Goal: Task Accomplishment & Management: Complete application form

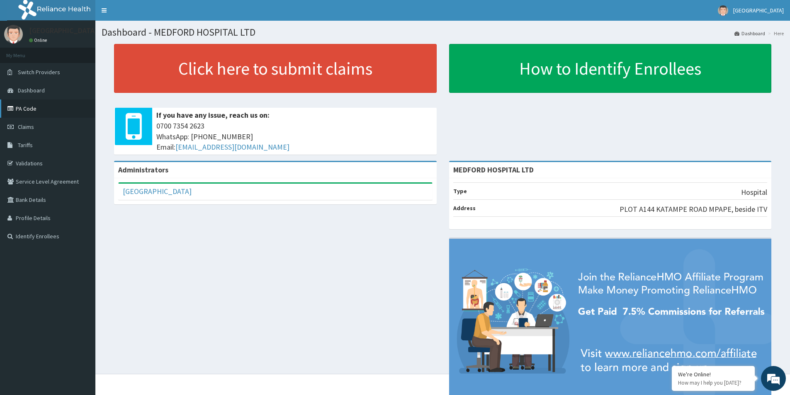
click at [27, 110] on link "PA Code" at bounding box center [47, 109] width 95 height 18
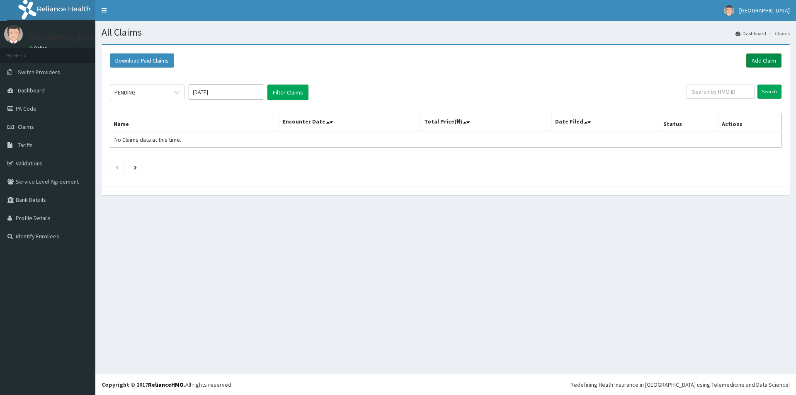
click at [767, 63] on link "Add Claim" at bounding box center [764, 61] width 35 height 14
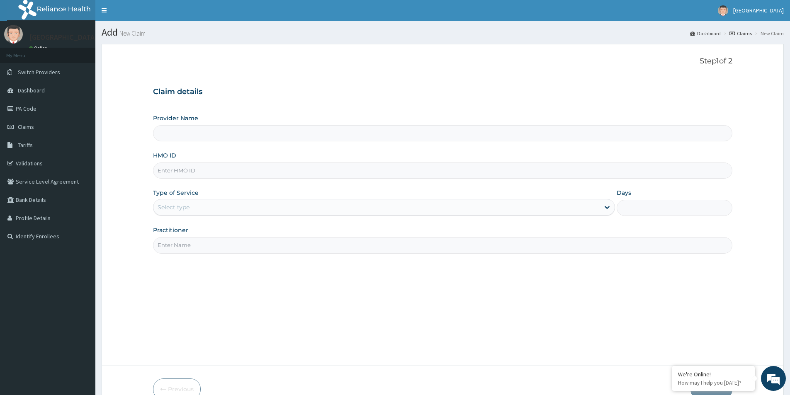
type input "MEDFORD HOSPITAL LTD"
click at [218, 172] on input "HMO ID" at bounding box center [443, 171] width 580 height 16
type input "t"
type input "THG/10047/A"
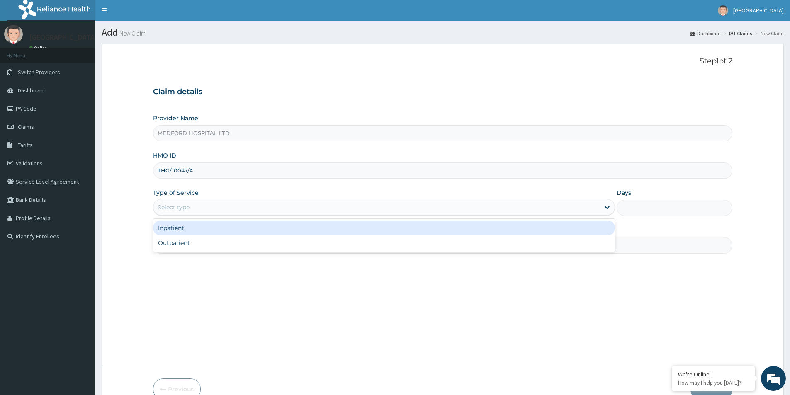
click at [274, 204] on div "Select type" at bounding box center [376, 207] width 446 height 13
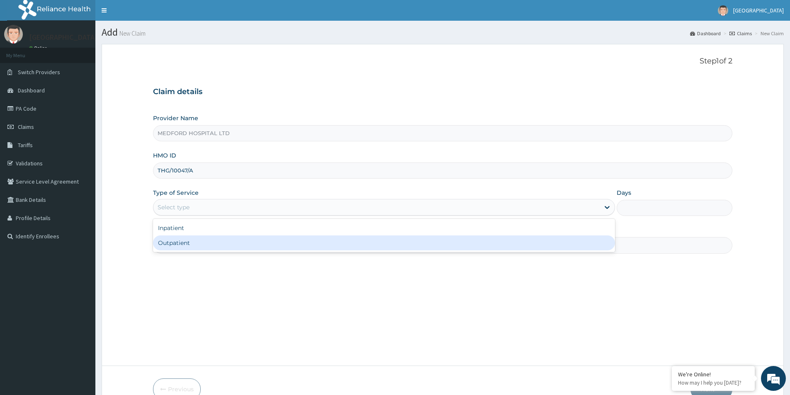
click at [234, 241] on div "Outpatient" at bounding box center [384, 243] width 462 height 15
type input "1"
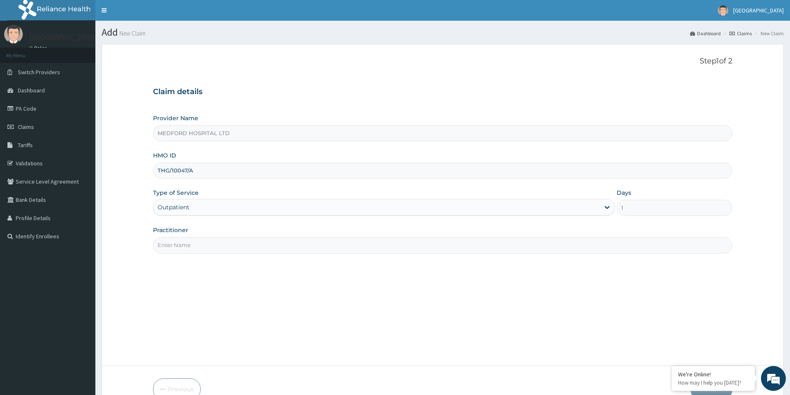
click at [234, 241] on input "Practitioner" at bounding box center [443, 245] width 580 height 16
type input "OKONKWO"
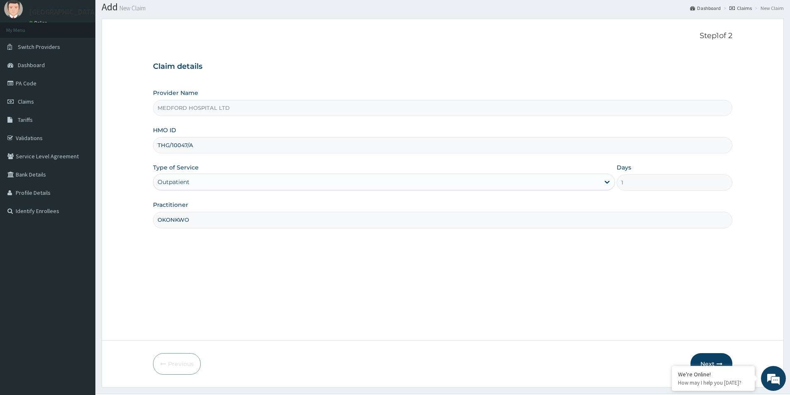
scroll to position [45, 0]
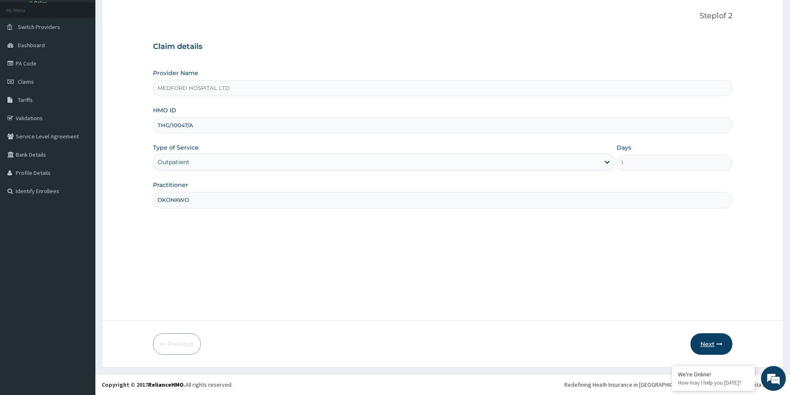
click at [708, 344] on button "Next" at bounding box center [712, 345] width 42 height 22
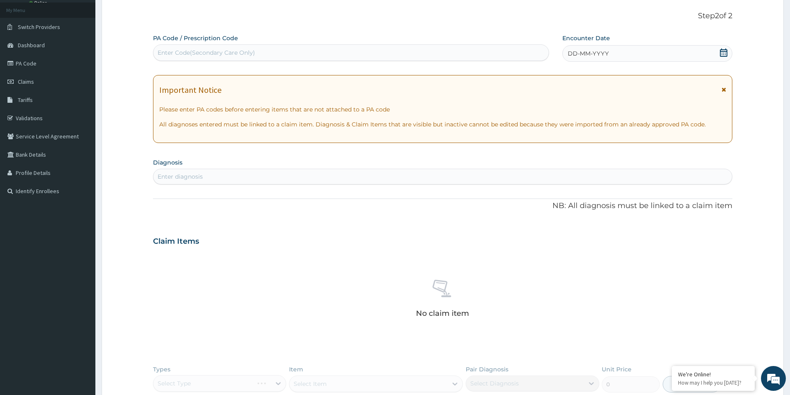
click at [630, 51] on div "DD-MM-YYYY" at bounding box center [648, 53] width 170 height 17
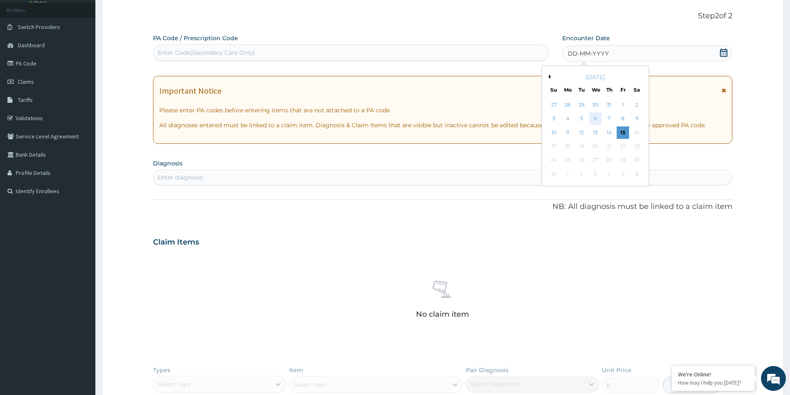
click at [596, 119] on div "6" at bounding box center [595, 119] width 12 height 12
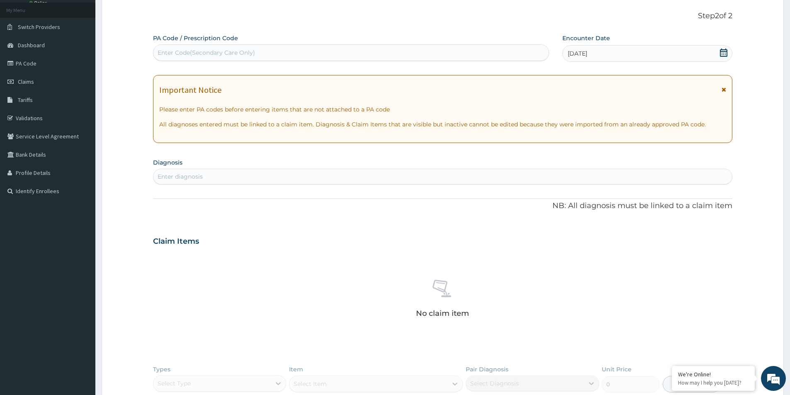
click at [411, 178] on div "Enter diagnosis" at bounding box center [442, 176] width 579 height 13
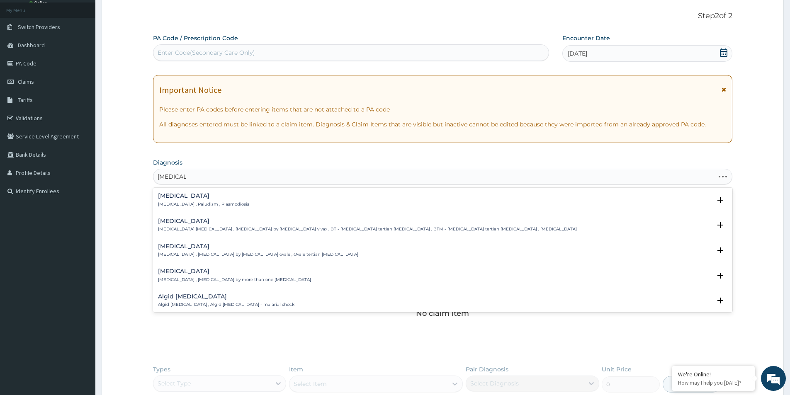
click at [175, 204] on p "Malaria , Paludism , Plasmodiosis" at bounding box center [203, 205] width 91 height 6
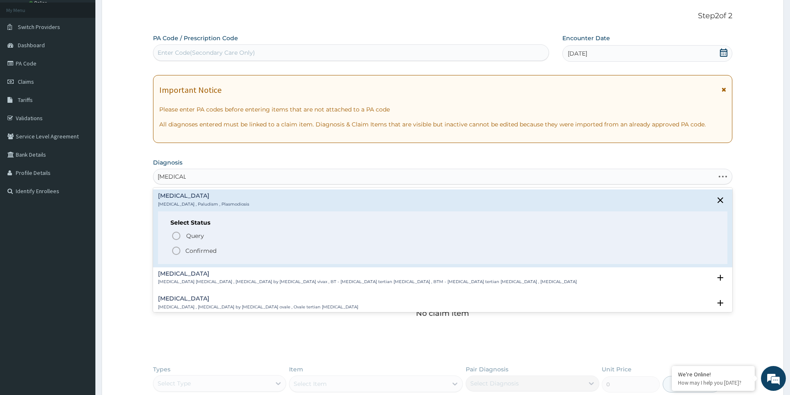
click at [177, 200] on div "Malaria Malaria , Paludism , Plasmodiosis" at bounding box center [203, 200] width 91 height 15
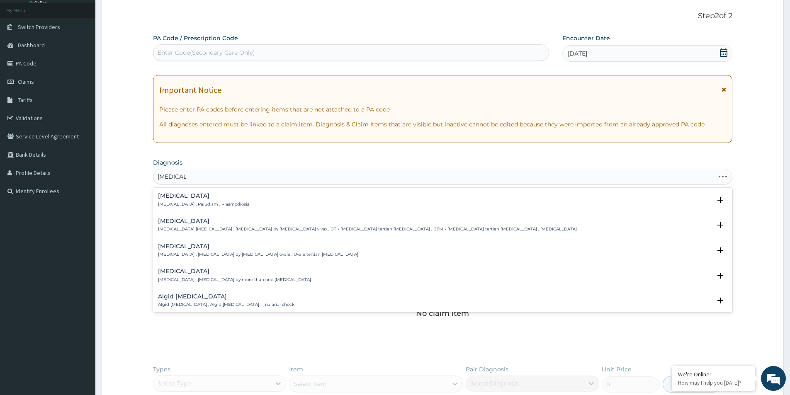
type input "MALARIA"
click at [269, 52] on div "Enter Code(Secondary Care Only)" at bounding box center [350, 52] width 395 height 13
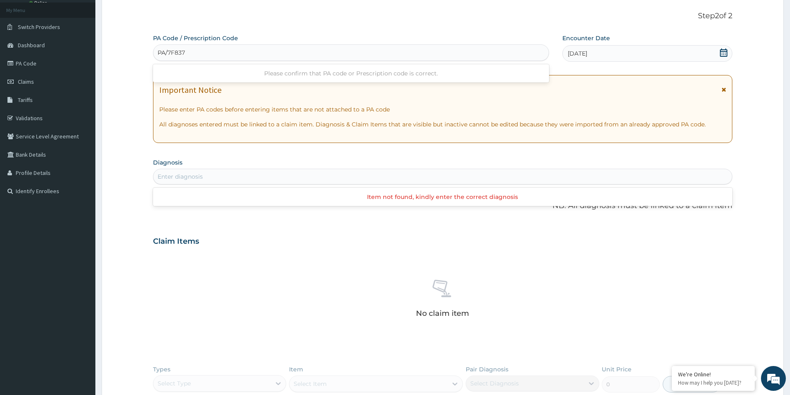
type input "PA/7F8374"
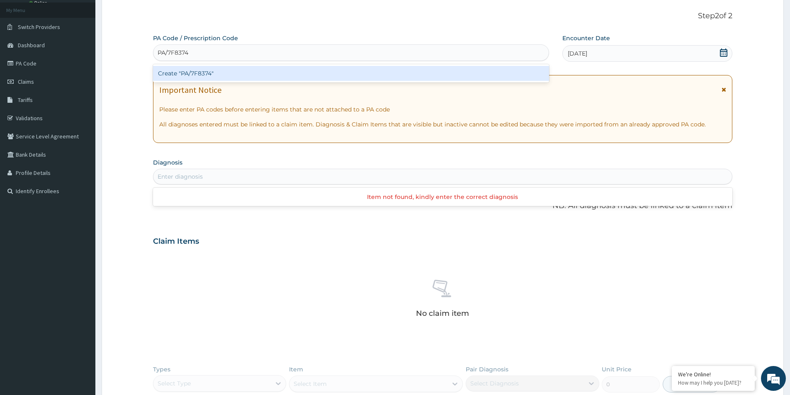
click at [253, 69] on div "Create "PA/7F8374"" at bounding box center [351, 73] width 396 height 15
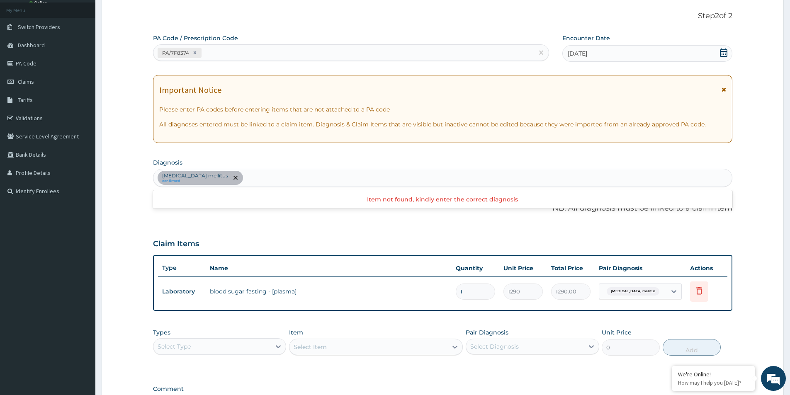
scroll to position [155, 0]
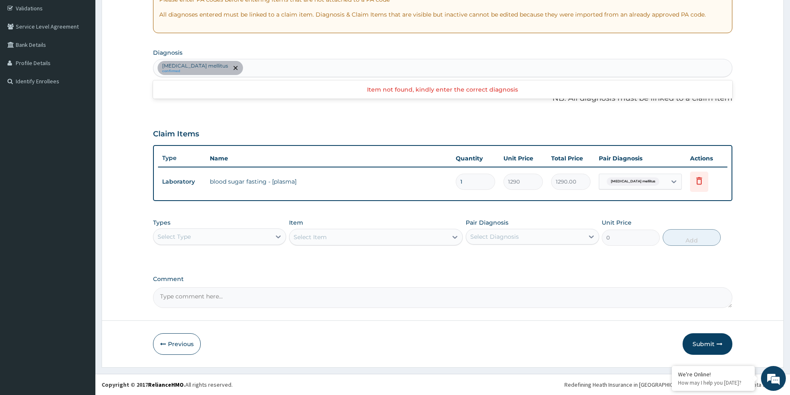
click at [245, 69] on div "Diabetes mellitus confirmed" at bounding box center [442, 67] width 579 height 17
type input "MALARIA"
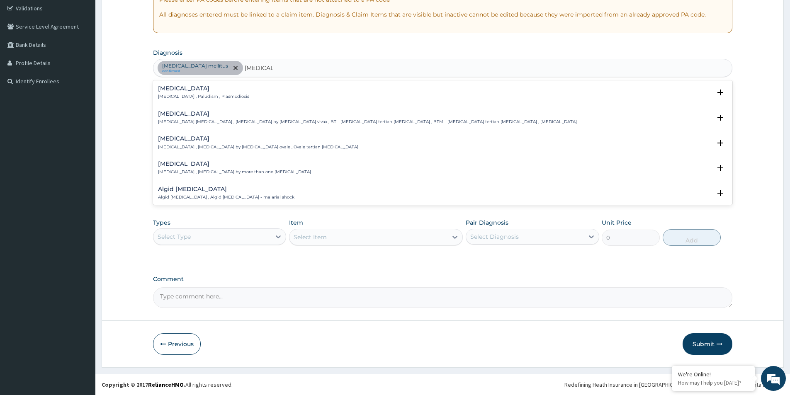
click at [191, 87] on h4 "Malaria" at bounding box center [203, 88] width 91 height 6
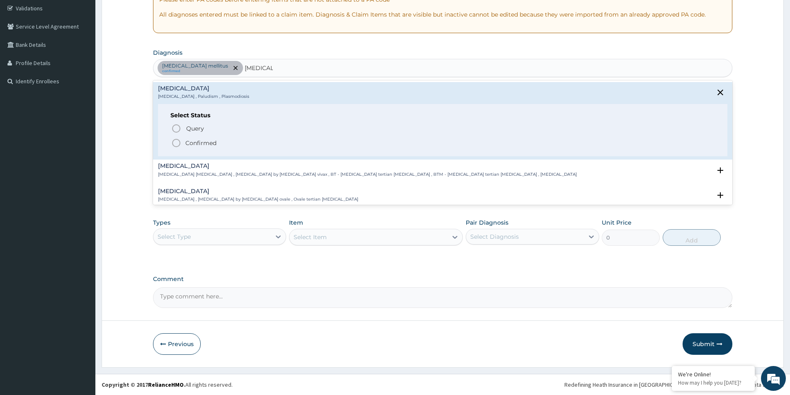
click at [197, 142] on p "Confirmed" at bounding box center [200, 143] width 31 height 8
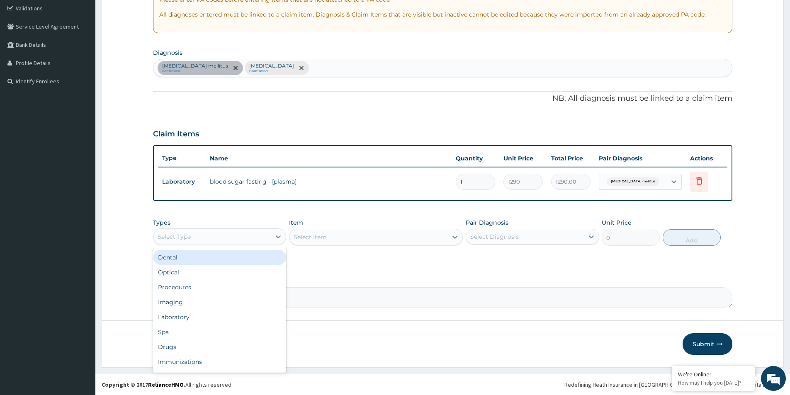
drag, startPoint x: 202, startPoint y: 235, endPoint x: 201, endPoint y: 239, distance: 4.2
click at [202, 235] on div "Select Type" at bounding box center [211, 236] width 117 height 13
click at [187, 290] on div "Procedures" at bounding box center [219, 287] width 133 height 15
click at [478, 242] on div "Select Diagnosis" at bounding box center [524, 236] width 117 height 13
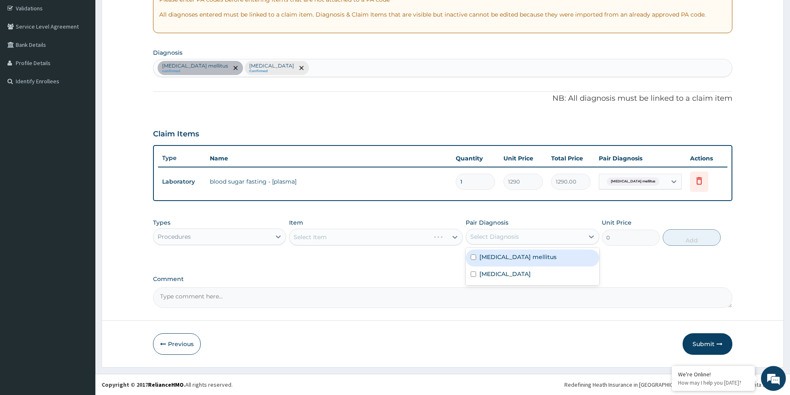
drag, startPoint x: 479, startPoint y: 261, endPoint x: 479, endPoint y: 267, distance: 6.6
click at [479, 261] on div "Diabetes mellitus" at bounding box center [532, 258] width 133 height 17
checkbox input "true"
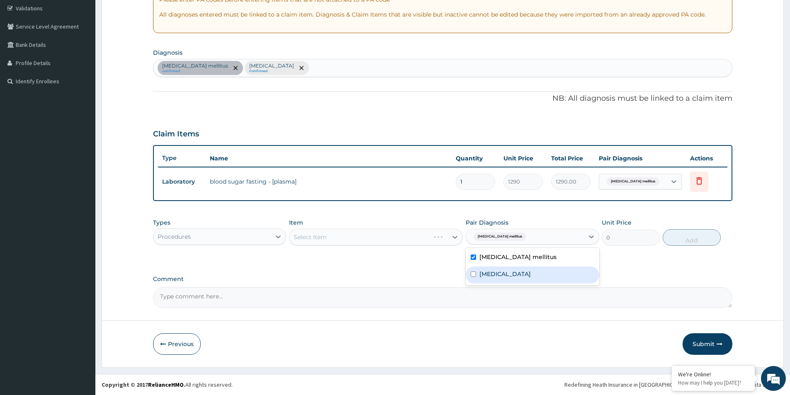
drag, startPoint x: 480, startPoint y: 270, endPoint x: 476, endPoint y: 271, distance: 4.2
click at [480, 271] on label "[MEDICAL_DATA]" at bounding box center [505, 274] width 51 height 8
checkbox input "true"
click at [419, 239] on div "Select Item" at bounding box center [369, 237] width 158 height 13
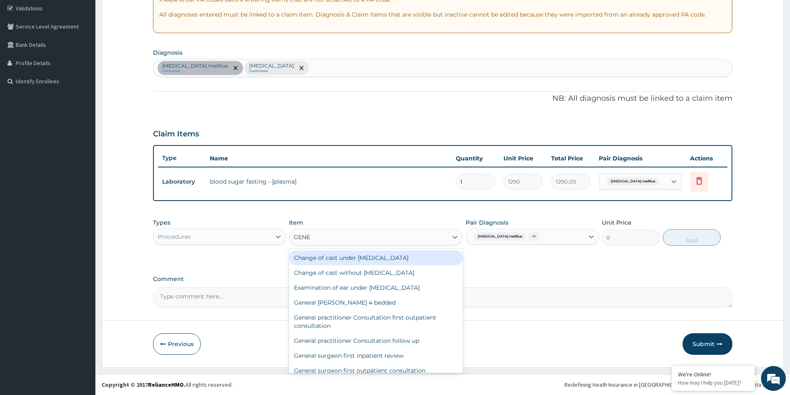
type input "GENER"
click at [410, 318] on div "General practitioner Consultation first outpatient consultation" at bounding box center [376, 321] width 174 height 23
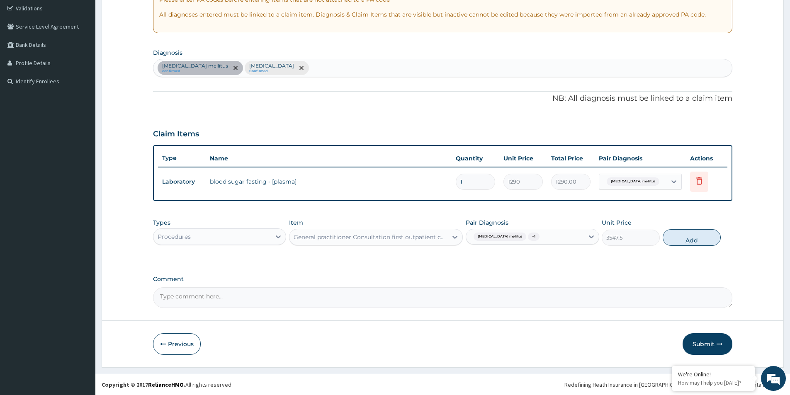
click at [689, 241] on button "Add" at bounding box center [692, 237] width 58 height 17
type input "0"
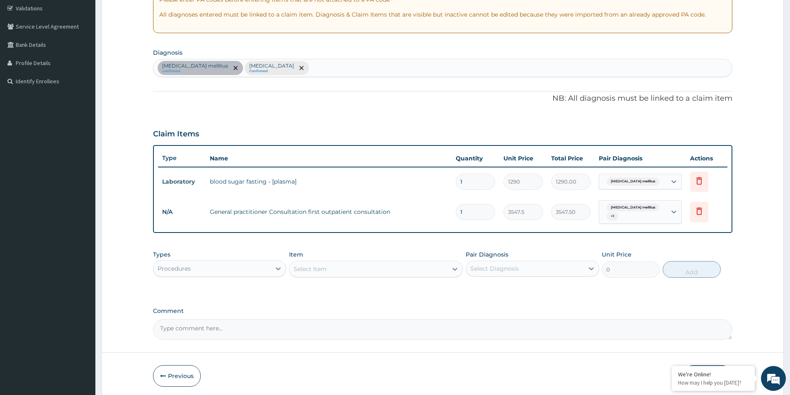
click at [332, 265] on div "Select Item" at bounding box center [369, 269] width 158 height 13
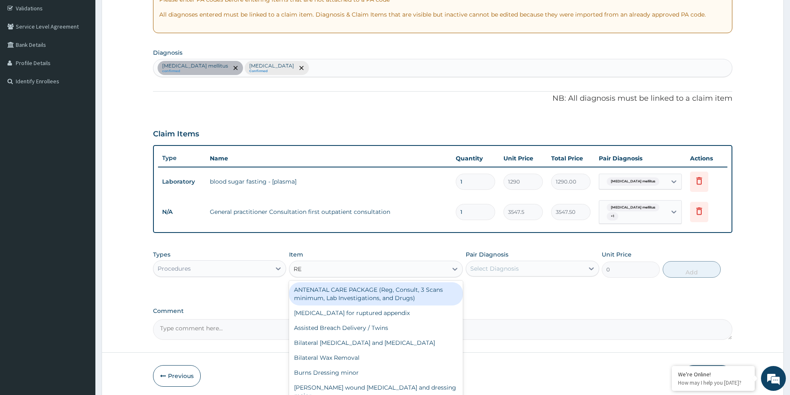
type input "REG"
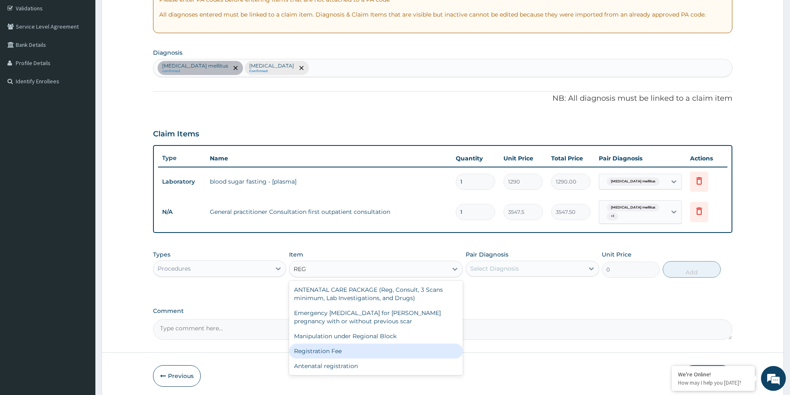
click at [322, 349] on div "Registration Fee" at bounding box center [376, 351] width 174 height 15
type input "2150"
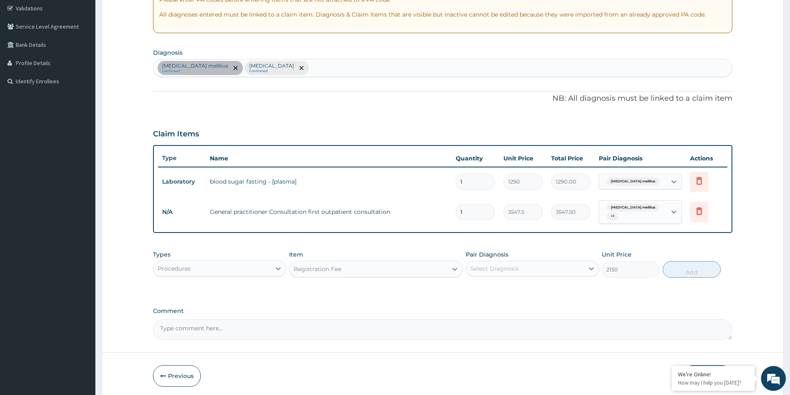
click at [502, 265] on div "Select Diagnosis" at bounding box center [494, 269] width 49 height 8
click at [502, 287] on label "Diabetes mellitus" at bounding box center [518, 289] width 77 height 8
checkbox input "true"
click at [498, 302] on label "[MEDICAL_DATA]" at bounding box center [505, 306] width 51 height 8
checkbox input "true"
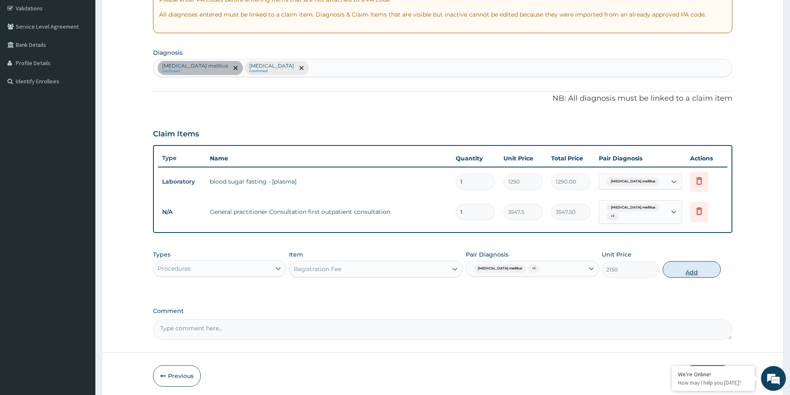
click at [680, 267] on button "Add" at bounding box center [692, 269] width 58 height 17
type input "0"
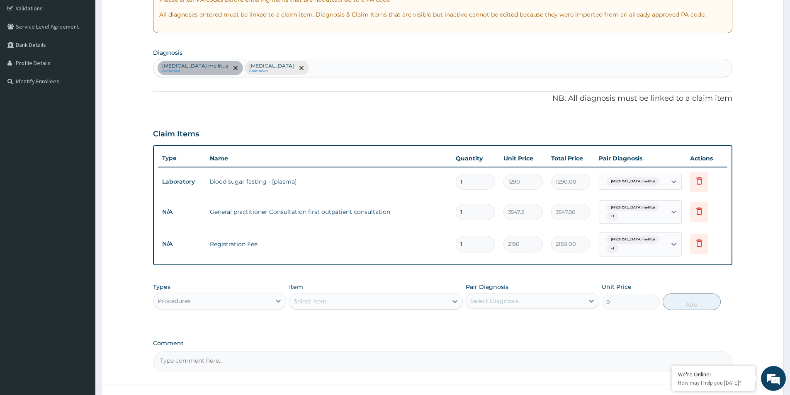
click at [251, 300] on div "Procedures" at bounding box center [211, 301] width 117 height 13
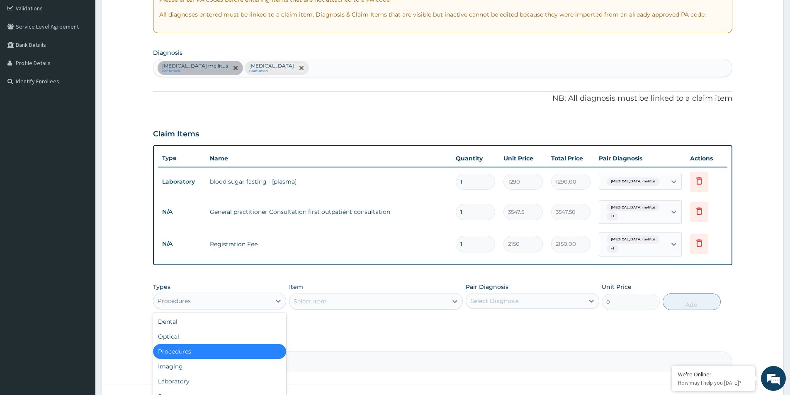
scroll to position [212, 0]
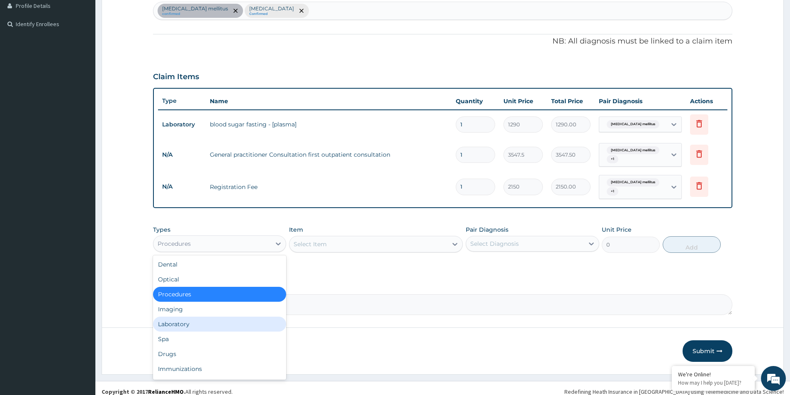
click at [185, 317] on div "Laboratory" at bounding box center [219, 324] width 133 height 15
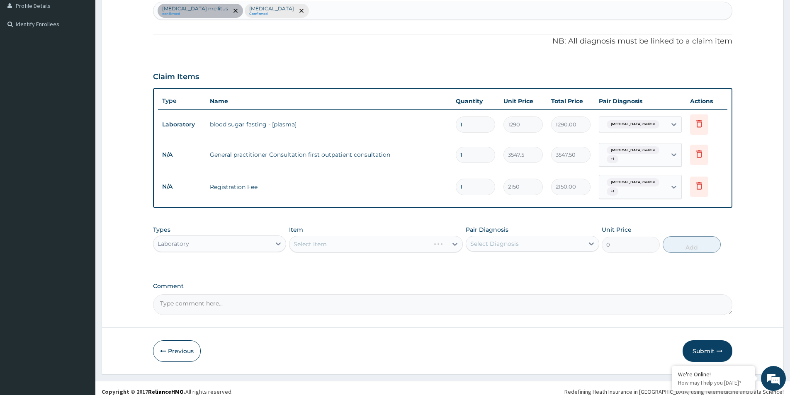
click at [509, 240] on div "Select Diagnosis" at bounding box center [494, 244] width 49 height 8
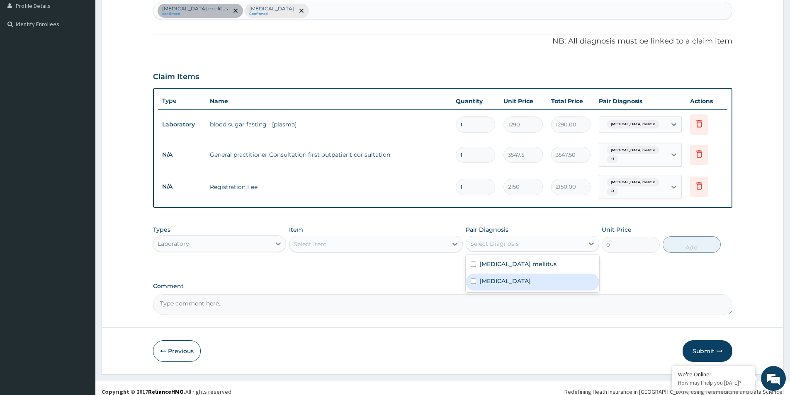
click at [509, 274] on div "[MEDICAL_DATA]" at bounding box center [532, 282] width 133 height 17
checkbox input "true"
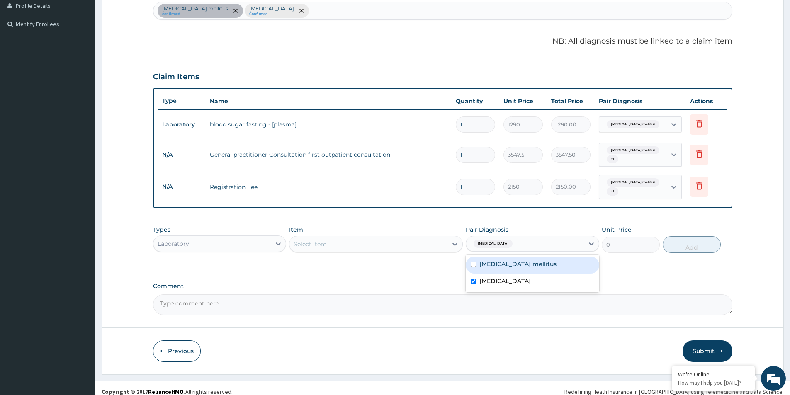
click at [381, 240] on div "Select Item" at bounding box center [369, 244] width 158 height 13
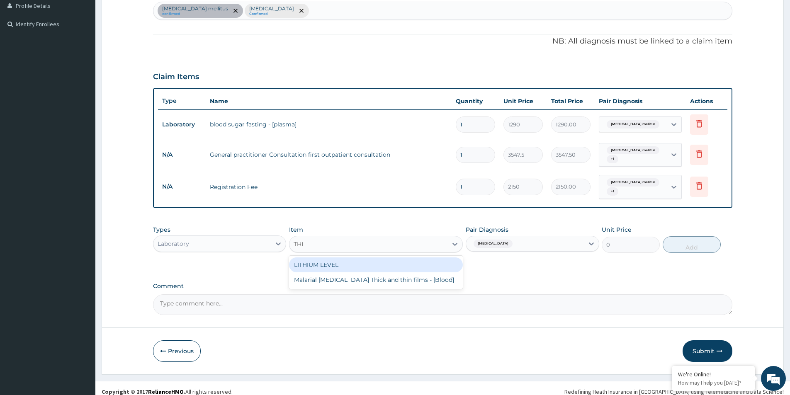
type input "THIN"
click at [420, 262] on div "Malarial [MEDICAL_DATA] Thick and thin films - [Blood]" at bounding box center [376, 265] width 174 height 15
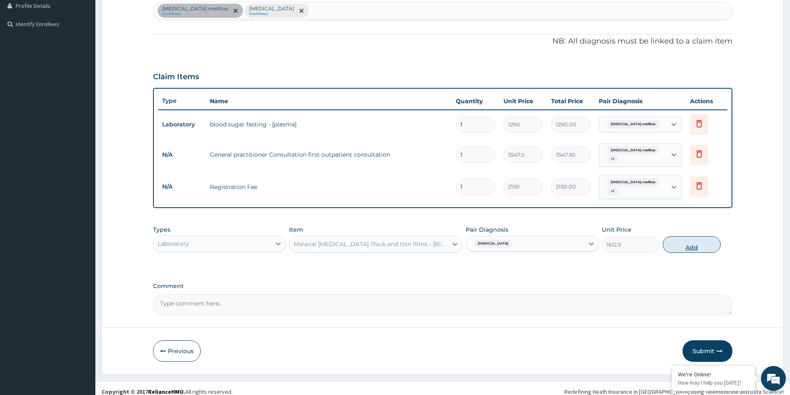
click at [689, 239] on button "Add" at bounding box center [692, 244] width 58 height 17
type input "0"
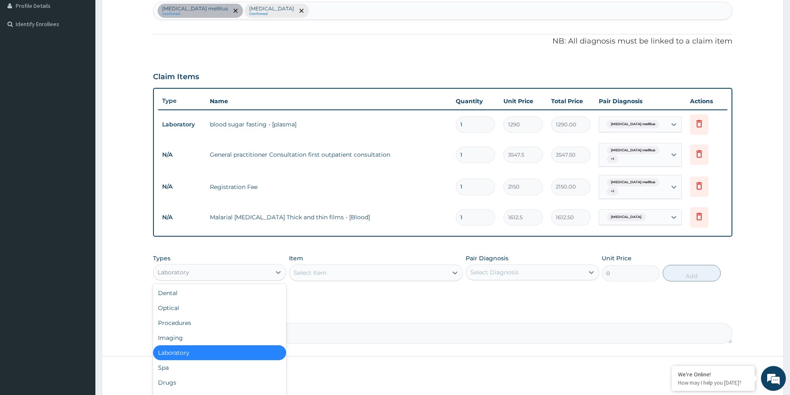
click at [240, 268] on div "Laboratory" at bounding box center [211, 272] width 117 height 13
click at [185, 376] on div "Drugs" at bounding box center [219, 382] width 133 height 15
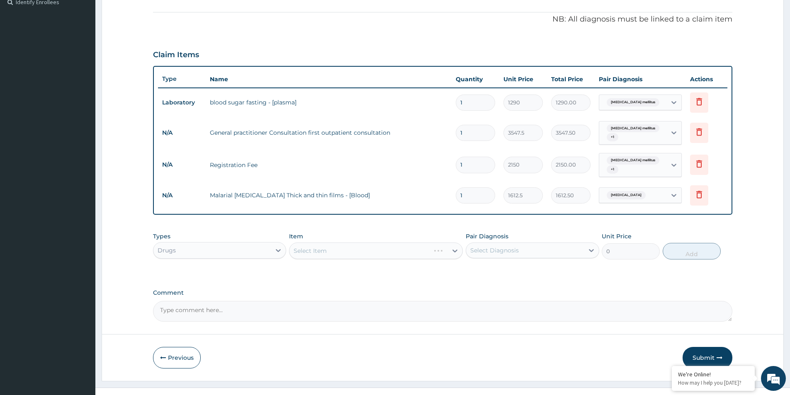
scroll to position [241, 0]
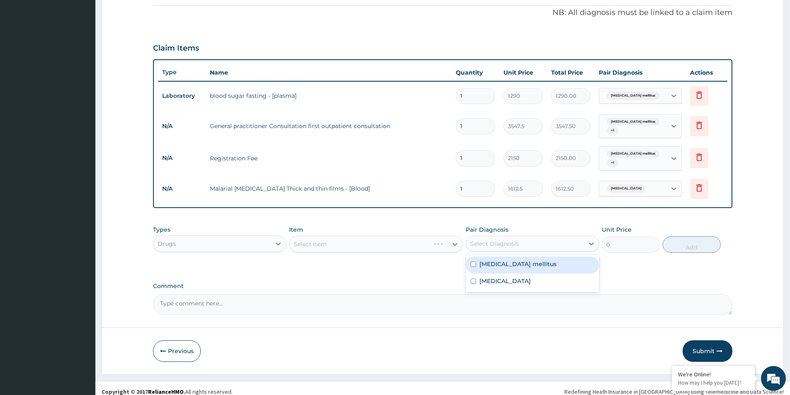
click at [504, 240] on div "Select Diagnosis" at bounding box center [494, 244] width 49 height 8
click at [504, 260] on label "Diabetes mellitus" at bounding box center [518, 264] width 77 height 8
checkbox input "true"
click at [360, 238] on div "Select Item" at bounding box center [369, 244] width 158 height 13
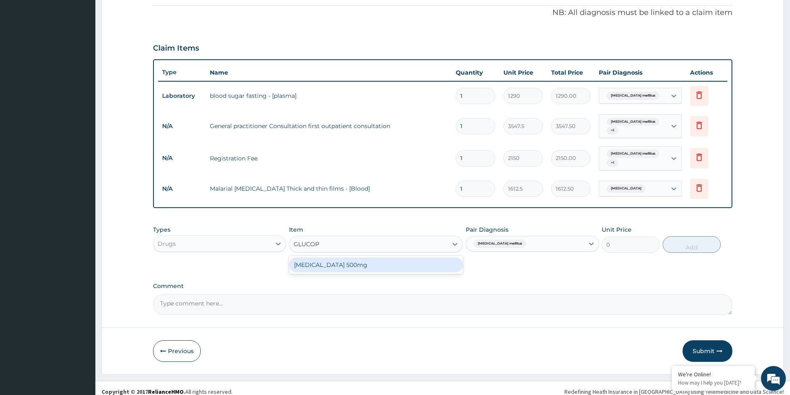
type input "GLUCOPH"
click at [358, 258] on div "Glucophage 500mg" at bounding box center [376, 265] width 174 height 15
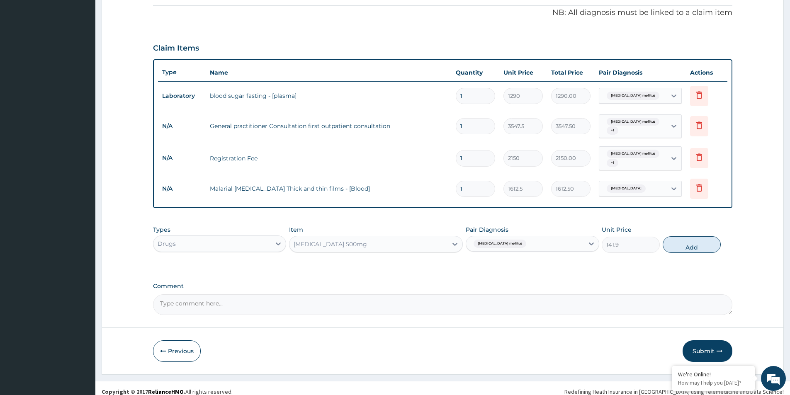
click at [334, 256] on div "Types Drugs Item Glucophage 500mg Pair Diagnosis Diabetes mellitus Unit Price 1…" at bounding box center [443, 246] width 580 height 48
click at [692, 240] on button "Add" at bounding box center [692, 244] width 58 height 17
type input "0"
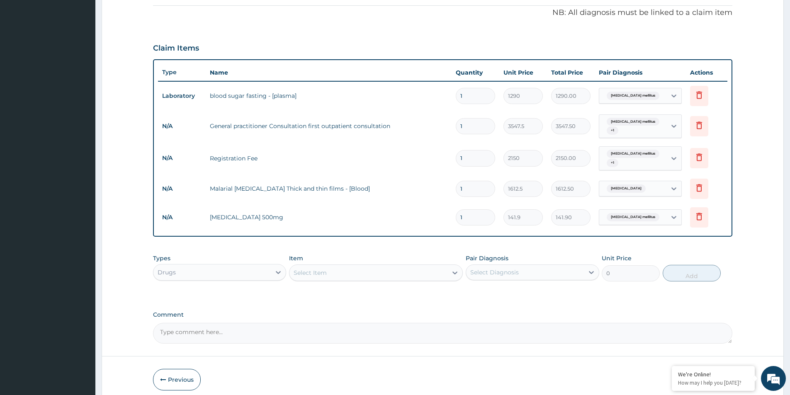
type input "12"
type input "1702.80"
type input "129"
type input "18305.10"
type input "12"
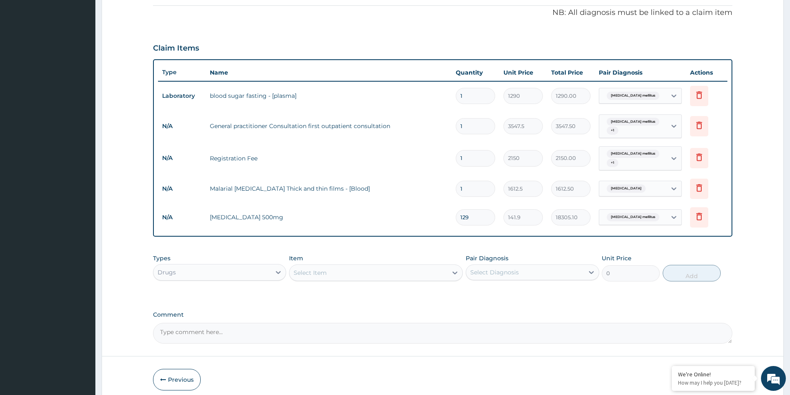
type input "1702.80"
type input "120"
type input "17028.00"
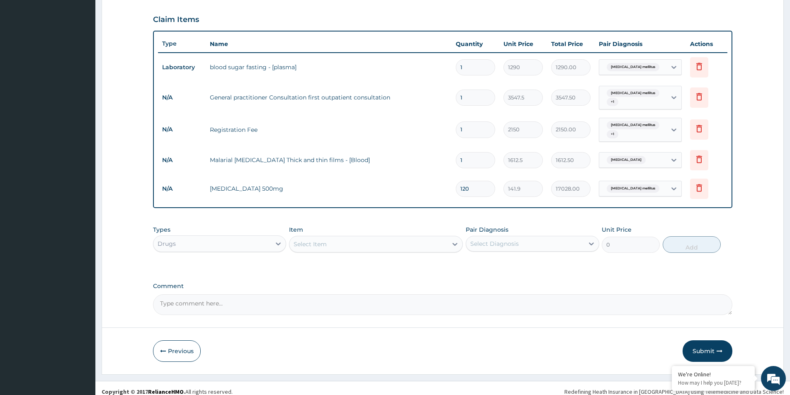
type input "120"
click at [266, 298] on textarea "Comment" at bounding box center [443, 305] width 580 height 21
click at [355, 238] on div "Select Item" at bounding box center [369, 244] width 158 height 13
click at [268, 297] on textarea "METFORMIN IG TWICE DAILY" at bounding box center [443, 305] width 580 height 21
type textarea "METFORMIN IG TWICE DAILY FOR 30 DAYS , THATS 500MG GLUCOPHAGE 4 DAILY X 30"
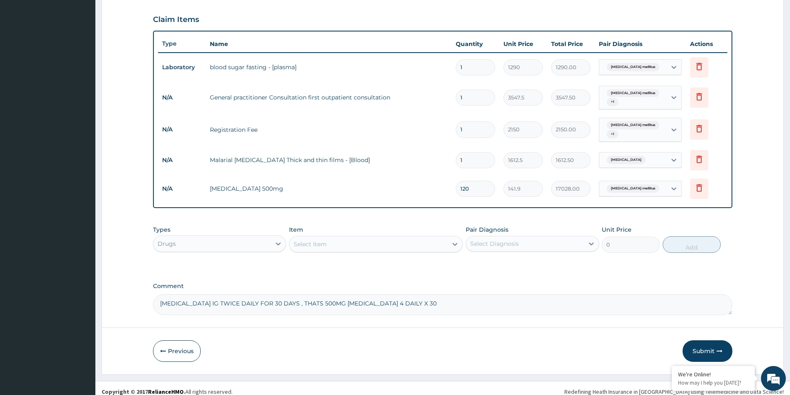
click at [365, 238] on div "Select Item" at bounding box center [369, 244] width 158 height 13
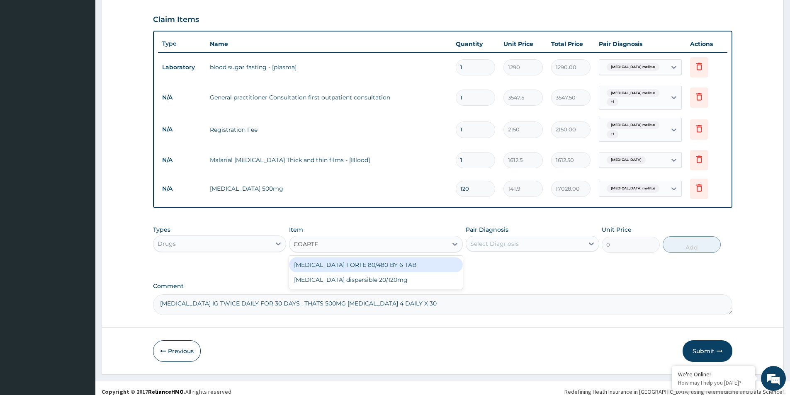
type input "COARTEM"
click at [385, 258] on div "COARTEM FORTE 80/480 BY 6 TAB" at bounding box center [376, 265] width 174 height 15
type input "449.35"
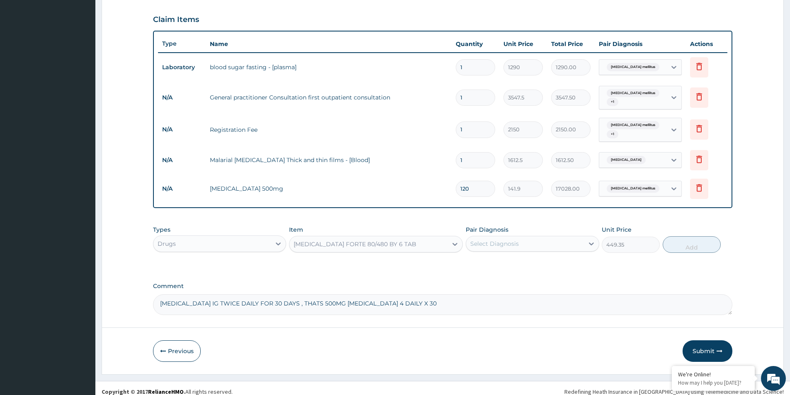
click at [378, 258] on div "Types Drugs Item option COARTEM FORTE 80/480 BY 6 TAB, selected. Select is focu…" at bounding box center [443, 246] width 580 height 48
click at [498, 240] on div "Select Diagnosis" at bounding box center [494, 244] width 49 height 8
click at [498, 260] on label "Diabetes mellitus" at bounding box center [518, 264] width 77 height 8
checkbox input "true"
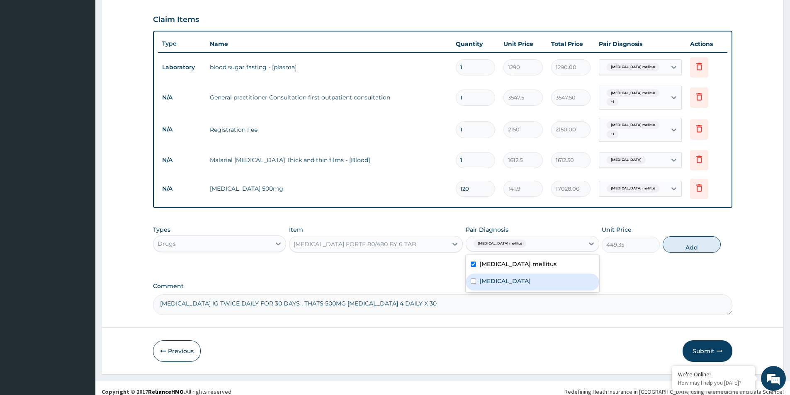
click at [490, 277] on label "Malaria" at bounding box center [505, 281] width 51 height 8
checkbox input "true"
click at [494, 260] on label "Diabetes mellitus" at bounding box center [518, 264] width 77 height 8
checkbox input "false"
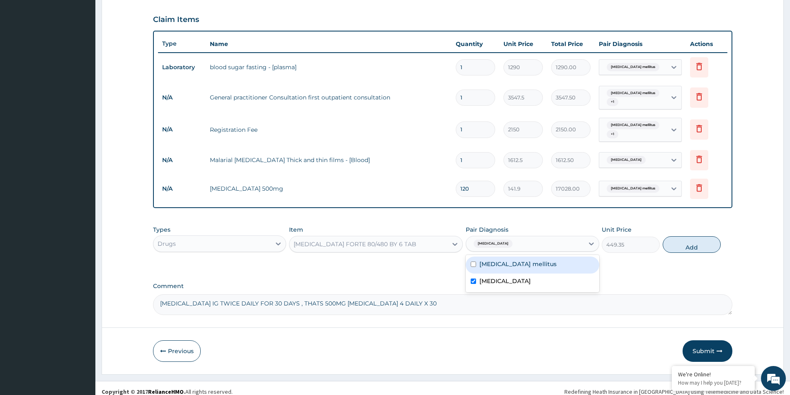
drag, startPoint x: 682, startPoint y: 239, endPoint x: 648, endPoint y: 244, distance: 34.4
click at [682, 239] on button "Add" at bounding box center [692, 244] width 58 height 17
type input "0"
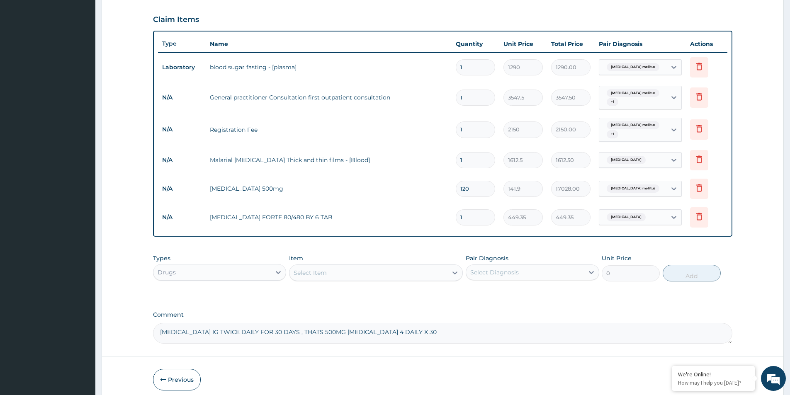
click at [380, 267] on div "Select Item" at bounding box center [369, 272] width 158 height 13
click at [315, 269] on input "PARAC ETAMOL" at bounding box center [318, 273] width 48 height 8
type input "PARACETAMOL"
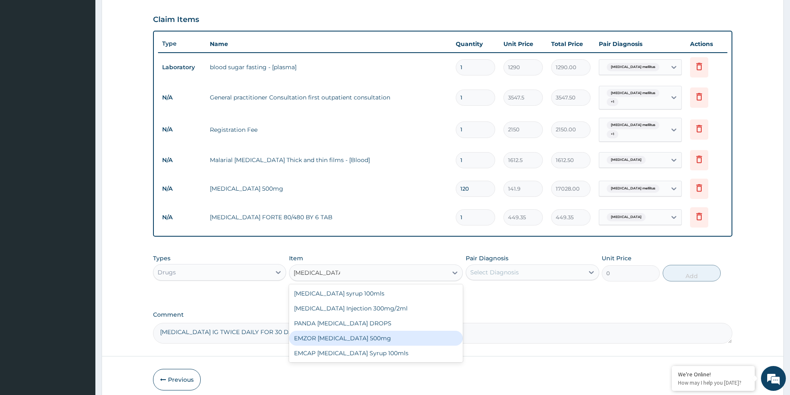
click at [374, 332] on div "EMZOR PARACETAMOL 500mg" at bounding box center [376, 338] width 174 height 15
type input "23.65"
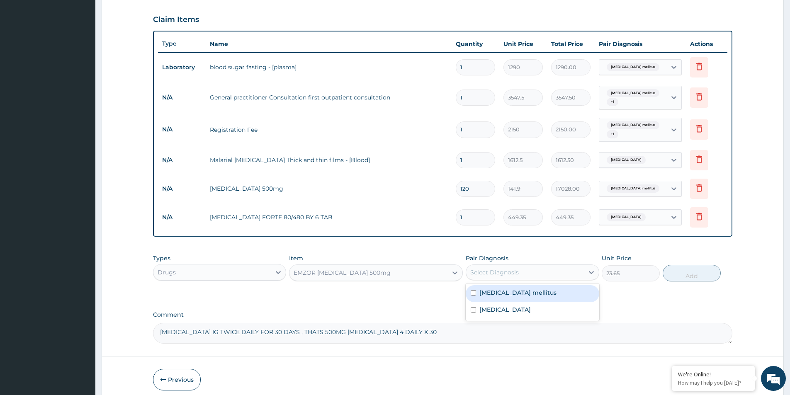
click at [530, 270] on div "Select Diagnosis" at bounding box center [524, 272] width 117 height 13
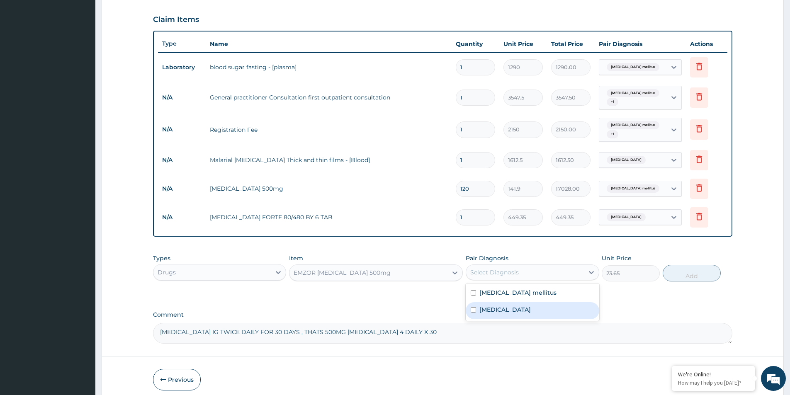
click at [497, 306] on label "Malaria" at bounding box center [505, 310] width 51 height 8
checkbox input "true"
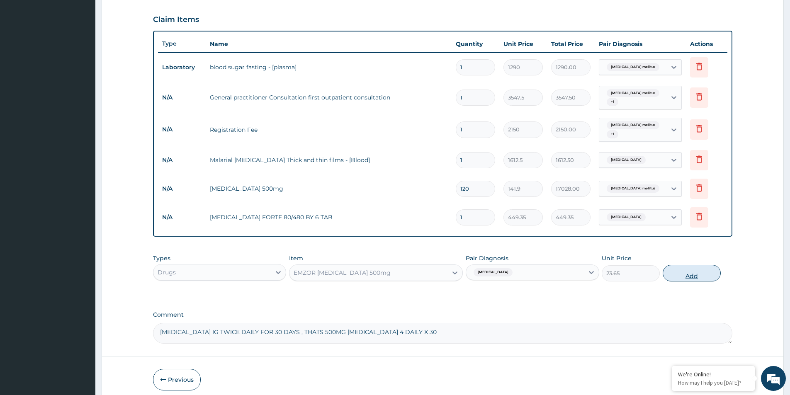
click at [683, 269] on button "Add" at bounding box center [692, 273] width 58 height 17
type input "0"
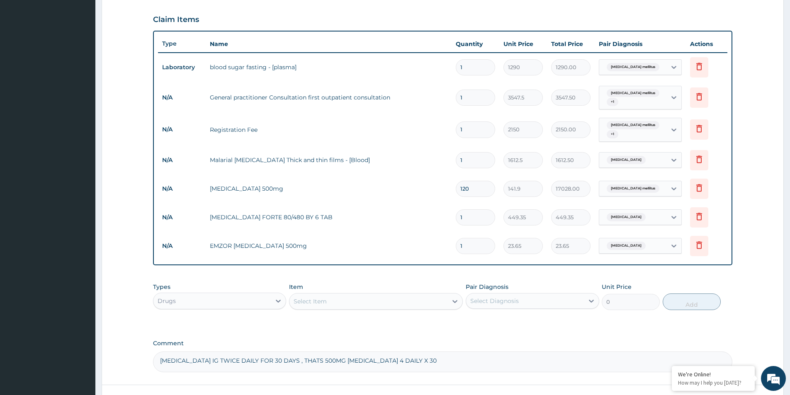
type input "0.00"
type input "2"
type input "47.30"
type input "20"
type input "473.00"
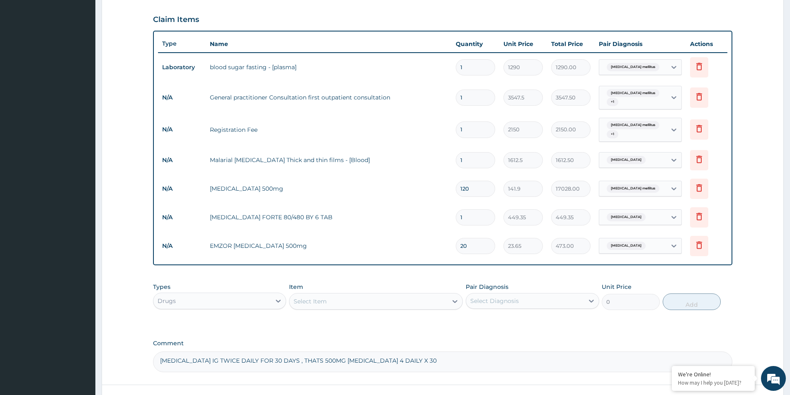
type input "20"
click at [480, 212] on input "1" at bounding box center [475, 217] width 39 height 16
type input "0.00"
type input "6"
type input "2696.10"
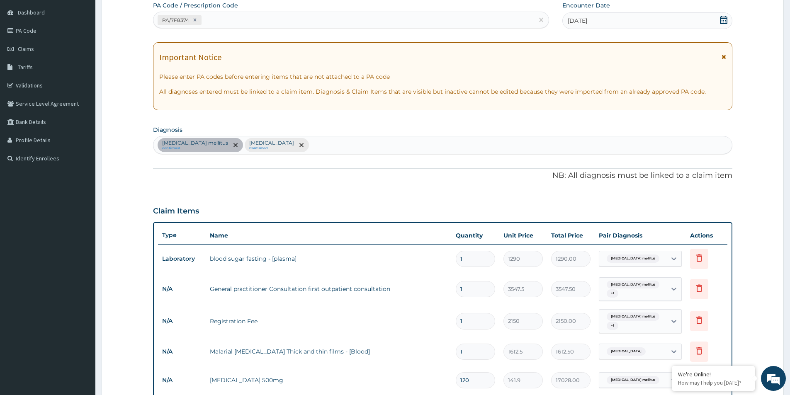
scroll to position [327, 0]
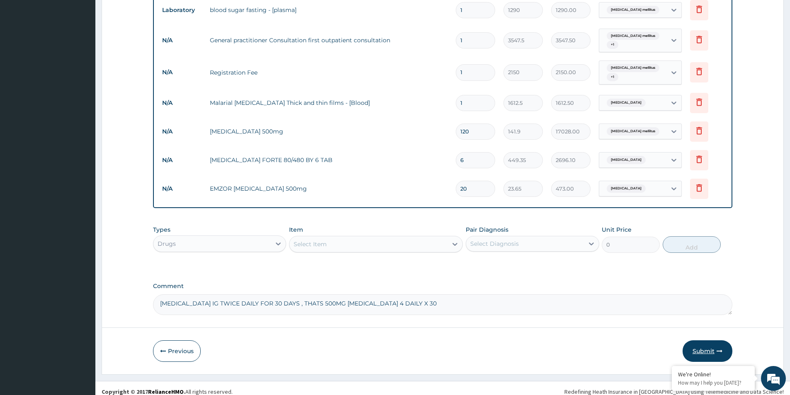
type input "6"
click at [703, 343] on button "Submit" at bounding box center [708, 352] width 50 height 22
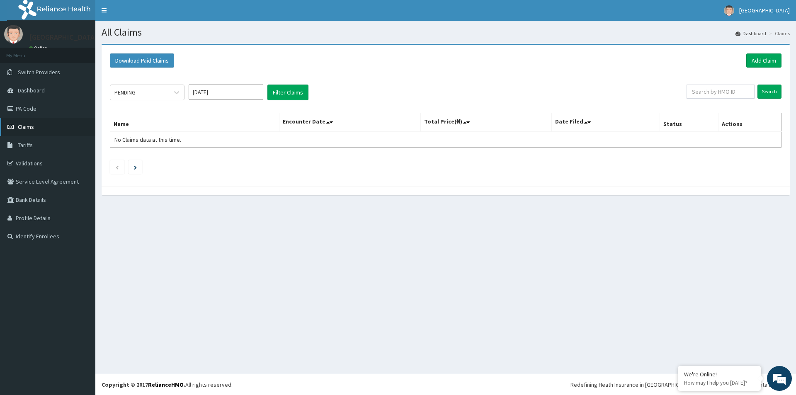
click at [29, 127] on span "Claims" at bounding box center [26, 126] width 16 height 7
click at [765, 63] on link "Add Claim" at bounding box center [764, 61] width 35 height 14
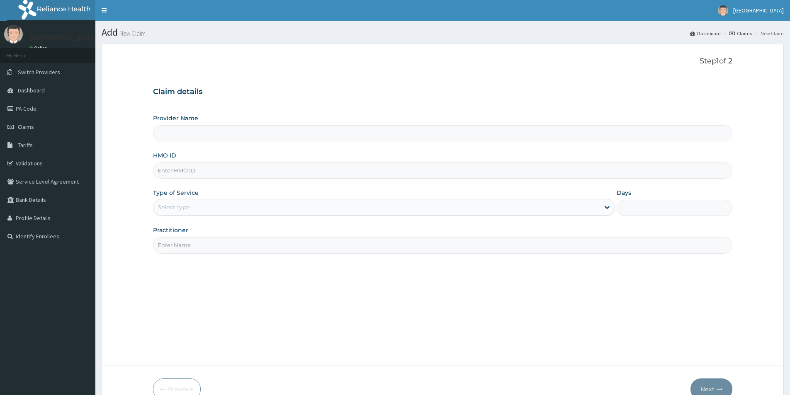
click at [231, 171] on input "HMO ID" at bounding box center [443, 171] width 580 height 16
type input "MEDFORD HOSPITAL LTD"
type input "THG/10047/A"
click at [327, 209] on div "Select type" at bounding box center [376, 207] width 446 height 13
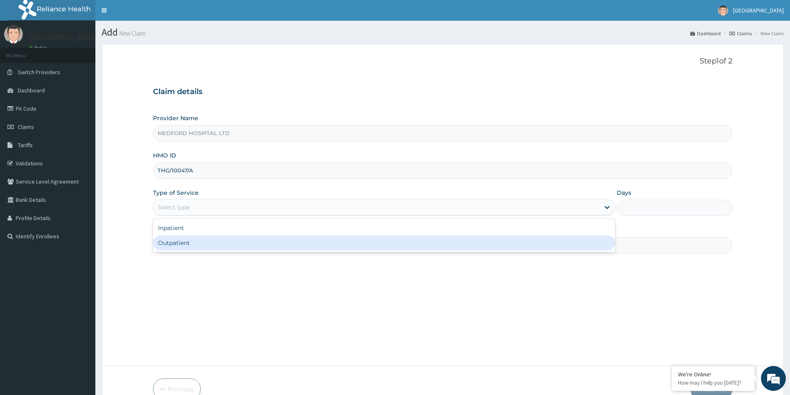
click at [270, 239] on div "Outpatient" at bounding box center [384, 243] width 462 height 15
type input "1"
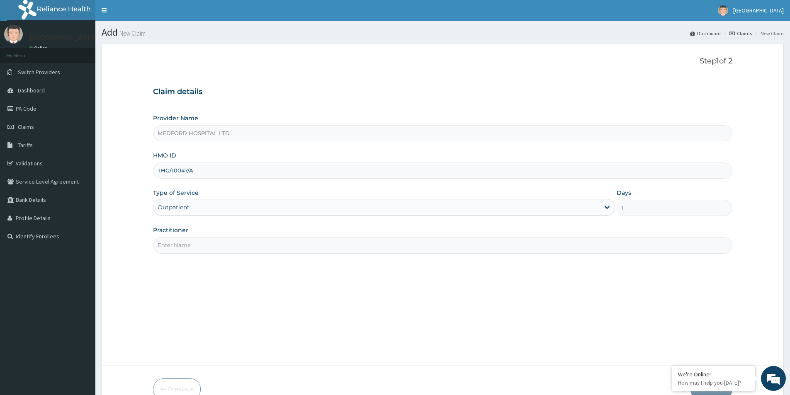
click at [263, 241] on input "Practitioner" at bounding box center [443, 245] width 580 height 16
type input "SHALLOM"
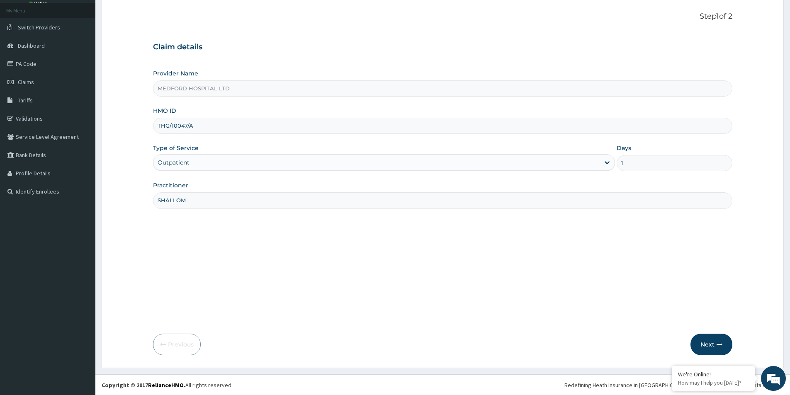
scroll to position [45, 0]
click at [717, 346] on icon "button" at bounding box center [720, 344] width 6 height 6
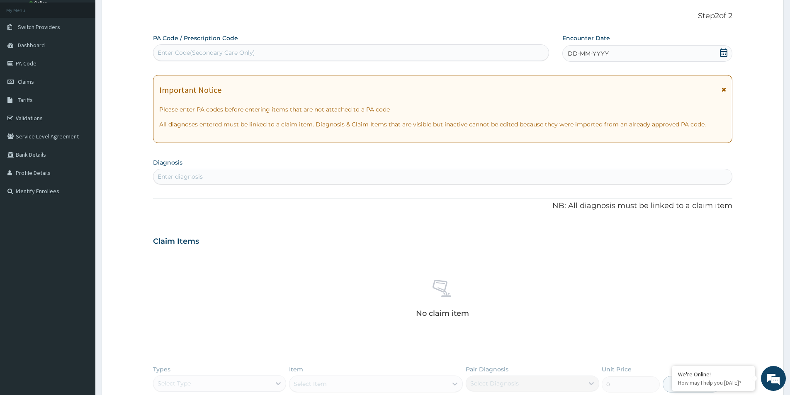
click at [585, 55] on span "DD-MM-YYYY" at bounding box center [588, 53] width 41 height 8
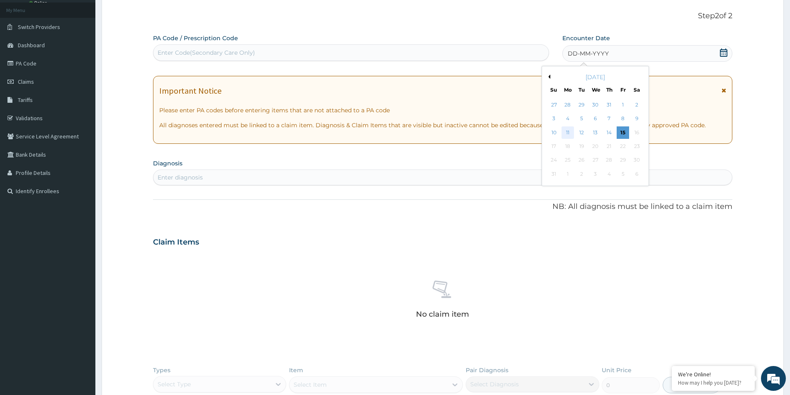
click at [567, 132] on div "11" at bounding box center [568, 133] width 12 height 12
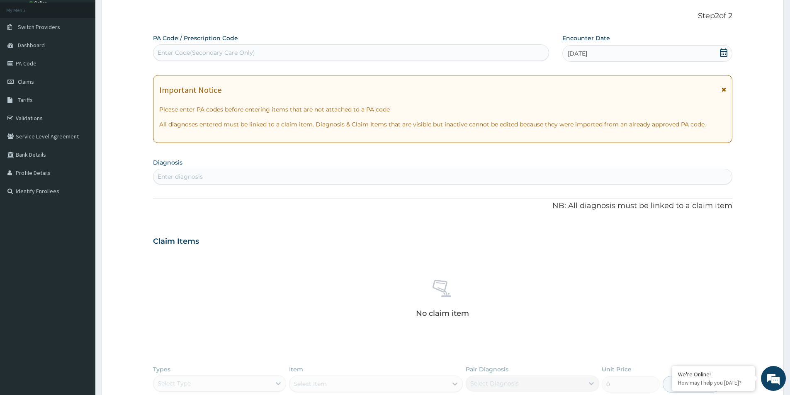
click at [303, 178] on div "Enter diagnosis" at bounding box center [442, 176] width 579 height 13
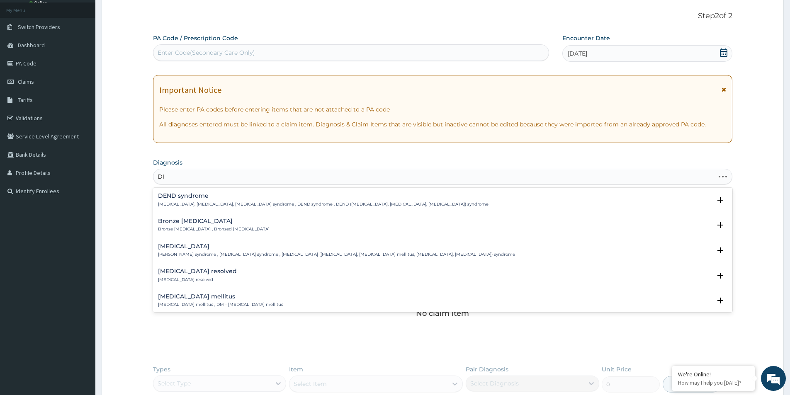
type input "D"
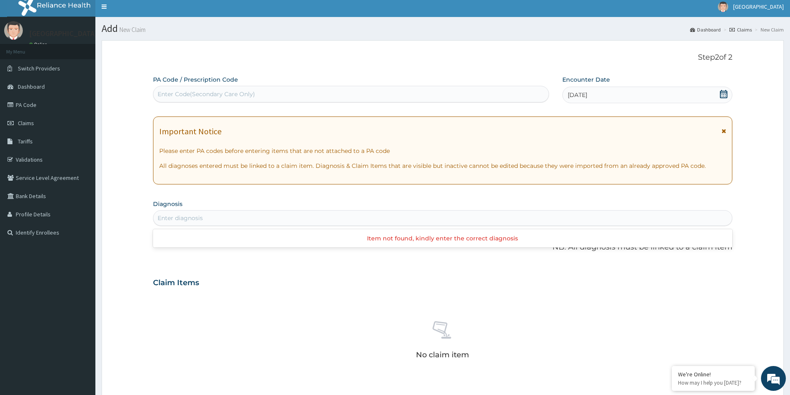
scroll to position [0, 0]
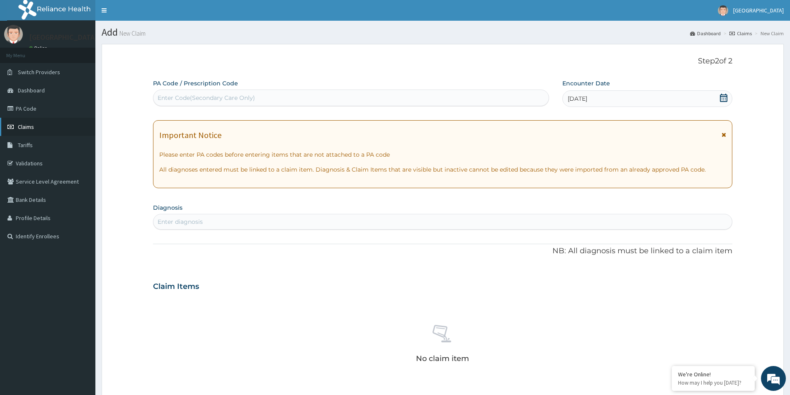
click at [24, 124] on span "Claims" at bounding box center [26, 126] width 16 height 7
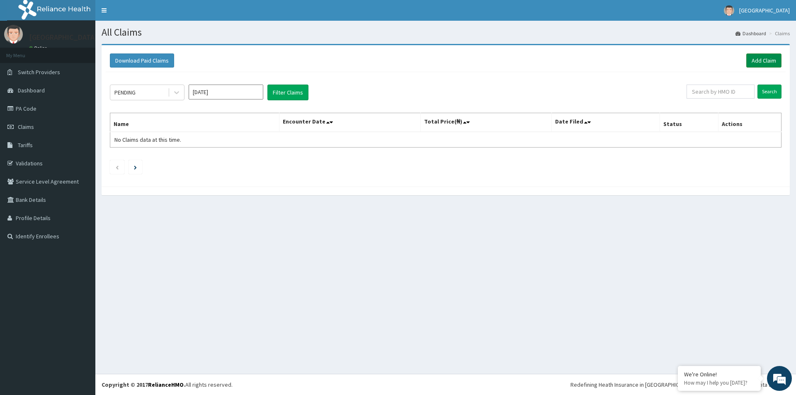
click at [759, 59] on link "Add Claim" at bounding box center [764, 61] width 35 height 14
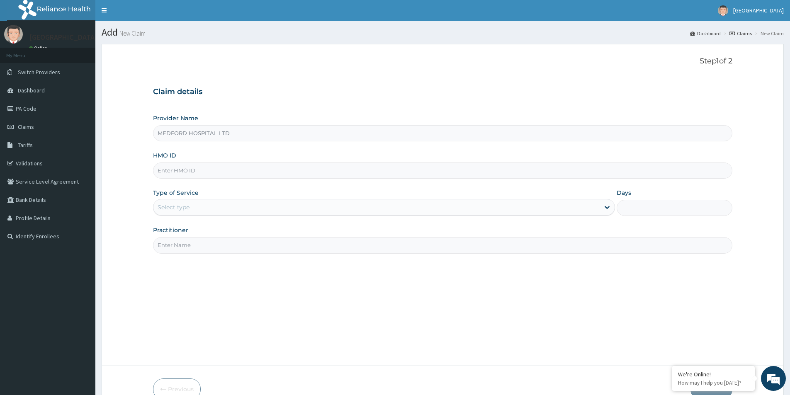
type input "MEDFORD HOSPITAL LTD"
click at [251, 170] on input "HMO ID" at bounding box center [443, 171] width 580 height 16
click at [26, 106] on link "PA Code" at bounding box center [47, 109] width 95 height 18
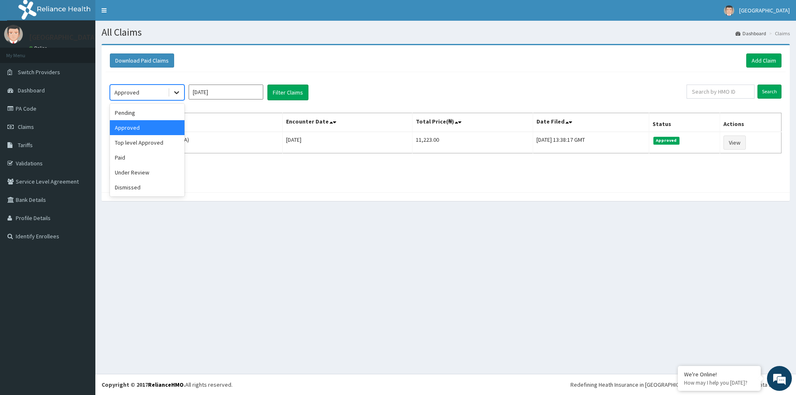
click at [174, 93] on icon at bounding box center [177, 92] width 8 height 8
click at [142, 158] on div "Paid" at bounding box center [147, 157] width 75 height 15
click at [288, 94] on button "Filter Claims" at bounding box center [288, 93] width 41 height 16
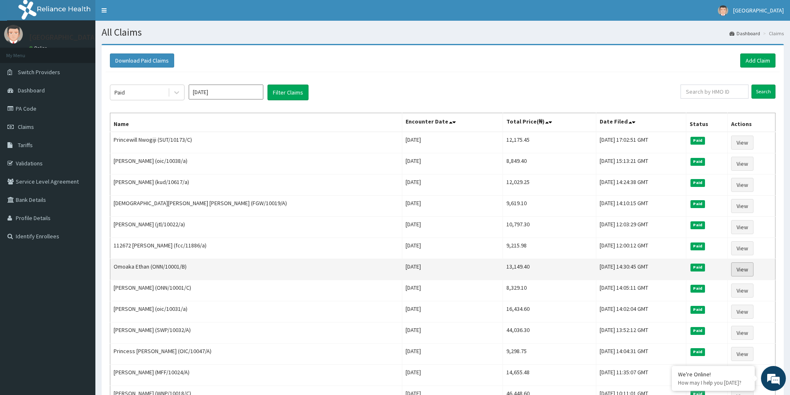
click at [736, 270] on link "View" at bounding box center [742, 270] width 22 height 14
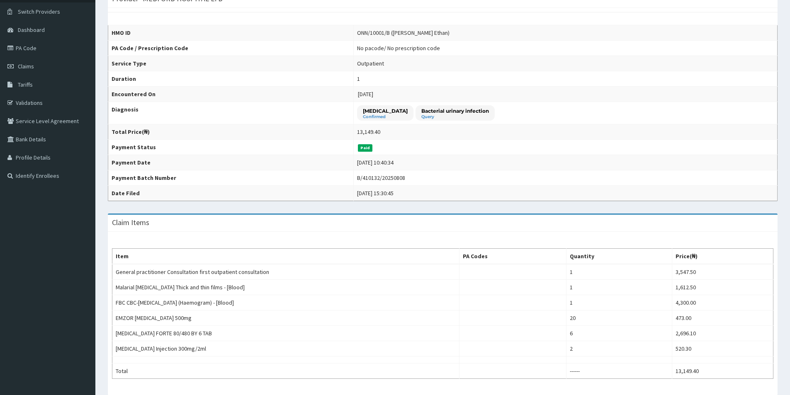
scroll to position [83, 0]
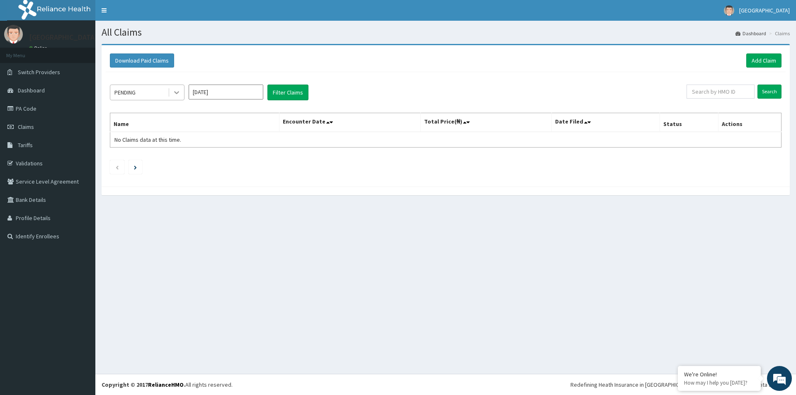
click at [173, 91] on icon at bounding box center [177, 92] width 8 height 8
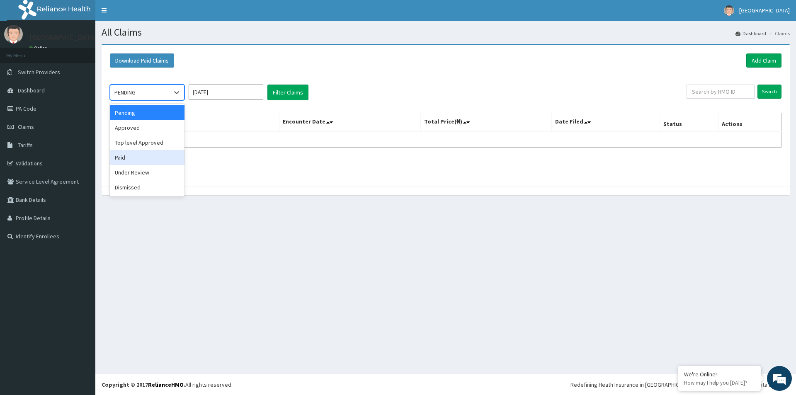
click at [149, 156] on div "Paid" at bounding box center [147, 157] width 75 height 15
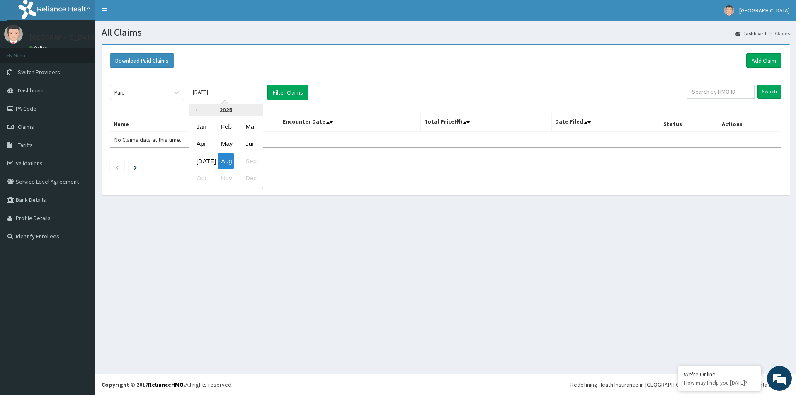
click at [225, 96] on input "Aug 2025" at bounding box center [226, 92] width 75 height 15
click at [201, 164] on div "Jul" at bounding box center [201, 160] width 17 height 15
type input "Jul 2025"
click at [282, 90] on button "Filter Claims" at bounding box center [288, 93] width 41 height 16
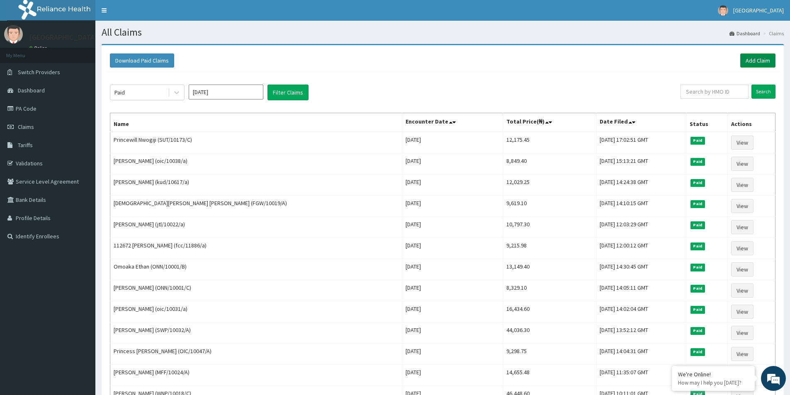
click at [754, 62] on link "Add Claim" at bounding box center [757, 61] width 35 height 14
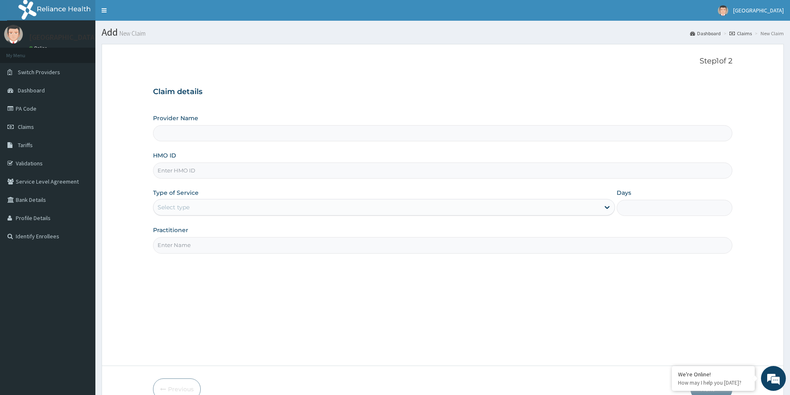
click at [221, 170] on input "HMO ID" at bounding box center [443, 171] width 580 height 16
type input "ONN"
type input "MEDFORD HOSPITAL LTD"
type input "ONN/10001/B"
click at [227, 208] on div "Select type" at bounding box center [376, 207] width 446 height 13
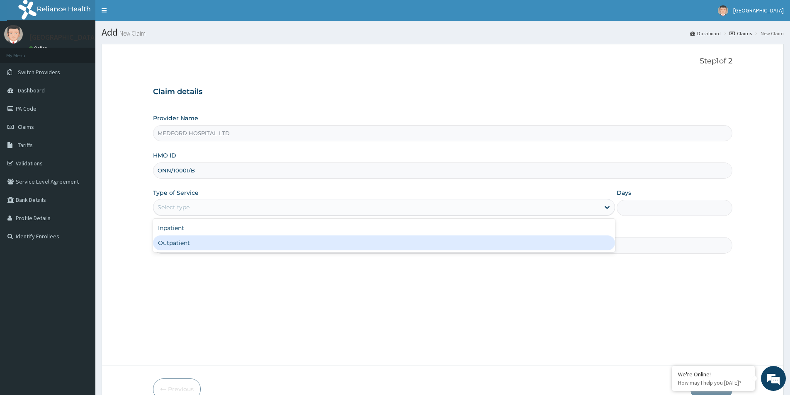
click at [209, 240] on div "Outpatient" at bounding box center [384, 243] width 462 height 15
type input "1"
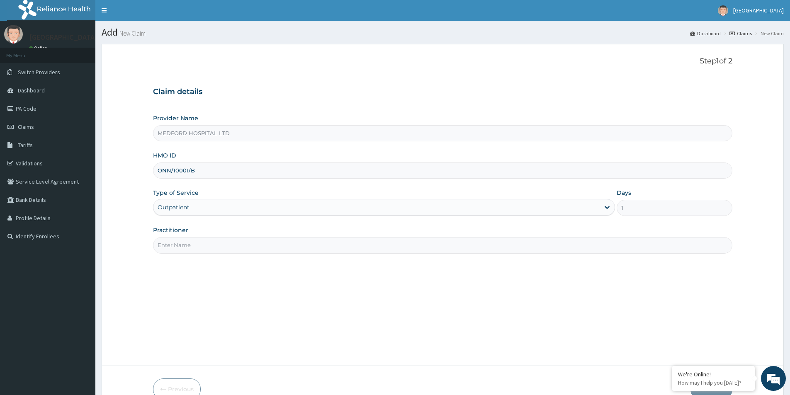
click at [209, 241] on input "Practitioner" at bounding box center [443, 245] width 580 height 16
type input "OKONKWO"
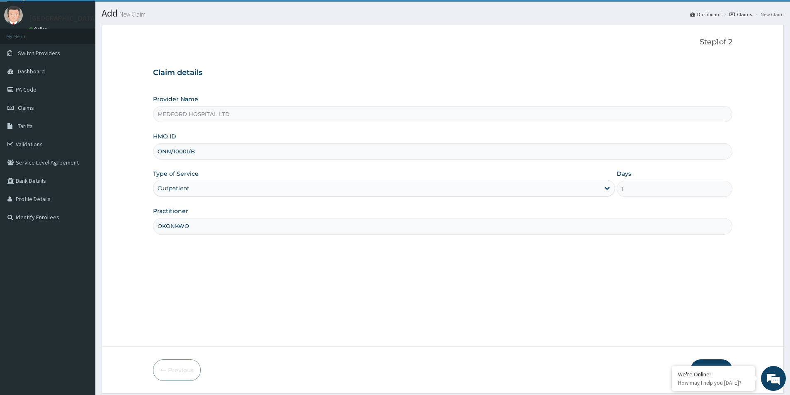
scroll to position [45, 0]
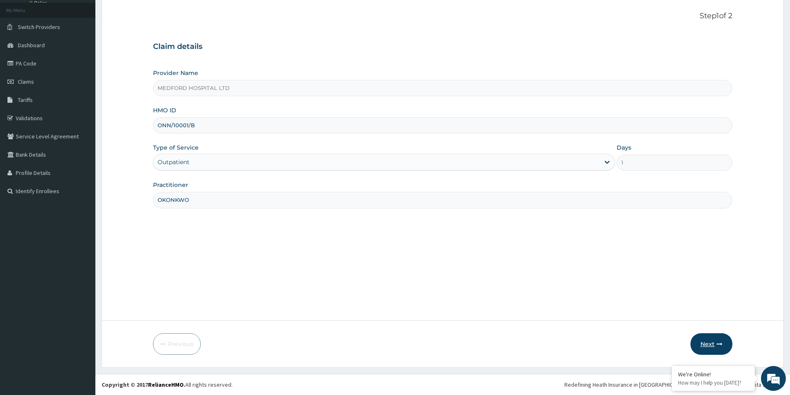
click at [701, 346] on button "Next" at bounding box center [712, 345] width 42 height 22
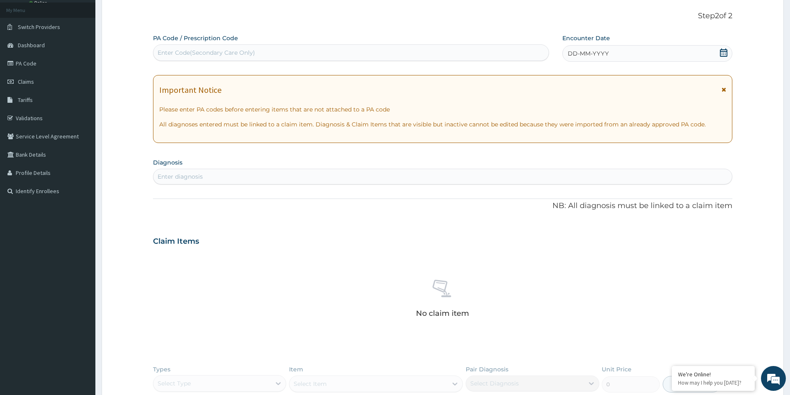
click at [629, 50] on div "DD-MM-YYYY" at bounding box center [648, 53] width 170 height 17
click at [445, 56] on div "Enter Code(Secondary Care Only)" at bounding box center [350, 52] width 395 height 13
type input "PA/"
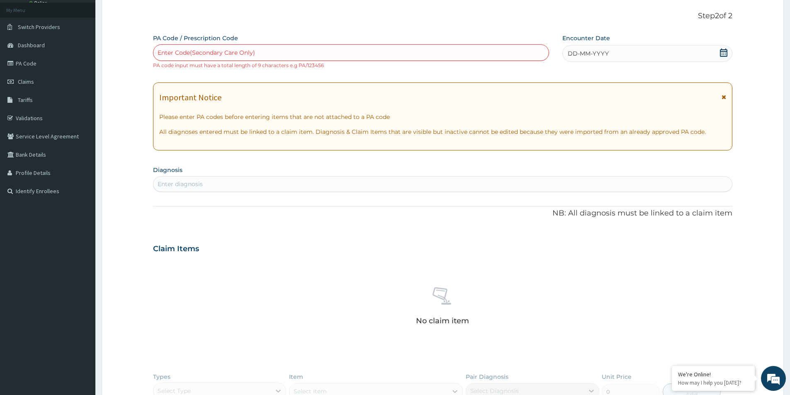
click at [264, 51] on div "Enter Code(Secondary Care Only)" at bounding box center [350, 52] width 395 height 13
type input "PA/EF909C"
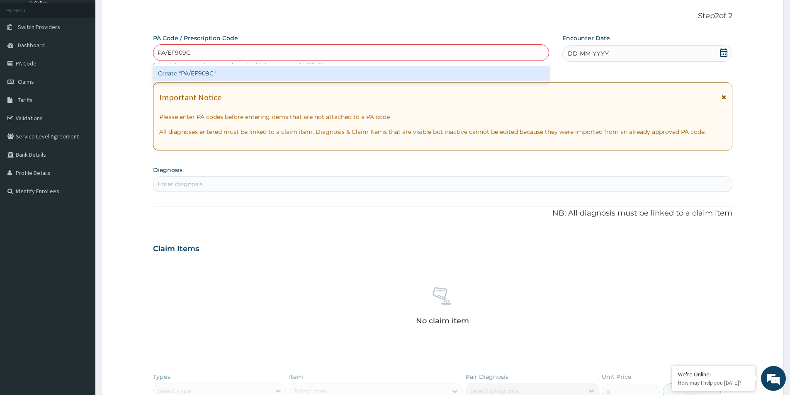
click at [258, 72] on div "Create "PA/EF909C"" at bounding box center [351, 73] width 396 height 15
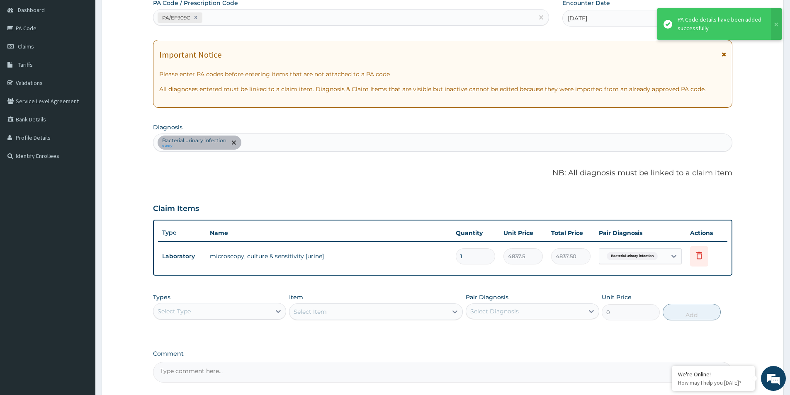
scroll to position [155, 0]
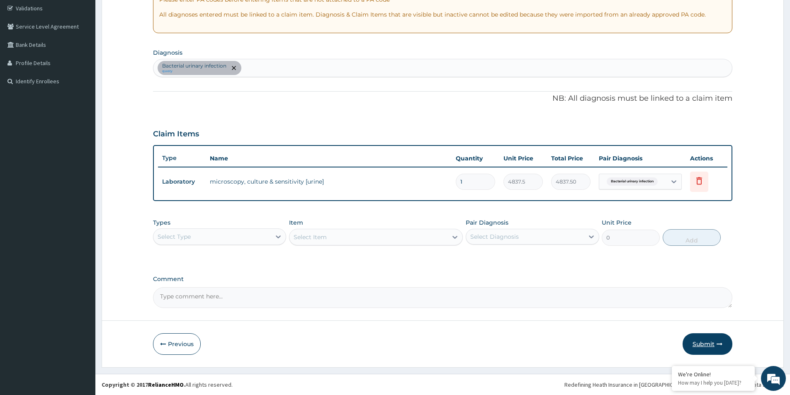
click at [702, 346] on button "Submit" at bounding box center [708, 345] width 50 height 22
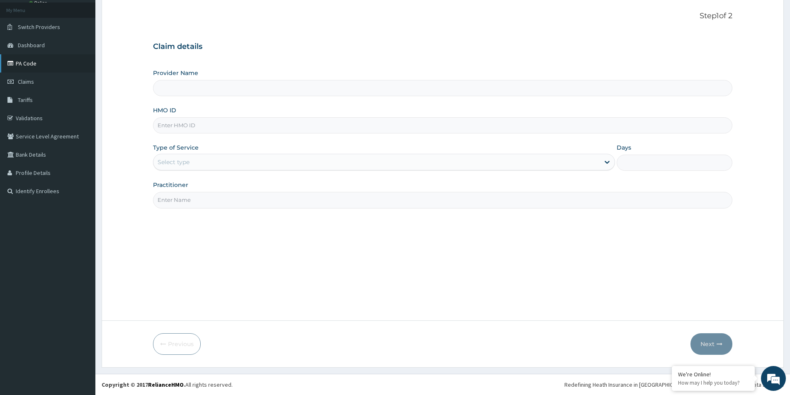
click at [30, 65] on link "PA Code" at bounding box center [47, 63] width 95 height 18
type input "MEDFORD HOSPITAL LTD"
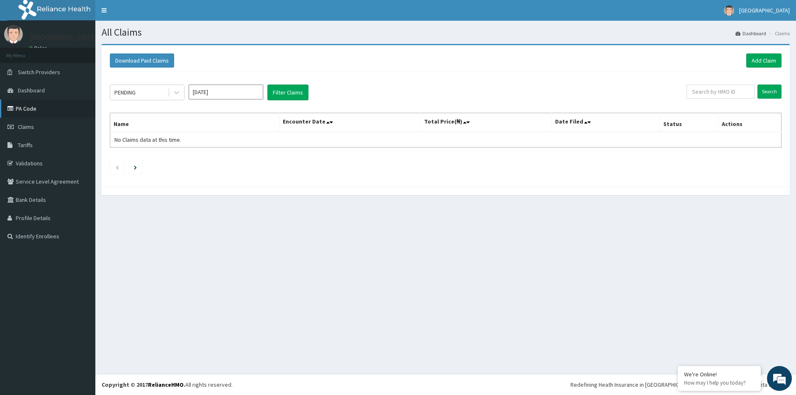
click at [35, 105] on link "PA Code" at bounding box center [47, 109] width 95 height 18
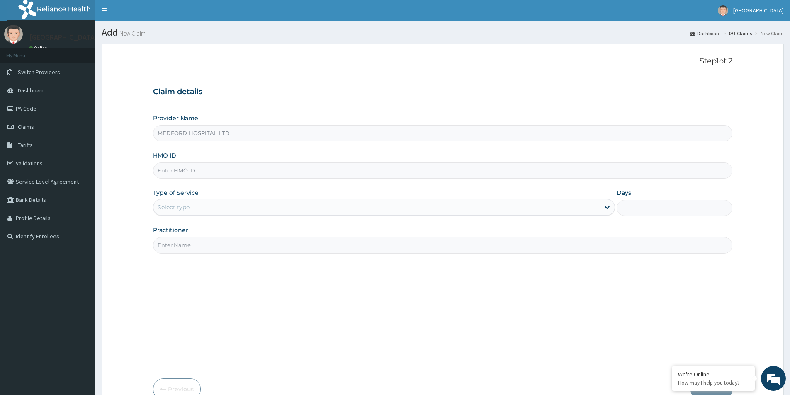
click at [302, 171] on input "HMO ID" at bounding box center [443, 171] width 580 height 16
click at [300, 191] on div "Type of Service Select type" at bounding box center [384, 202] width 462 height 27
click at [298, 173] on input "HMO ID" at bounding box center [443, 171] width 580 height 16
click at [303, 188] on div "Provider Name MEDFORD HOSPITAL LTD HMO ID Type of Service Select type Days Prac…" at bounding box center [443, 183] width 580 height 139
click at [308, 172] on input "HMO ID" at bounding box center [443, 171] width 580 height 16
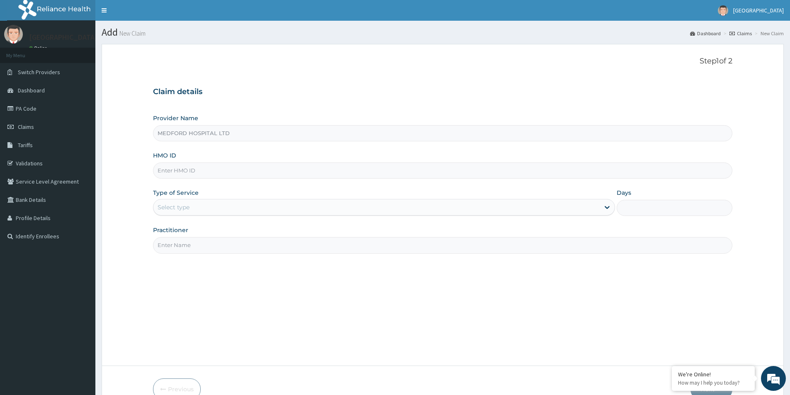
click at [308, 187] on div "Provider Name MEDFORD HOSPITAL LTD HMO ID Type of Service Select type Days Prac…" at bounding box center [443, 183] width 580 height 139
click at [304, 173] on input "HMO ID" at bounding box center [443, 171] width 580 height 16
click at [305, 185] on div "Provider Name MEDFORD HOSPITAL LTD HMO ID Type of Service Select type Days Prac…" at bounding box center [443, 183] width 580 height 139
click at [304, 171] on input "HMO ID" at bounding box center [443, 171] width 580 height 16
click at [307, 187] on div "Provider Name MEDFORD HOSPITAL LTD HMO ID Type of Service Select type Days Prac…" at bounding box center [443, 183] width 580 height 139
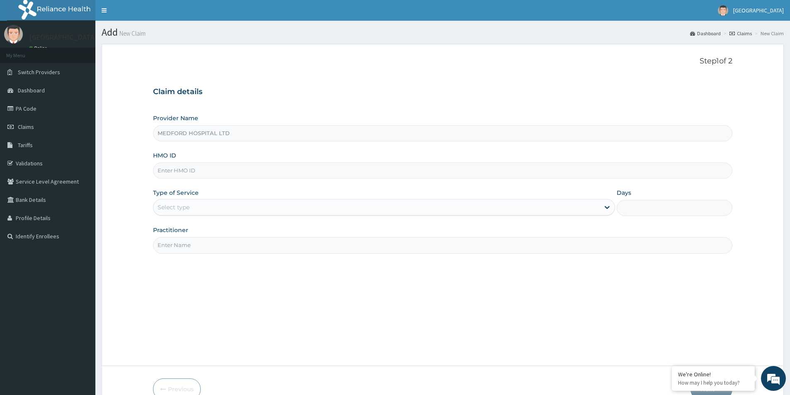
click at [304, 173] on input "HMO ID" at bounding box center [443, 171] width 580 height 16
click at [303, 188] on div "Provider Name MEDFORD HOSPITAL LTD HMO ID Type of Service Select type Days Prac…" at bounding box center [443, 183] width 580 height 139
click at [505, 325] on div "Step 1 of 2 Claim details Provider Name MEDFORD HOSPITAL LTD HMO ID Type of Ser…" at bounding box center [443, 205] width 580 height 297
click at [272, 171] on input "HMO ID" at bounding box center [443, 171] width 580 height 16
type input "TDN/10051/A"
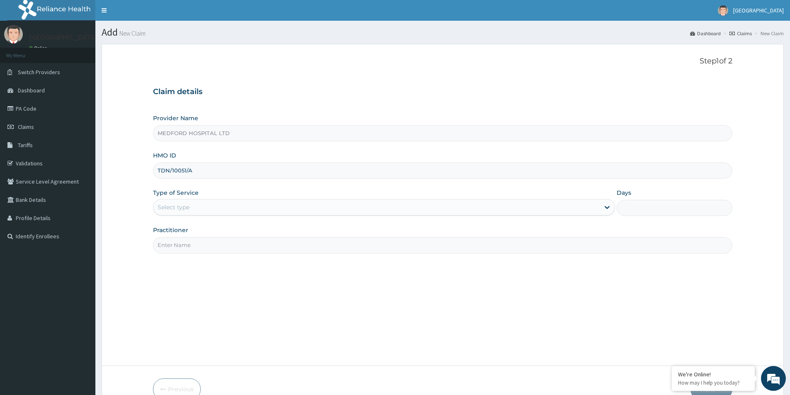
click at [317, 207] on div "Select type" at bounding box center [376, 207] width 446 height 13
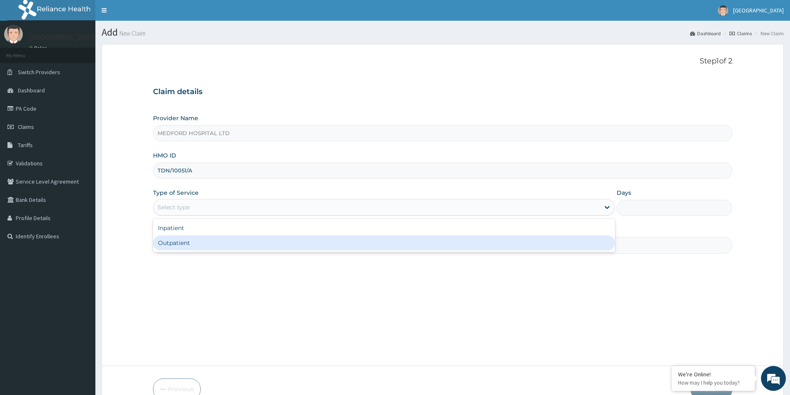
click at [283, 245] on div "Outpatient" at bounding box center [384, 243] width 462 height 15
type input "1"
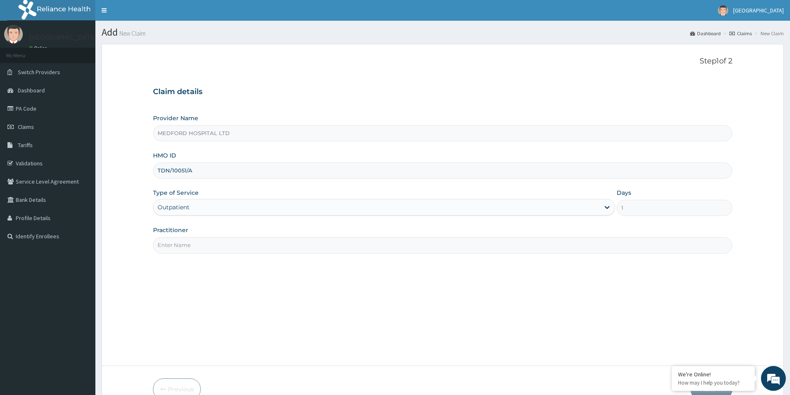
click at [283, 245] on input "Practitioner" at bounding box center [443, 245] width 580 height 16
type input "SHALLOM"
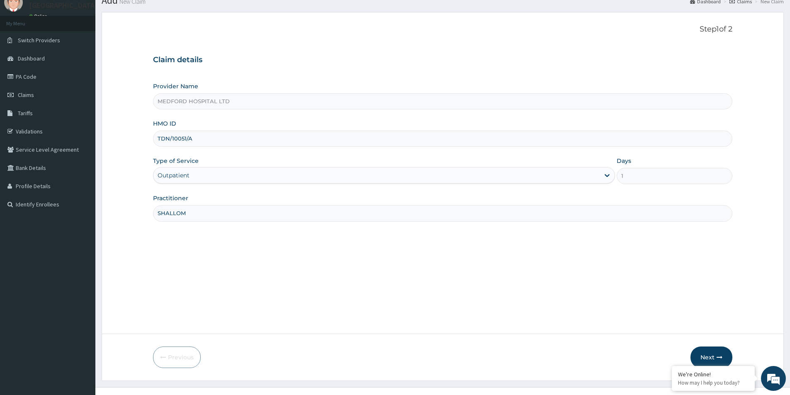
scroll to position [45, 0]
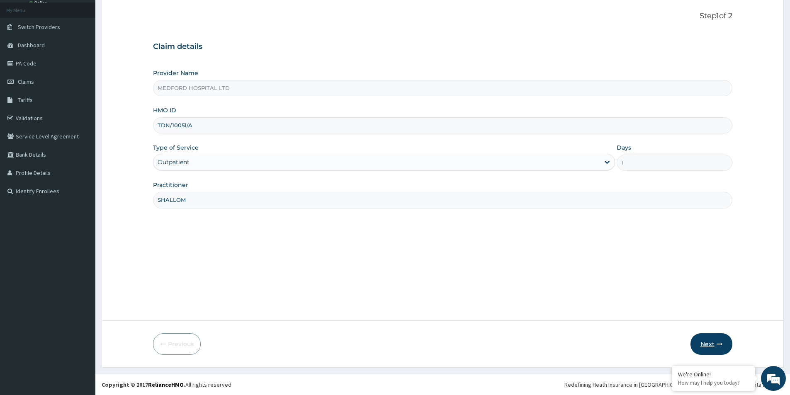
click at [713, 340] on button "Next" at bounding box center [712, 345] width 42 height 22
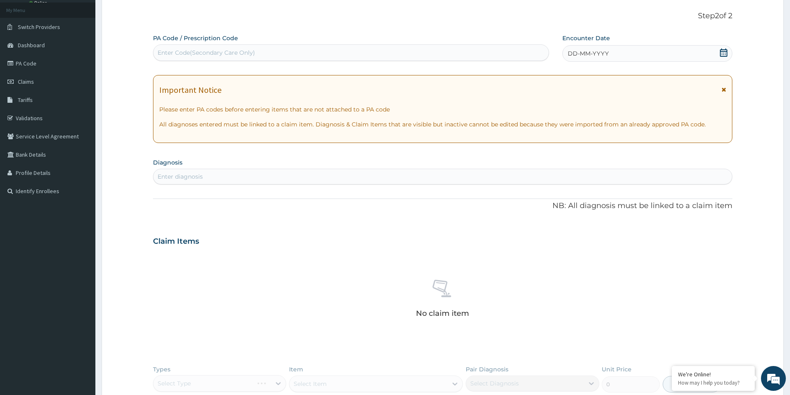
click at [653, 53] on div "DD-MM-YYYY" at bounding box center [648, 53] width 170 height 17
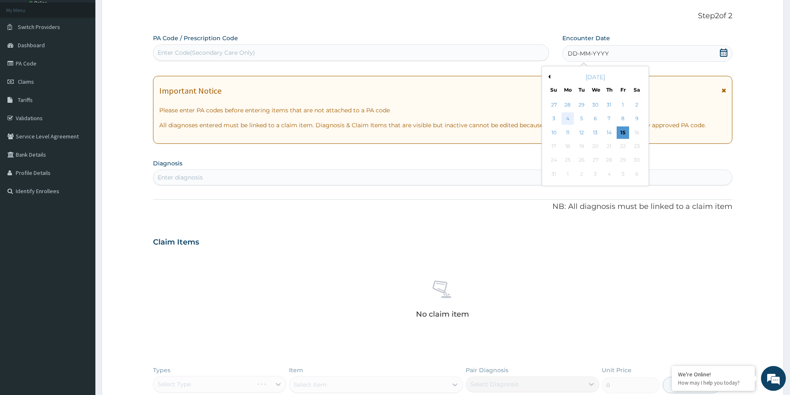
click at [568, 118] on div "4" at bounding box center [568, 119] width 12 height 12
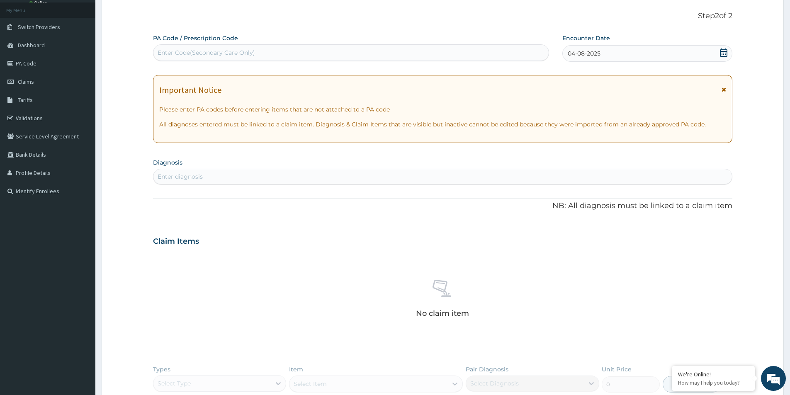
click at [347, 176] on div "Enter diagnosis" at bounding box center [442, 176] width 579 height 13
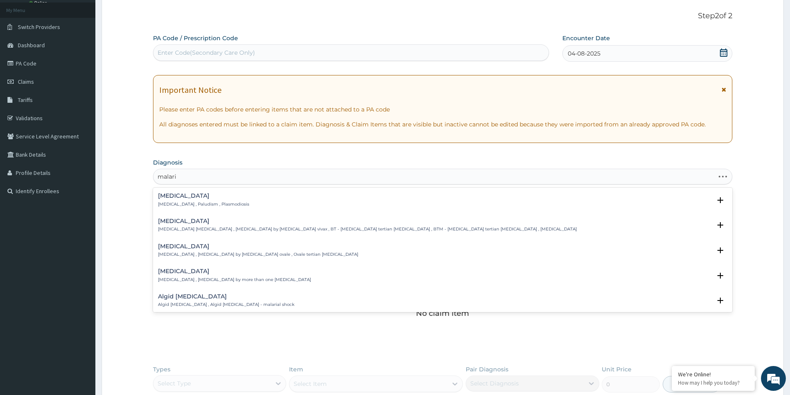
type input "malaria"
click at [179, 205] on p "Malaria , Paludism , Plasmodiosis" at bounding box center [203, 205] width 91 height 6
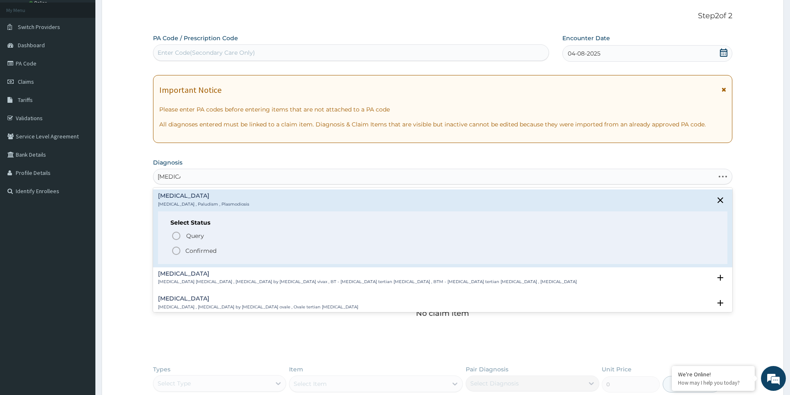
click at [181, 200] on div "Malaria Malaria , Paludism , Plasmodiosis" at bounding box center [203, 200] width 91 height 15
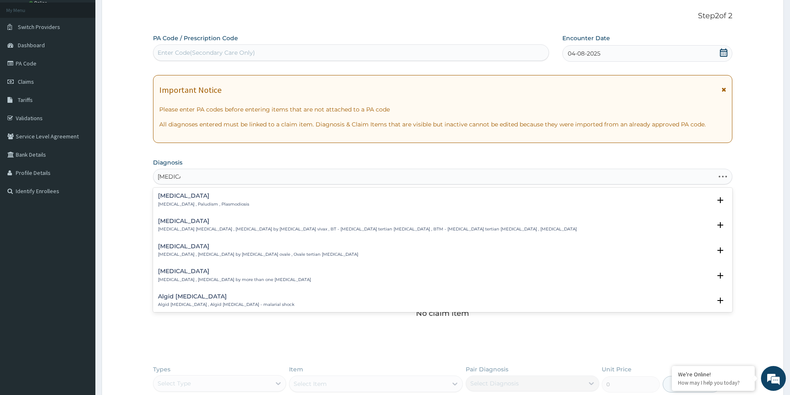
click at [200, 250] on h4 "[MEDICAL_DATA]" at bounding box center [258, 247] width 200 height 6
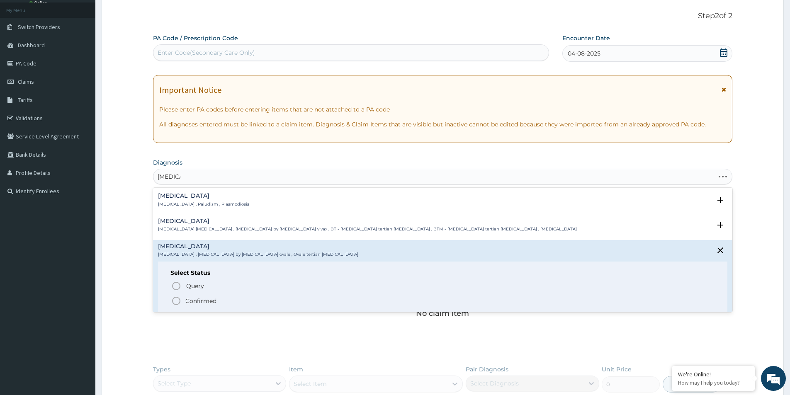
click at [190, 200] on div "Malaria Malaria , Paludism , Plasmodiosis" at bounding box center [203, 200] width 91 height 15
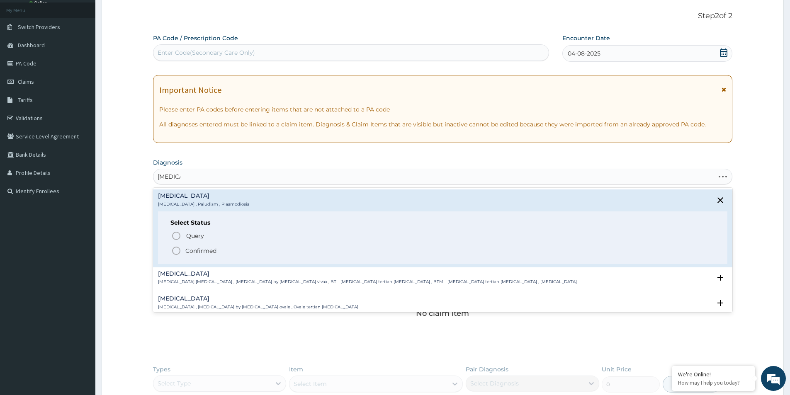
click at [175, 191] on div "Malaria Malaria , Paludism , Plasmodiosis Select Status Query Query covers susp…" at bounding box center [443, 229] width 580 height 78
click at [173, 197] on h4 "[MEDICAL_DATA]" at bounding box center [203, 196] width 91 height 6
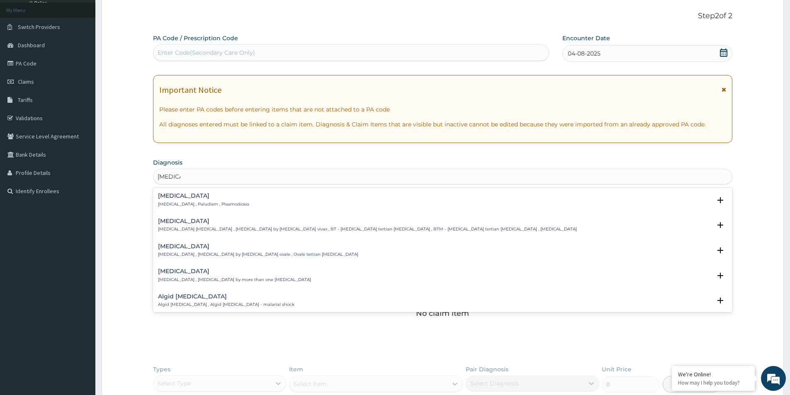
click at [173, 197] on h4 "[MEDICAL_DATA]" at bounding box center [203, 196] width 91 height 6
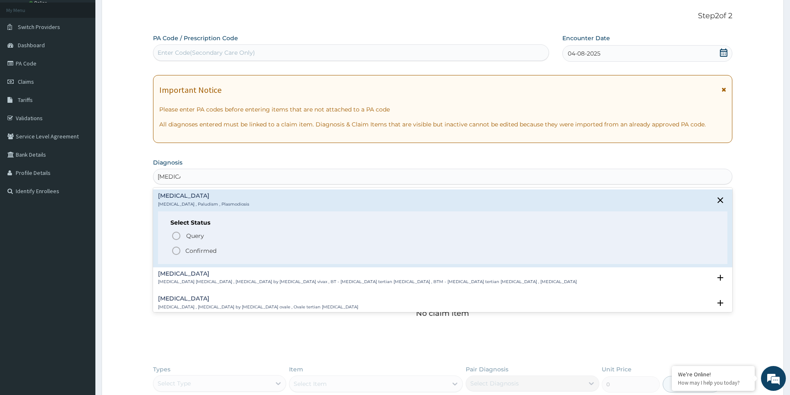
click at [177, 251] on icon "status option filled" at bounding box center [176, 251] width 10 height 10
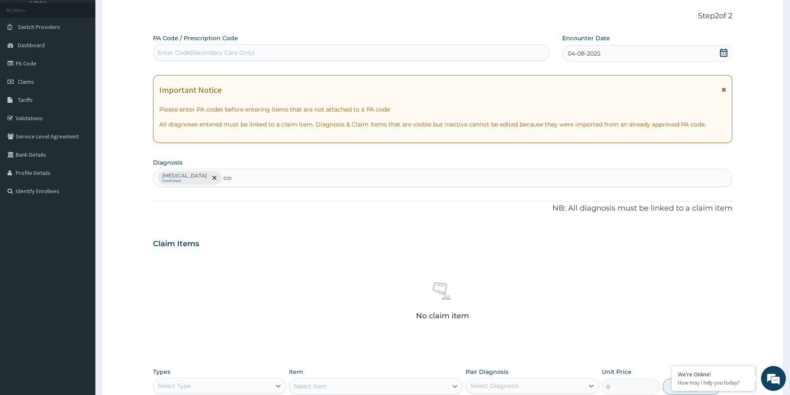
type input "comm"
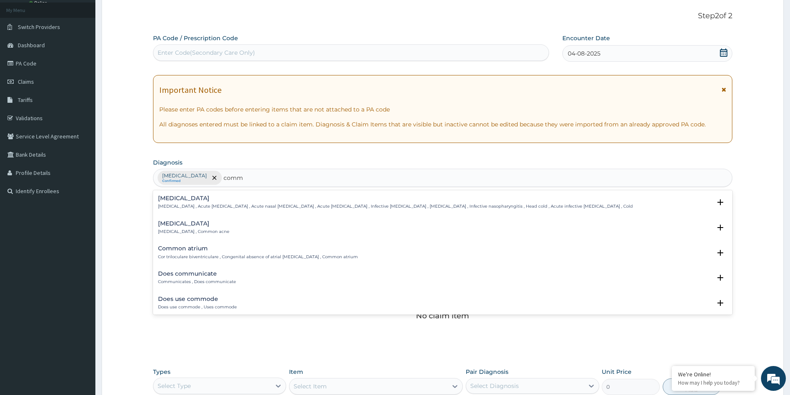
click at [199, 201] on h4 "Common cold" at bounding box center [395, 198] width 475 height 6
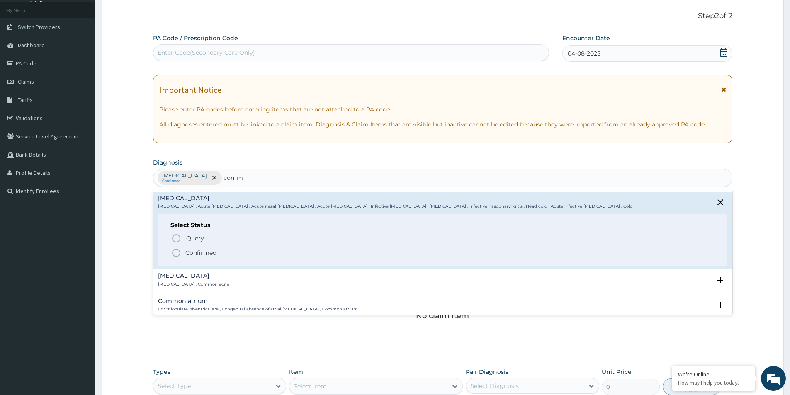
click at [197, 250] on p "Confirmed" at bounding box center [200, 253] width 31 height 8
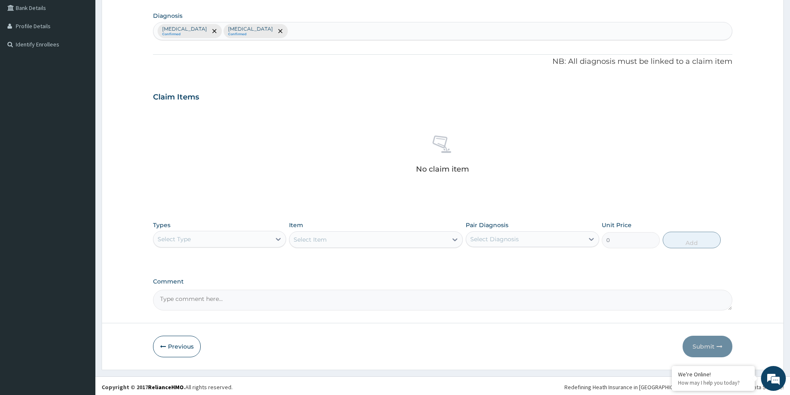
scroll to position [195, 0]
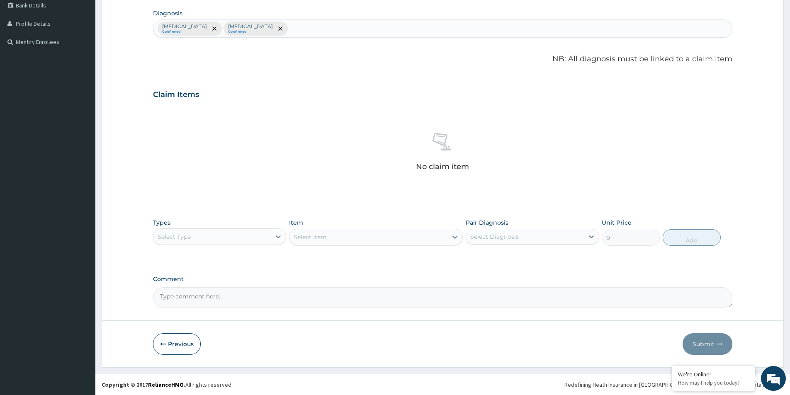
click at [203, 241] on div "Select Type" at bounding box center [211, 236] width 117 height 13
click at [206, 288] on div "Procedures" at bounding box center [219, 287] width 133 height 15
click at [348, 239] on div "Select Item" at bounding box center [376, 237] width 174 height 17
click at [504, 233] on div "Select Diagnosis" at bounding box center [494, 237] width 49 height 8
click at [504, 257] on div "[MEDICAL_DATA]" at bounding box center [532, 258] width 133 height 17
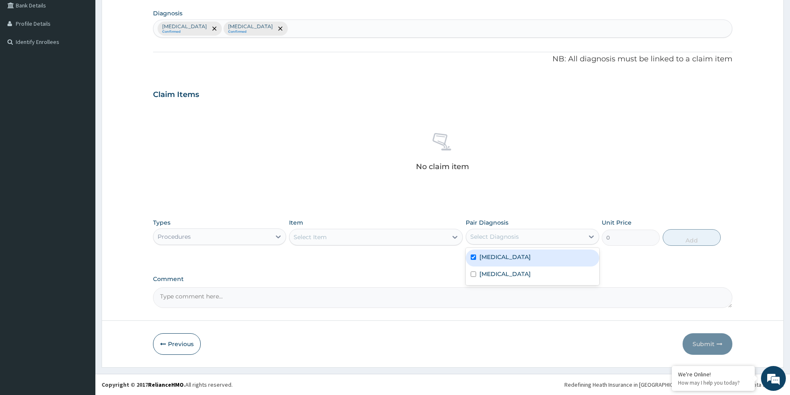
checkbox input "true"
click at [507, 273] on label "Common cold" at bounding box center [505, 274] width 51 height 8
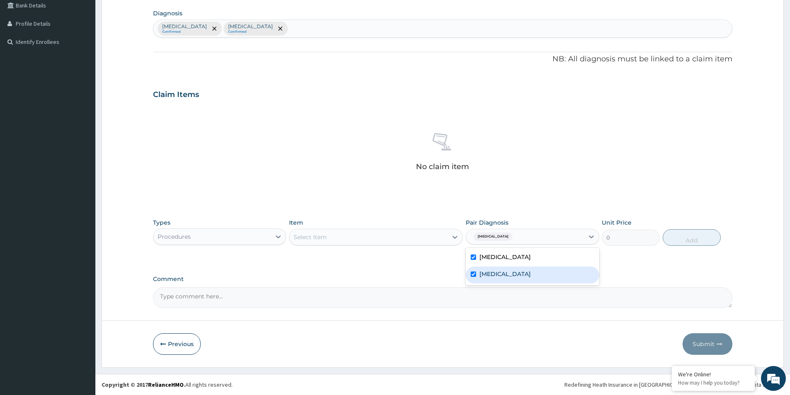
checkbox input "true"
click at [569, 165] on div "No claim item" at bounding box center [443, 153] width 580 height 95
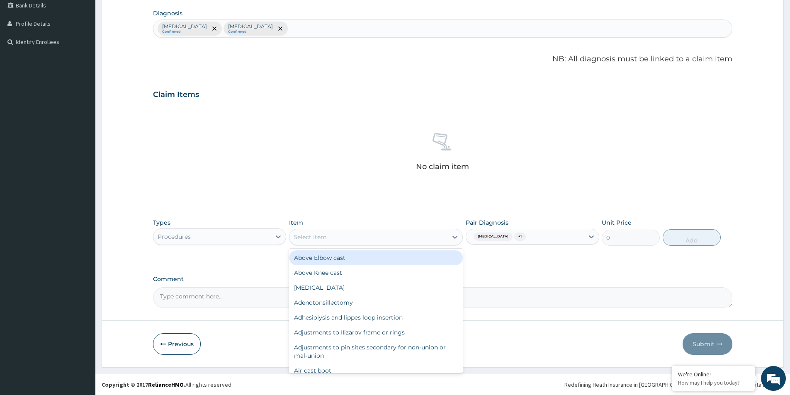
click at [384, 239] on div "Select Item" at bounding box center [369, 237] width 158 height 13
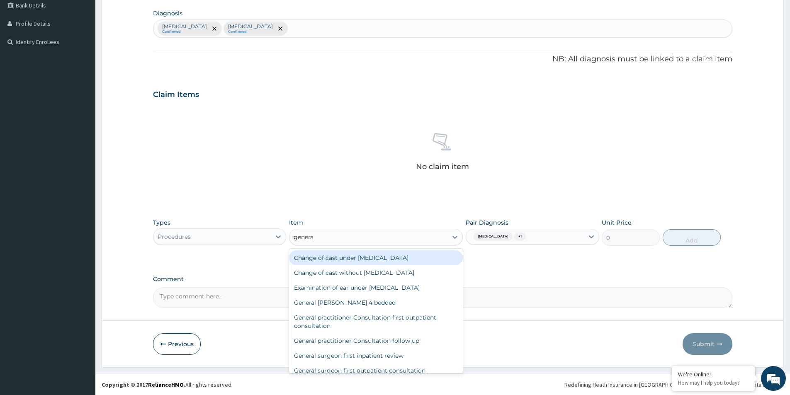
type input "general"
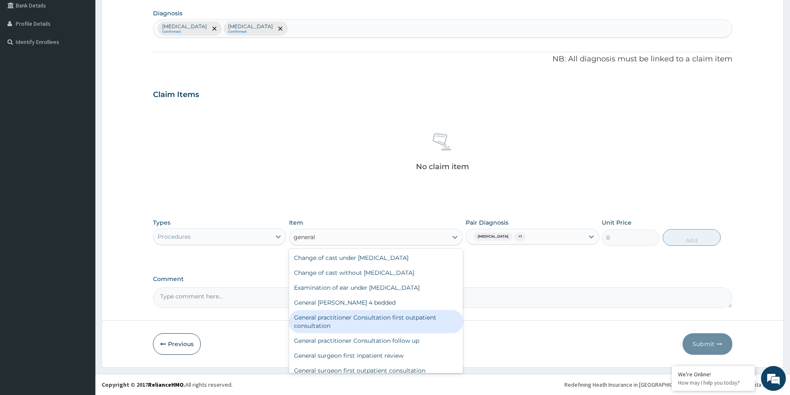
click at [397, 325] on div "General practitioner Consultation first outpatient consultation" at bounding box center [376, 321] width 174 height 23
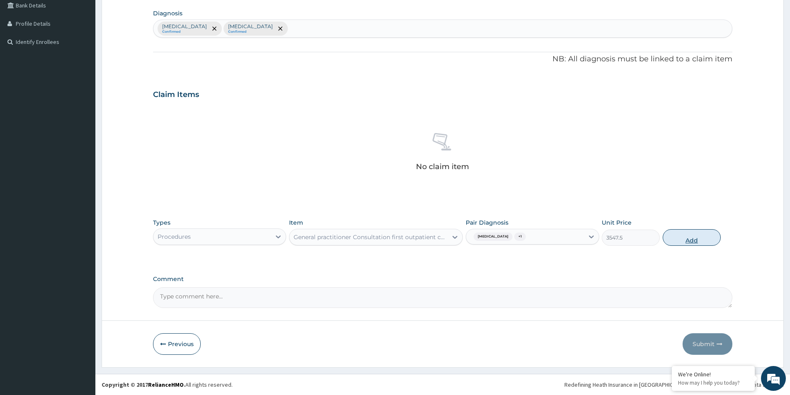
click at [696, 240] on button "Add" at bounding box center [692, 237] width 58 height 17
type input "0"
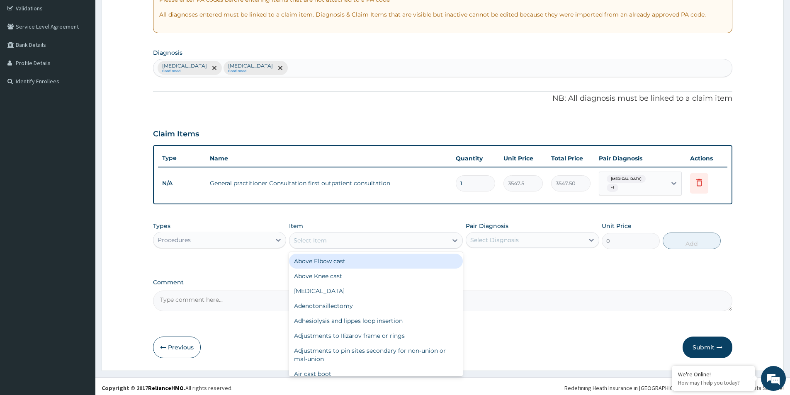
click at [390, 237] on div "Select Item" at bounding box center [369, 240] width 158 height 13
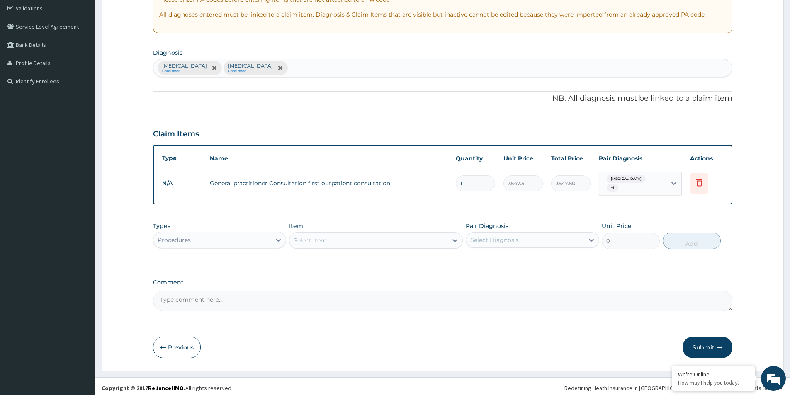
click at [263, 237] on div "Procedures" at bounding box center [211, 240] width 117 height 13
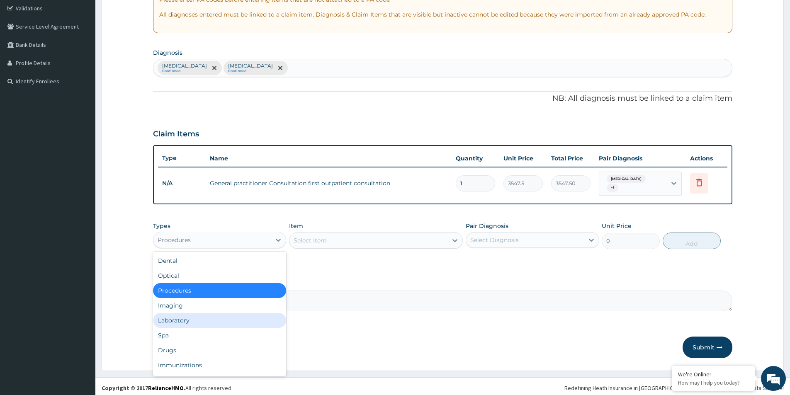
click at [187, 319] on div "Laboratory" at bounding box center [219, 320] width 133 height 15
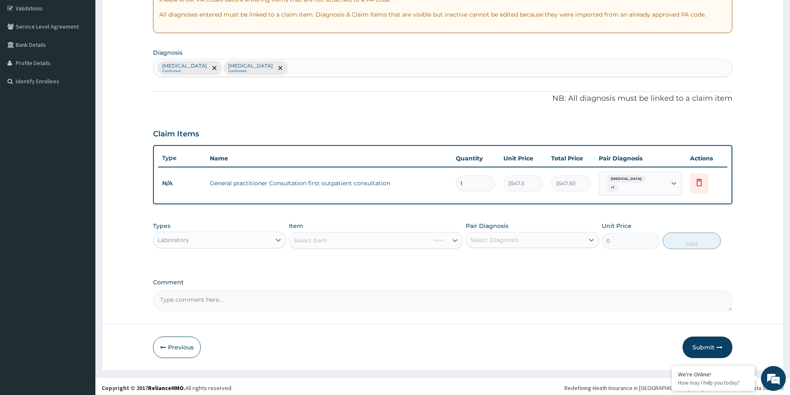
click at [427, 239] on div "Select Item" at bounding box center [376, 240] width 174 height 17
click at [491, 238] on div "Select Diagnosis" at bounding box center [494, 240] width 49 height 8
click at [492, 256] on label "[MEDICAL_DATA]" at bounding box center [505, 260] width 51 height 8
checkbox input "true"
click at [495, 274] on label "Common cold" at bounding box center [505, 277] width 51 height 8
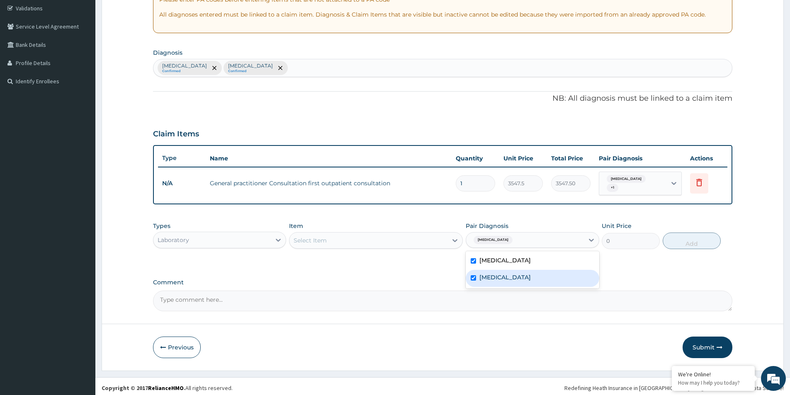
checkbox input "true"
click at [393, 237] on div "Select Item" at bounding box center [369, 240] width 158 height 13
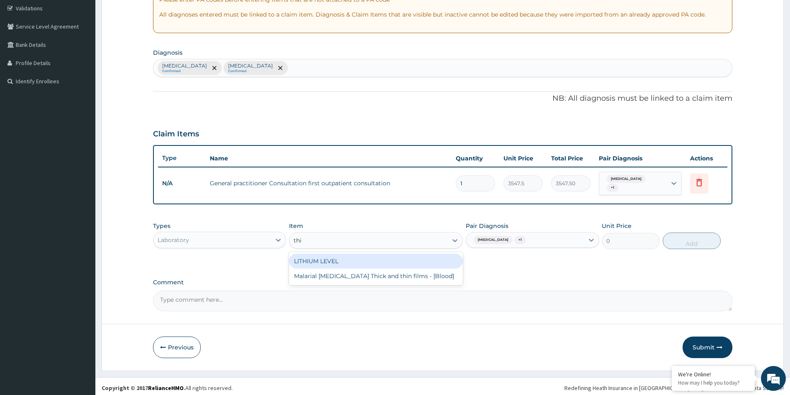
type input "thin"
click at [401, 256] on div "Malarial [MEDICAL_DATA] Thick and thin films - [Blood]" at bounding box center [376, 261] width 174 height 15
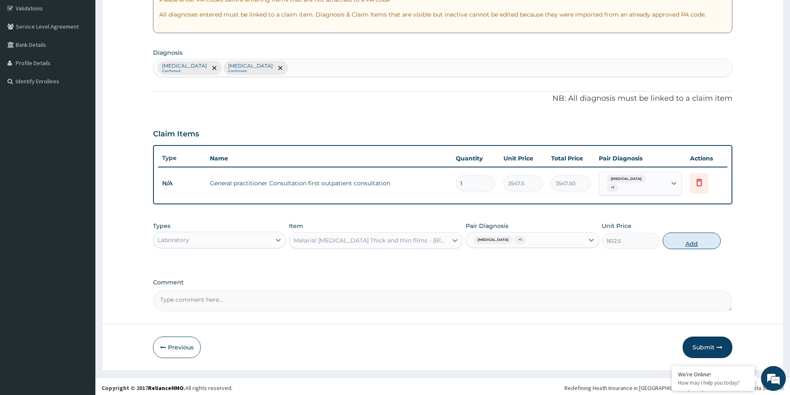
click at [691, 241] on button "Add" at bounding box center [692, 241] width 58 height 17
type input "0"
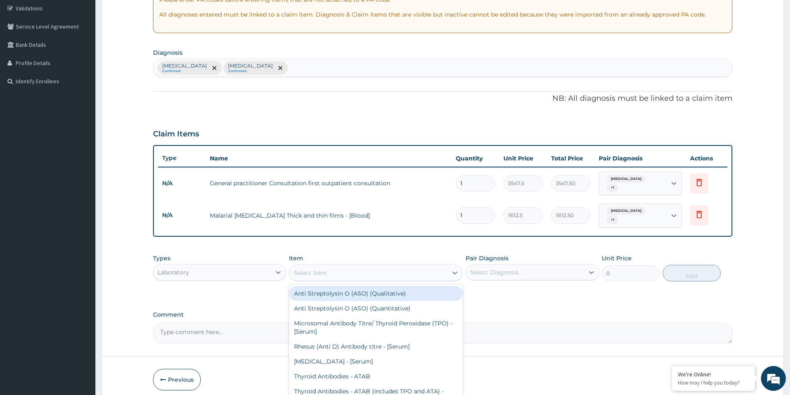
click at [341, 271] on div "Select Item" at bounding box center [369, 272] width 158 height 13
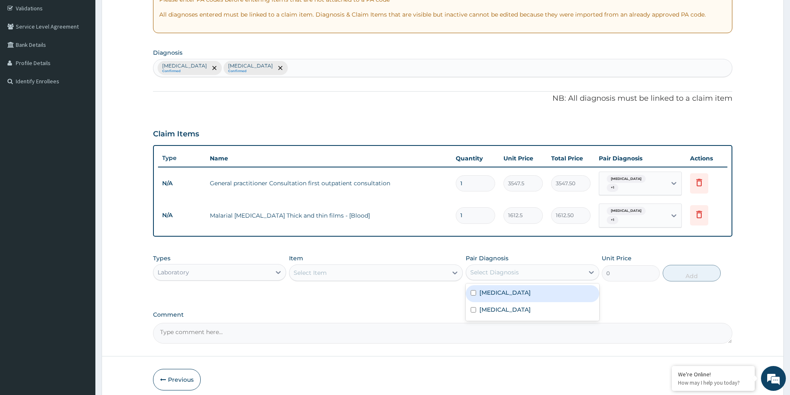
click at [511, 268] on div "Select Diagnosis" at bounding box center [494, 272] width 49 height 8
click at [502, 289] on div "[MEDICAL_DATA]" at bounding box center [532, 293] width 133 height 17
checkbox input "true"
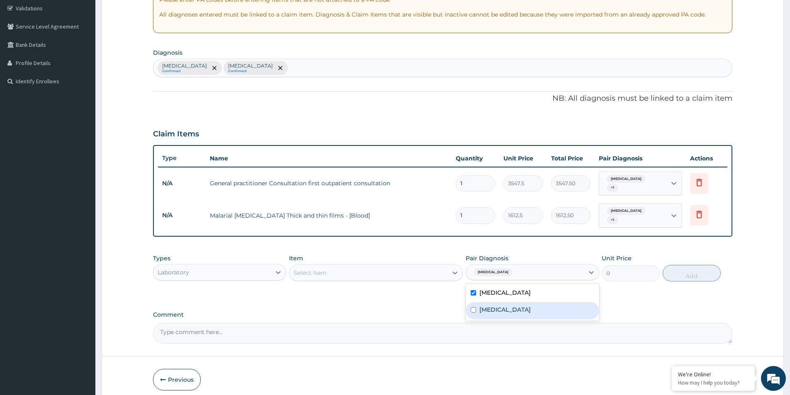
click at [500, 306] on label "Common cold" at bounding box center [505, 310] width 51 height 8
checkbox input "true"
click at [372, 266] on div "Select Item" at bounding box center [369, 272] width 158 height 13
type input "paracetamol"
click at [275, 270] on div at bounding box center [278, 272] width 15 height 15
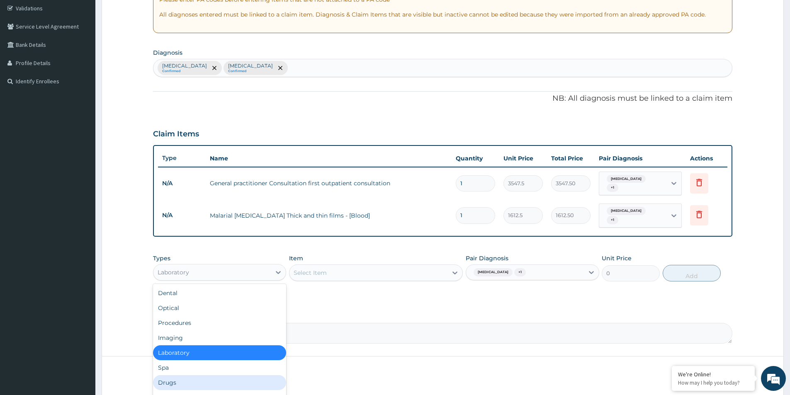
click at [176, 380] on div "Drugs" at bounding box center [219, 382] width 133 height 15
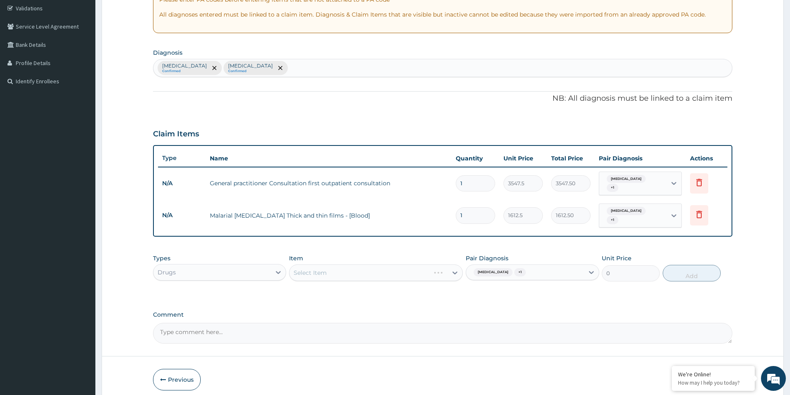
click at [425, 265] on div "Select Item" at bounding box center [376, 273] width 174 height 17
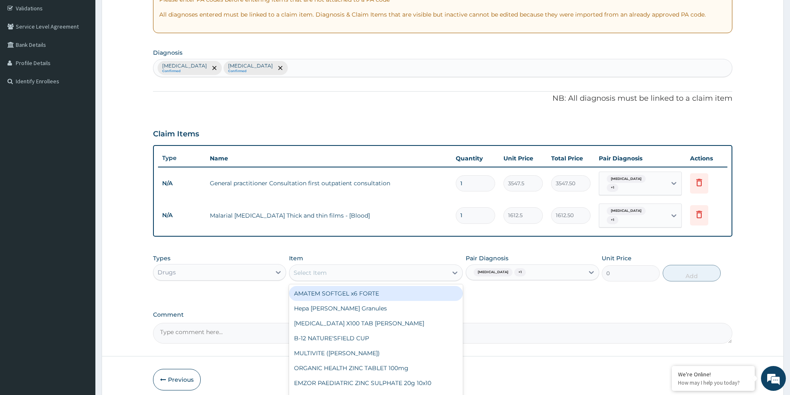
click at [398, 267] on div "Select Item" at bounding box center [369, 272] width 158 height 13
type input "paracetamol"
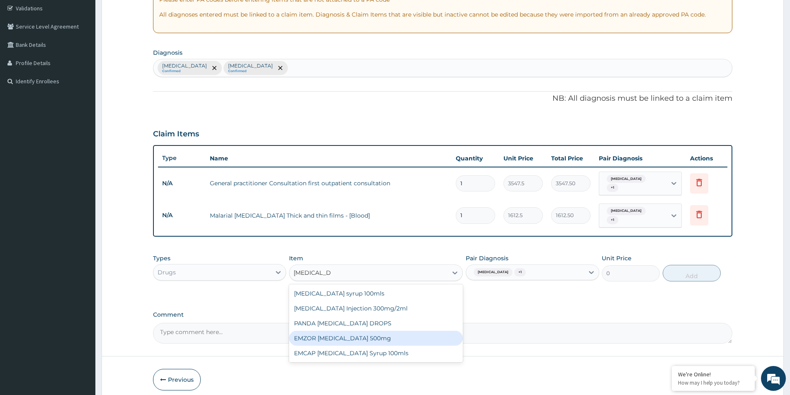
click at [379, 334] on div "EMZOR [MEDICAL_DATA] 500mg" at bounding box center [376, 338] width 174 height 15
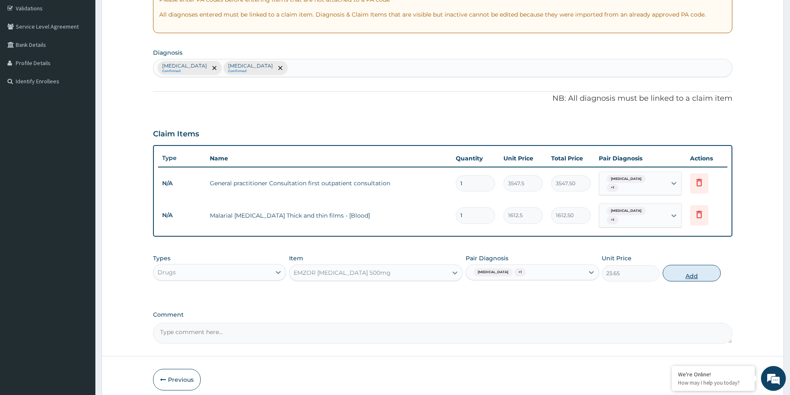
click at [694, 269] on button "Add" at bounding box center [692, 273] width 58 height 17
type input "0"
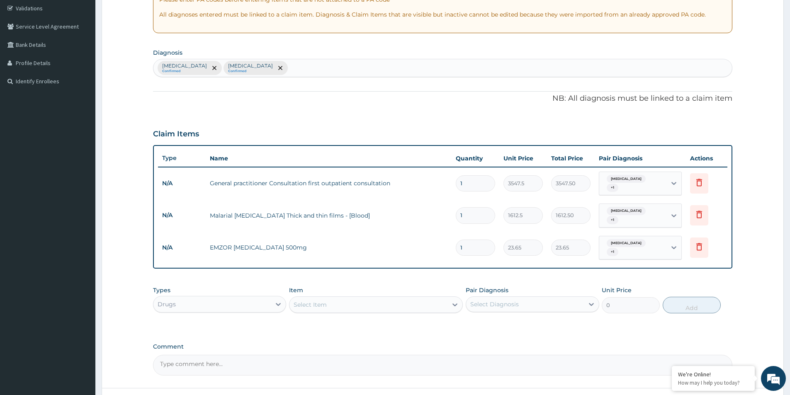
type input "0.00"
type input "2"
type input "47.30"
type input "20"
type input "473.00"
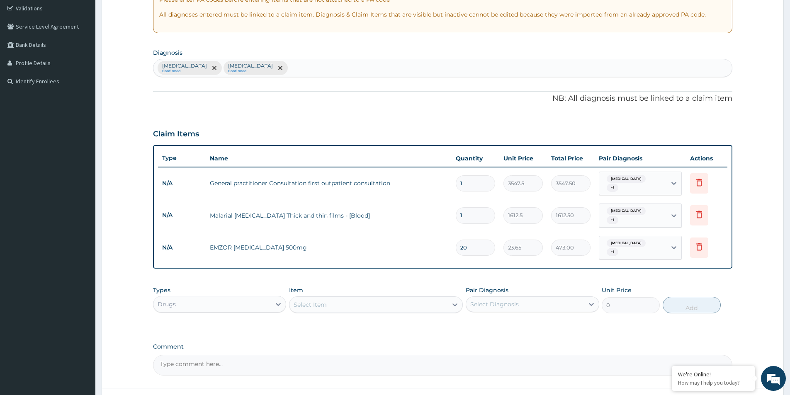
type input "20"
click at [393, 298] on div "Select Item" at bounding box center [369, 304] width 158 height 13
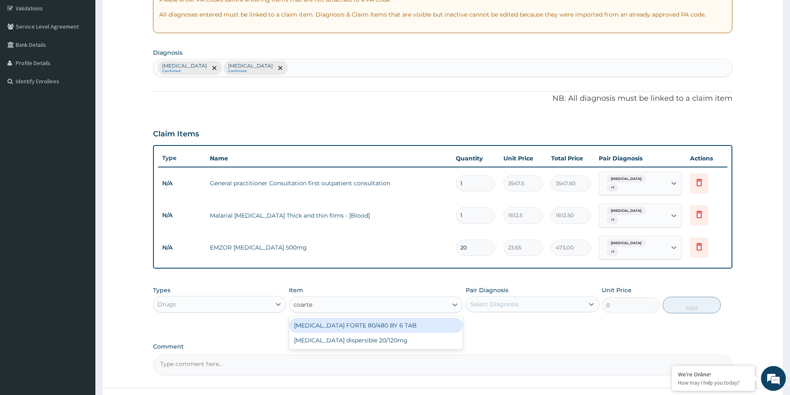
type input "[MEDICAL_DATA]"
click at [382, 318] on div "[MEDICAL_DATA] FORTE 80/480 BY 6 TAB" at bounding box center [376, 325] width 174 height 15
type input "449.35"
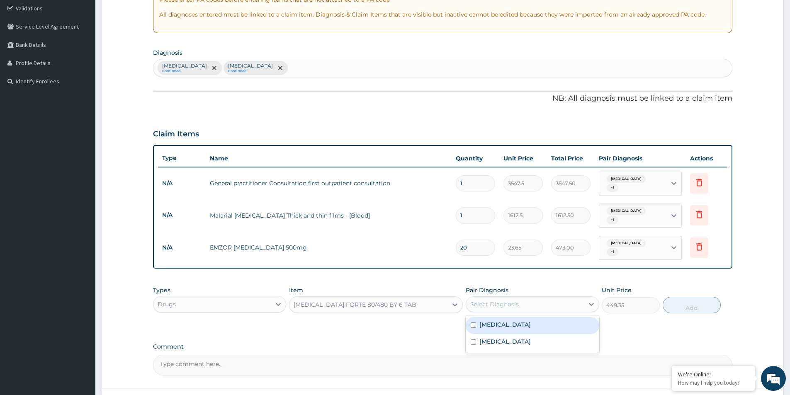
click at [571, 298] on div "Select Diagnosis" at bounding box center [524, 304] width 117 height 13
click at [516, 317] on div "[MEDICAL_DATA]" at bounding box center [532, 325] width 133 height 17
checkbox input "true"
click at [682, 297] on button "Add" at bounding box center [692, 305] width 58 height 17
type input "0"
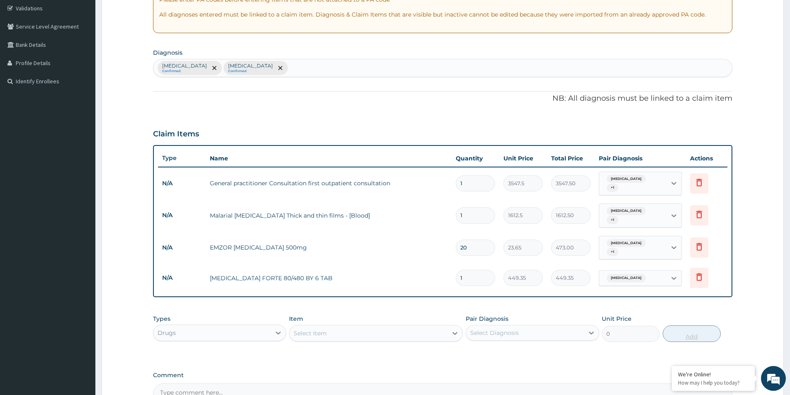
type input "0.00"
type input "6"
type input "2696.10"
type input "6"
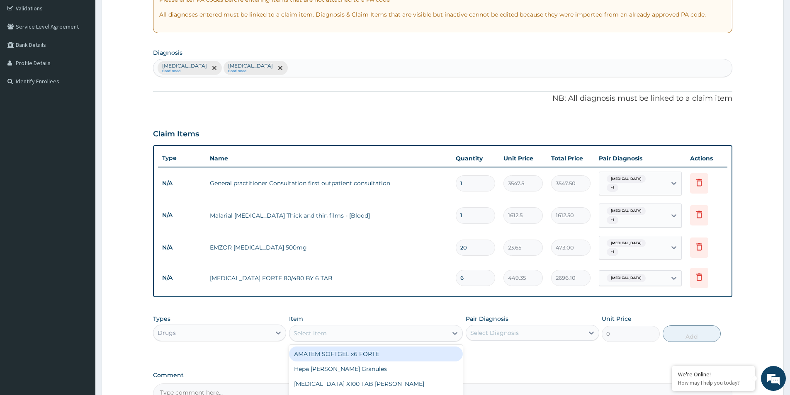
click at [395, 327] on div "Select Item" at bounding box center [369, 333] width 158 height 13
type input "lorat"
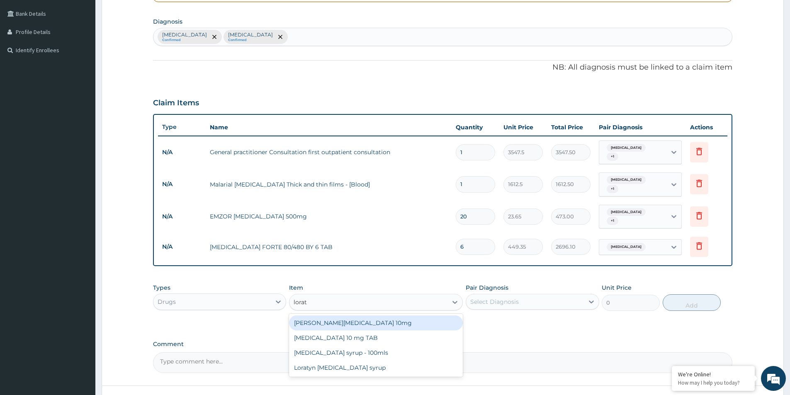
scroll to position [238, 0]
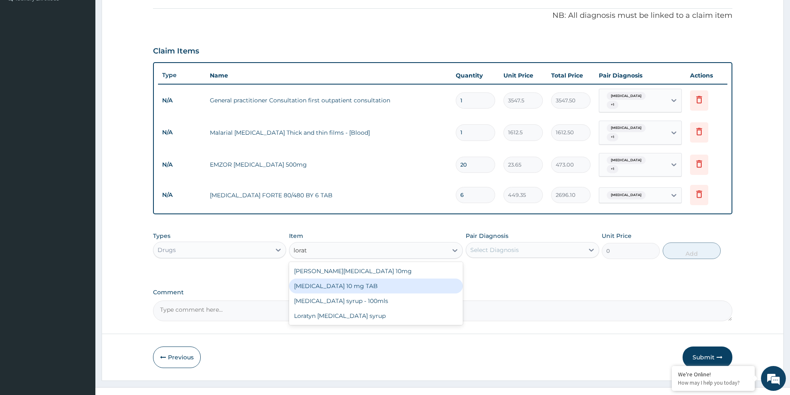
click at [337, 279] on div "[MEDICAL_DATA] 10 mg TAB" at bounding box center [376, 286] width 174 height 15
type input "59.125"
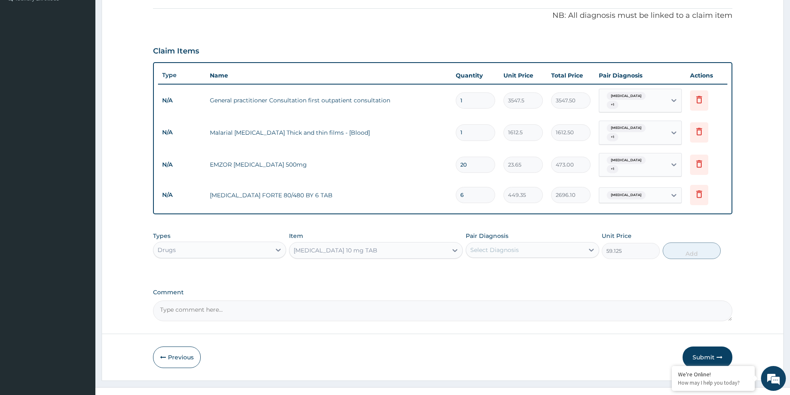
click at [511, 246] on div "Select Diagnosis" at bounding box center [494, 250] width 49 height 8
click at [486, 283] on label "Common cold" at bounding box center [505, 287] width 51 height 8
checkbox input "true"
click at [696, 243] on button "Add" at bounding box center [692, 251] width 58 height 17
type input "0"
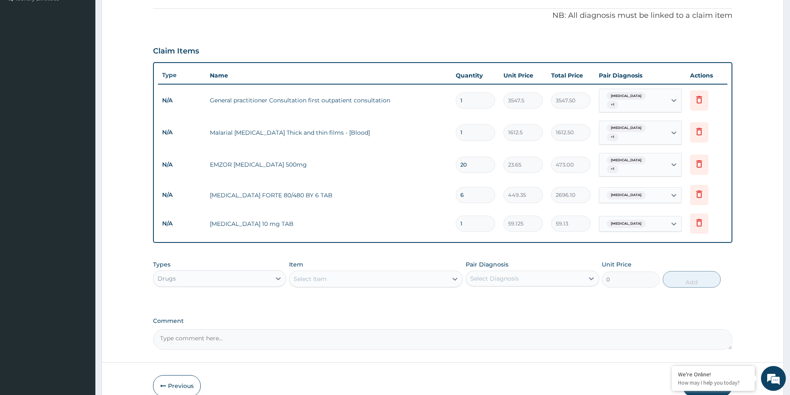
click at [695, 243] on div "PA Code / Prescription Code Enter Code(Secondary Care Only) Encounter Date 04-0…" at bounding box center [443, 95] width 580 height 509
click at [364, 273] on div "Select Item" at bounding box center [369, 279] width 158 height 13
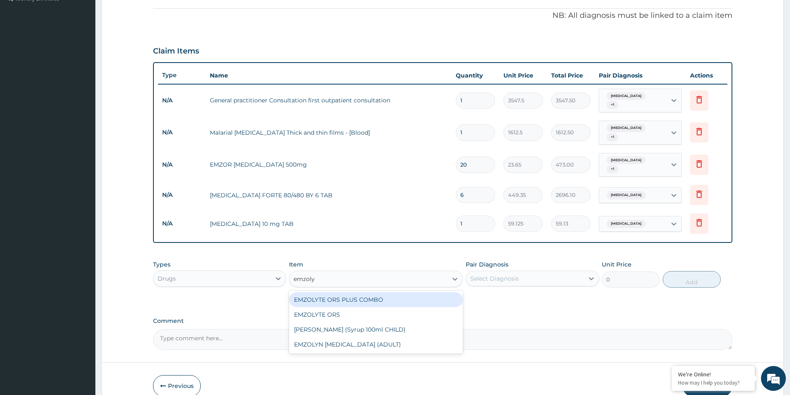
type input "emzolyn"
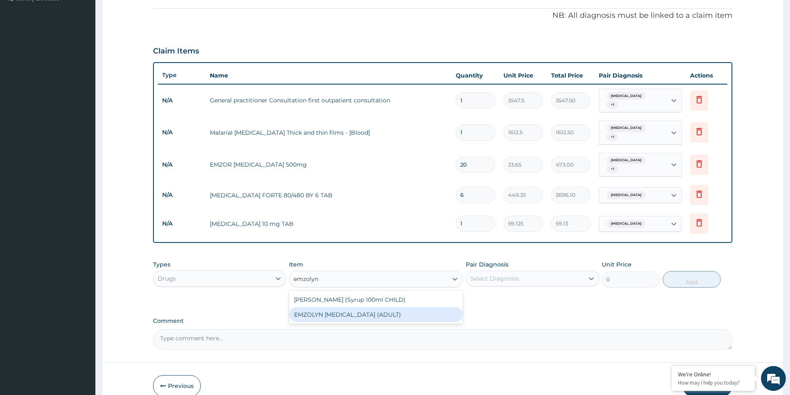
click at [359, 307] on div "EMZOLYN [MEDICAL_DATA] (ADULT)" at bounding box center [376, 314] width 174 height 15
type input "1182.5"
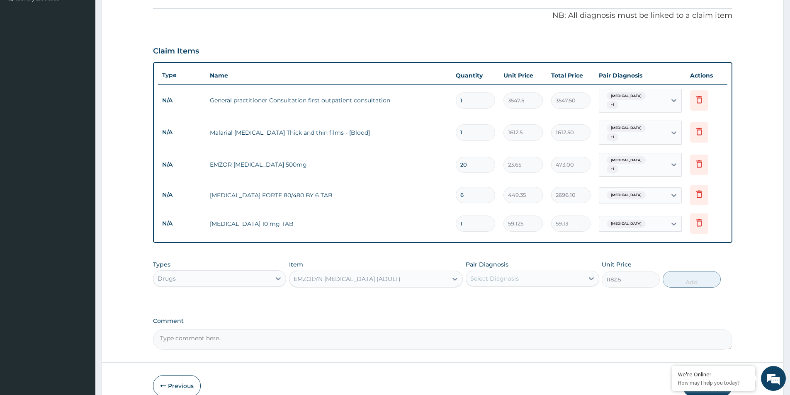
click at [501, 275] on div "Select Diagnosis" at bounding box center [494, 279] width 49 height 8
click at [502, 312] on label "Common cold" at bounding box center [505, 316] width 51 height 8
checkbox input "true"
click at [690, 272] on button "Add" at bounding box center [692, 279] width 58 height 17
type input "0"
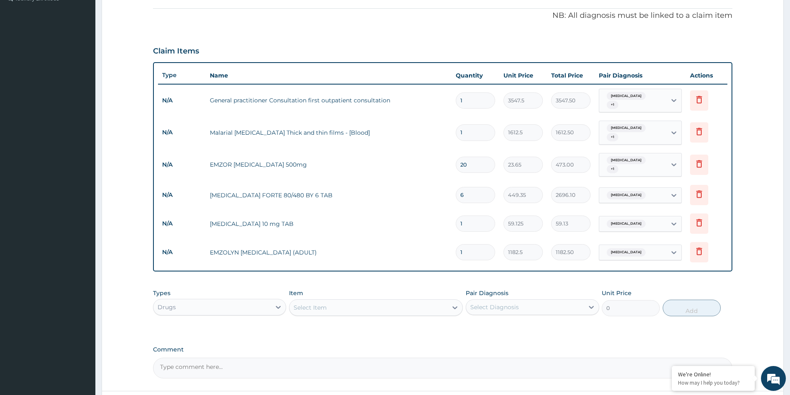
click at [367, 301] on div "Select Item" at bounding box center [369, 307] width 158 height 13
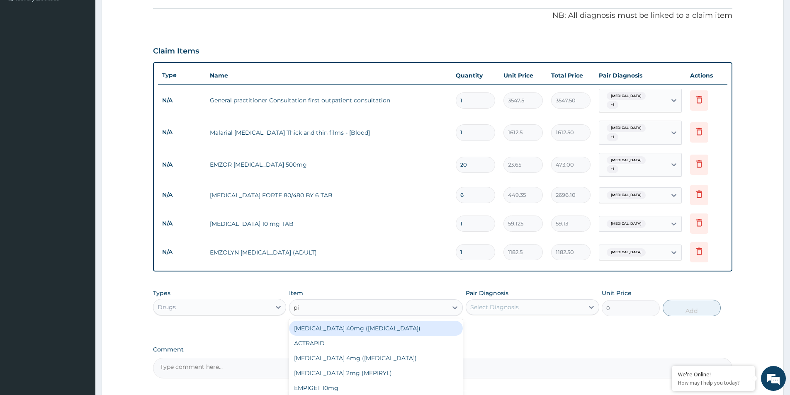
type input "pir"
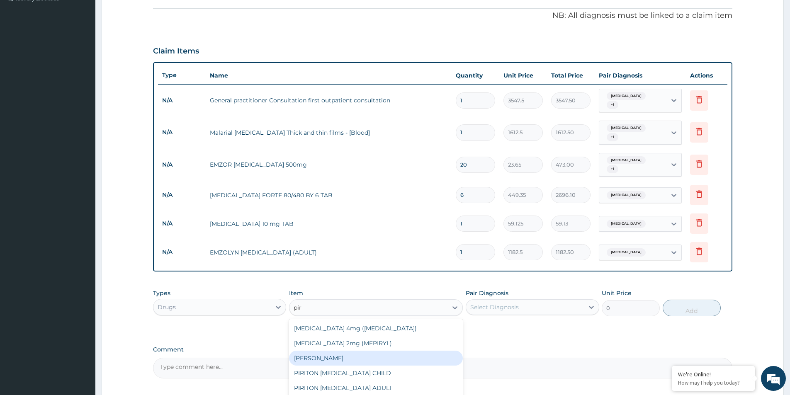
click at [341, 351] on div "[PERSON_NAME]" at bounding box center [376, 358] width 174 height 15
type input "23.65"
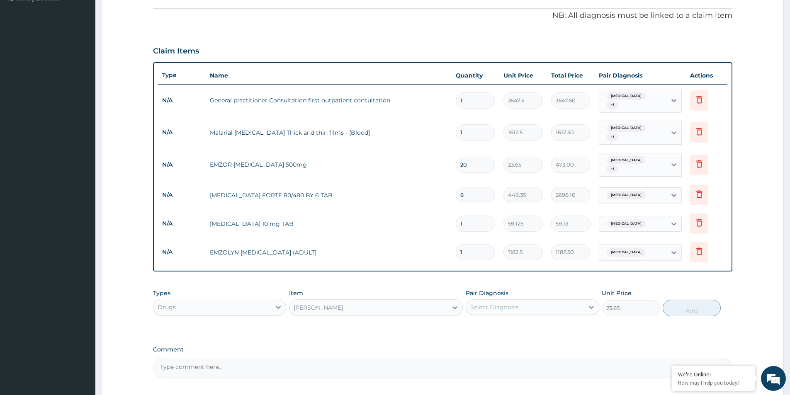
click at [497, 303] on div "Select Diagnosis" at bounding box center [494, 307] width 49 height 8
click at [500, 341] on label "Common cold" at bounding box center [505, 345] width 51 height 8
checkbox input "true"
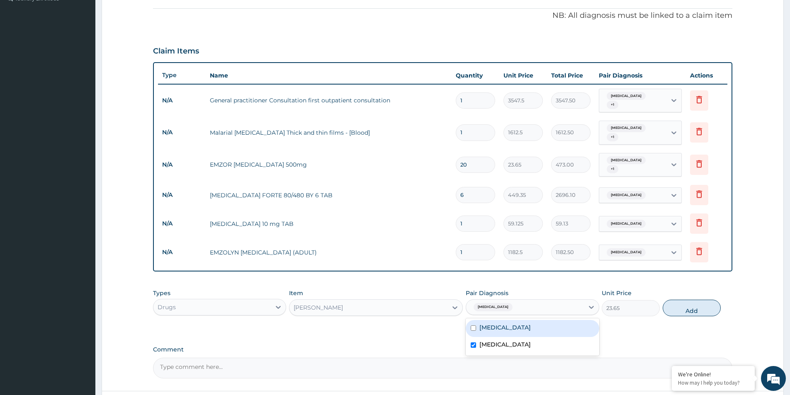
click at [408, 301] on div "[PERSON_NAME]" at bounding box center [369, 307] width 158 height 13
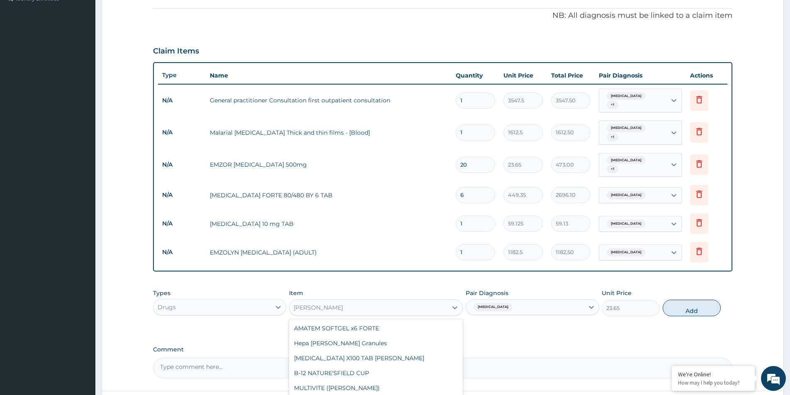
scroll to position [3027, 0]
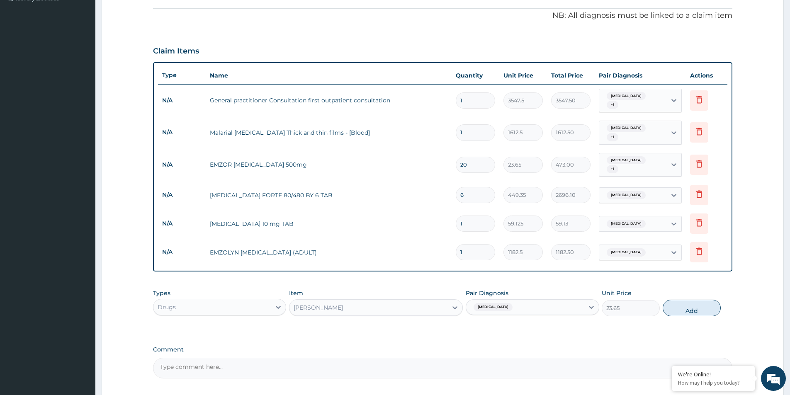
click at [494, 346] on label "Comment" at bounding box center [443, 349] width 580 height 7
click at [494, 358] on textarea "Comment" at bounding box center [443, 368] width 580 height 21
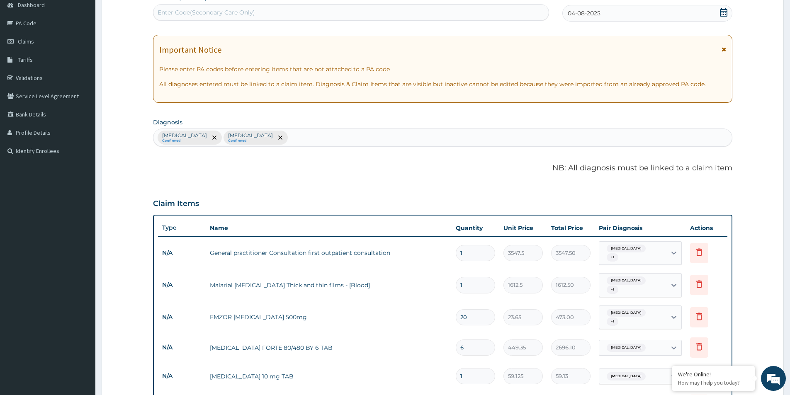
scroll to position [298, 0]
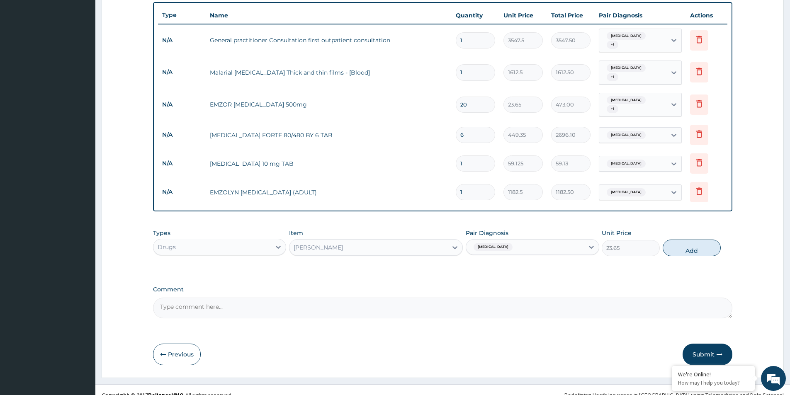
click at [704, 346] on button "Submit" at bounding box center [708, 355] width 50 height 22
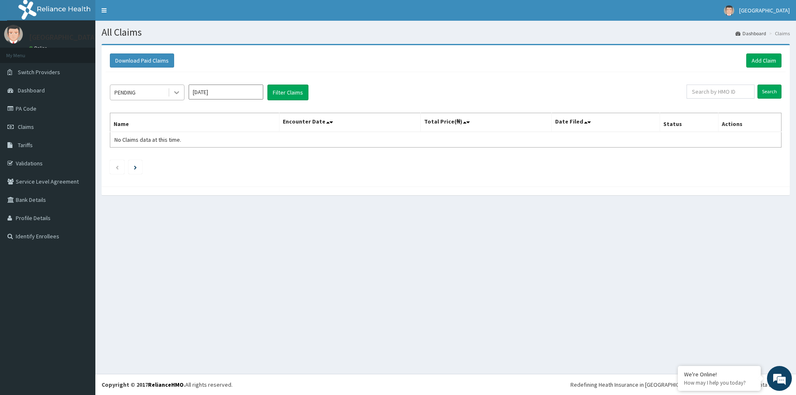
click at [172, 94] on div at bounding box center [176, 92] width 15 height 15
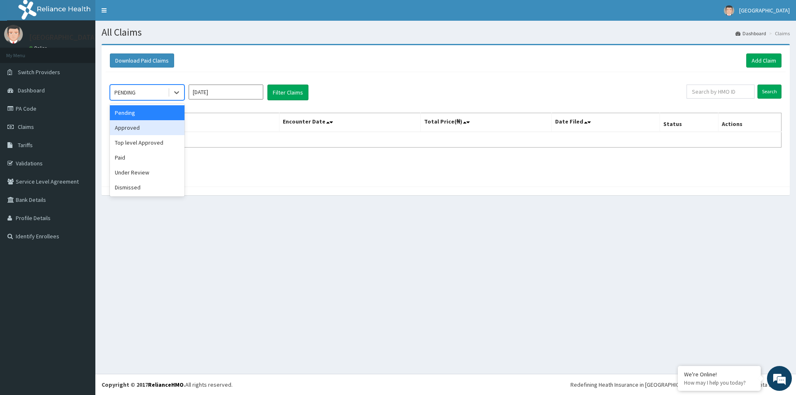
click at [140, 128] on div "Approved" at bounding box center [147, 127] width 75 height 15
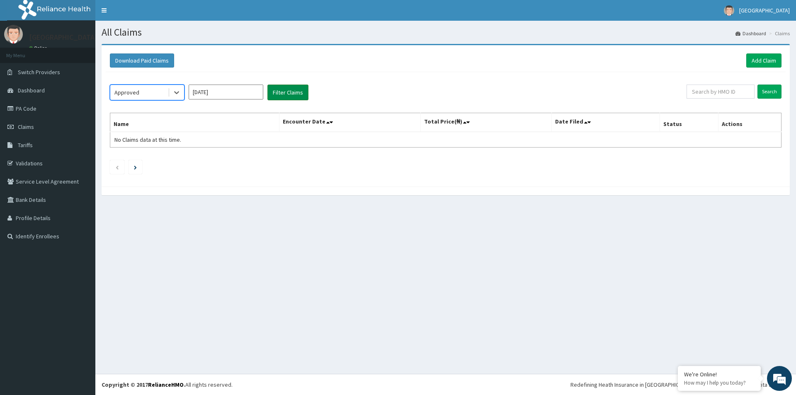
click at [285, 93] on button "Filter Claims" at bounding box center [288, 93] width 41 height 16
click at [290, 92] on button "Filter Claims" at bounding box center [288, 93] width 41 height 16
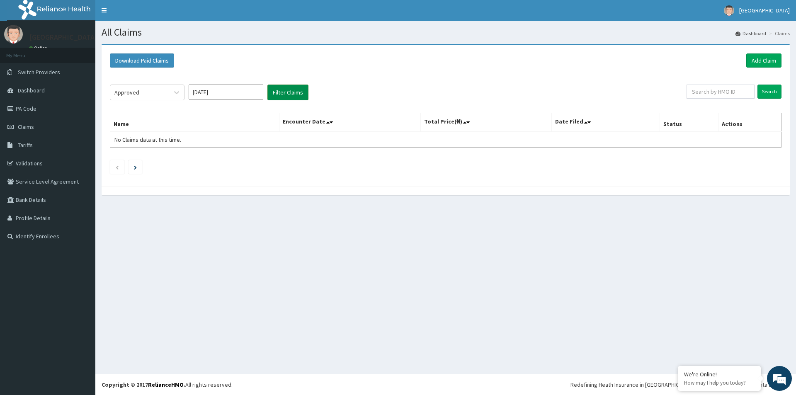
click at [290, 92] on button "Filter Claims" at bounding box center [288, 93] width 41 height 16
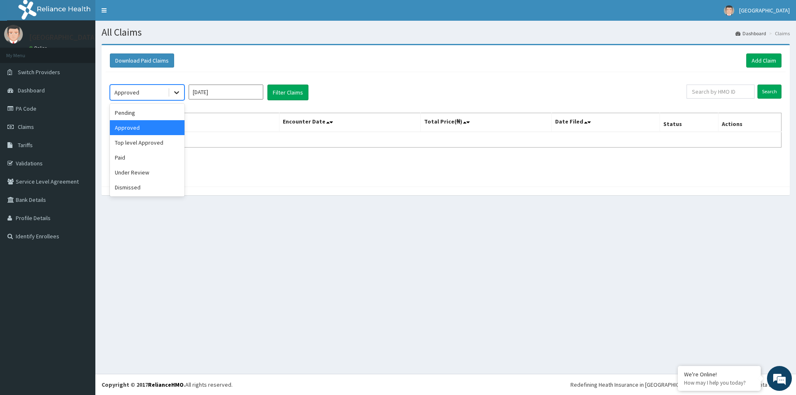
click at [175, 93] on icon at bounding box center [177, 92] width 8 height 8
click at [139, 159] on div "Paid" at bounding box center [147, 157] width 75 height 15
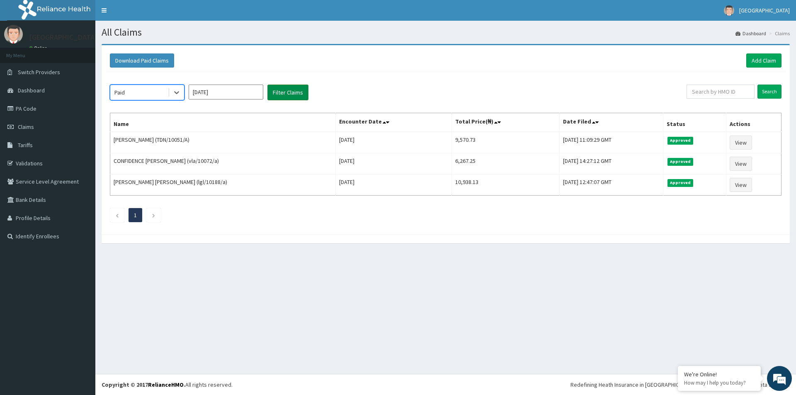
click at [285, 91] on button "Filter Claims" at bounding box center [288, 93] width 41 height 16
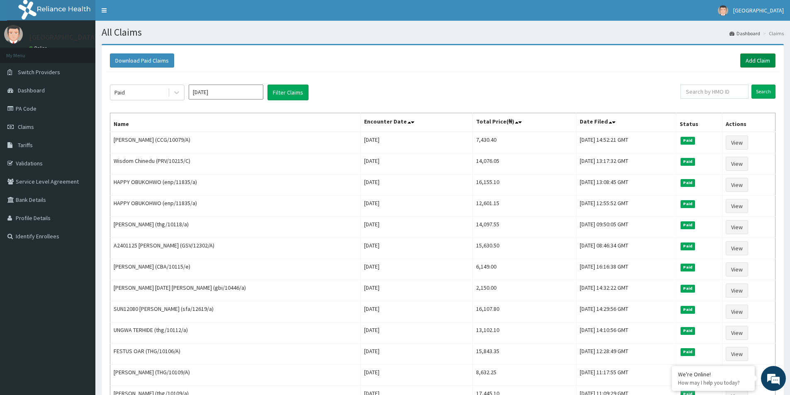
click at [767, 58] on link "Add Claim" at bounding box center [757, 61] width 35 height 14
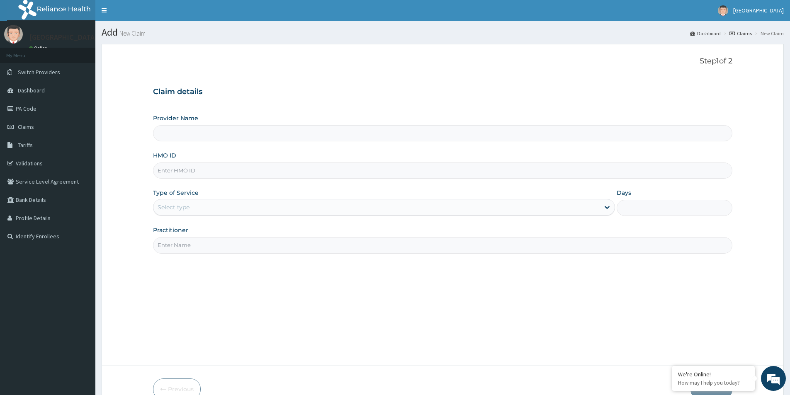
type input "MEDFORD HOSPITAL LTD"
click at [247, 173] on input "HMO ID" at bounding box center [443, 171] width 580 height 16
type input "cba/10115/e"
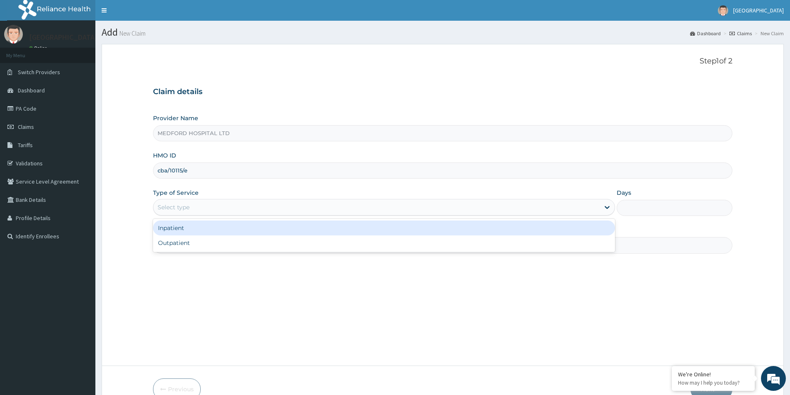
click at [333, 207] on div "Select type" at bounding box center [376, 207] width 446 height 13
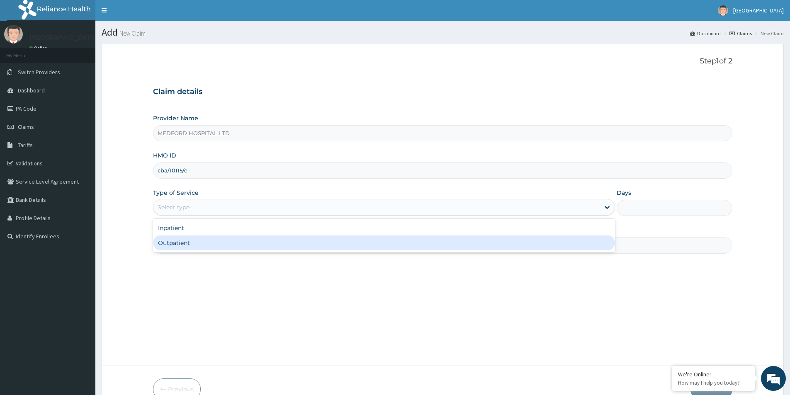
click at [248, 243] on div "Outpatient" at bounding box center [384, 243] width 462 height 15
type input "1"
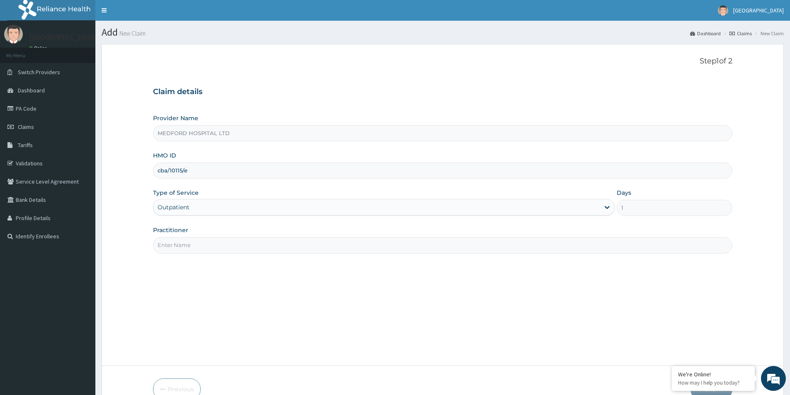
click at [248, 244] on input "Practitioner" at bounding box center [443, 245] width 580 height 16
click at [239, 248] on input "Practitioner" at bounding box center [443, 245] width 580 height 16
type input "OBI"
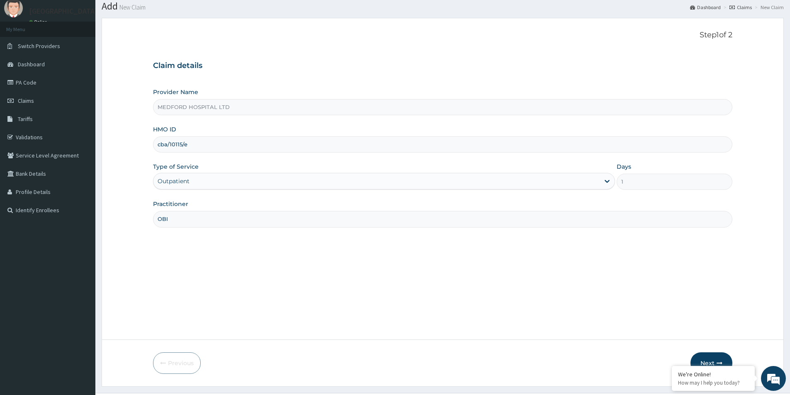
scroll to position [45, 0]
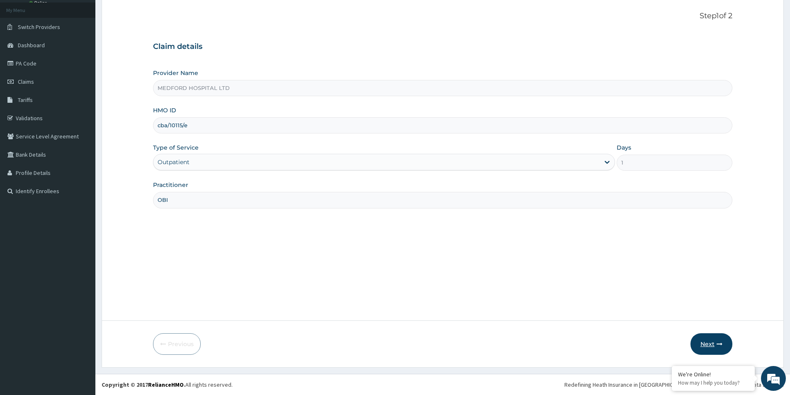
click at [704, 343] on button "Next" at bounding box center [712, 345] width 42 height 22
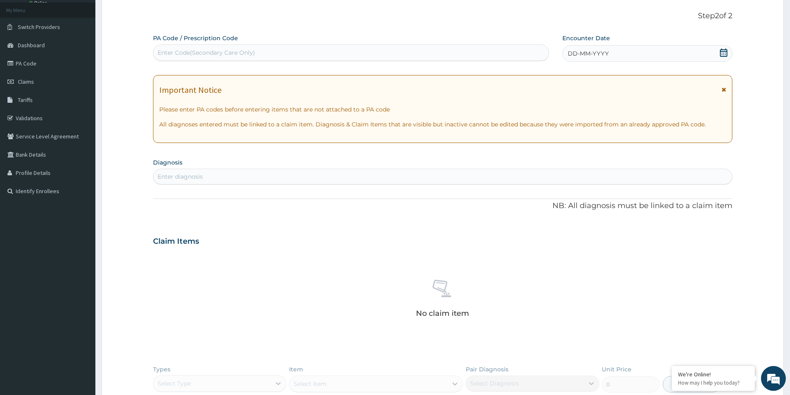
click at [405, 179] on div "Enter diagnosis" at bounding box center [442, 176] width 579 height 13
type input "[MEDICAL_DATA]"
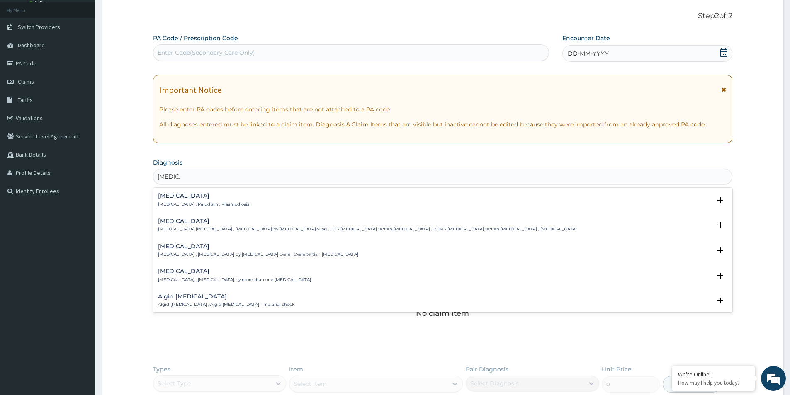
click at [193, 201] on div "Malaria Malaria , Paludism , Plasmodiosis" at bounding box center [203, 200] width 91 height 15
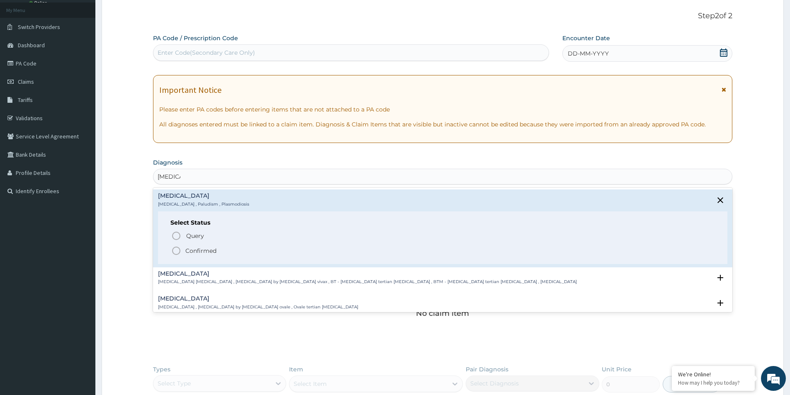
click at [193, 251] on p "Confirmed" at bounding box center [200, 251] width 31 height 8
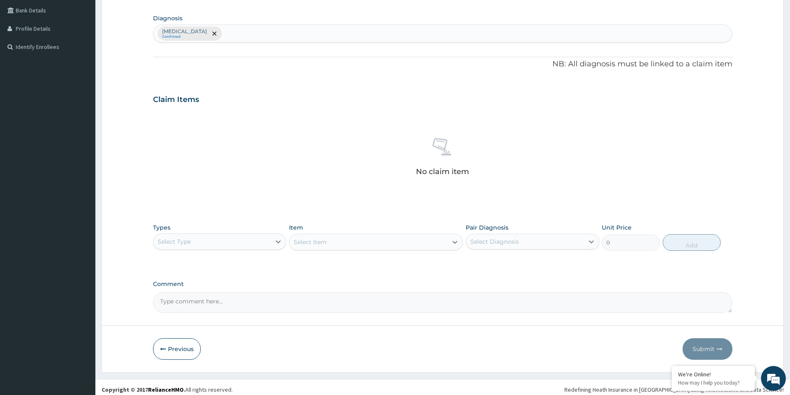
scroll to position [195, 0]
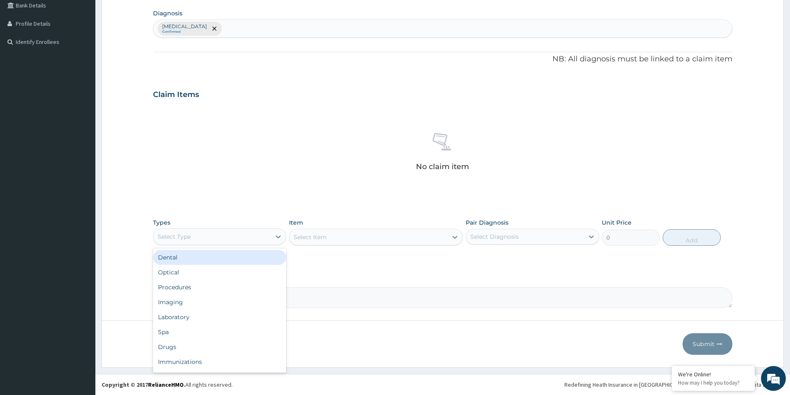
click at [248, 239] on div "Select Type" at bounding box center [211, 236] width 117 height 13
click at [215, 285] on div "Procedures" at bounding box center [219, 287] width 133 height 15
click at [496, 236] on div "Select Diagnosis" at bounding box center [494, 237] width 49 height 8
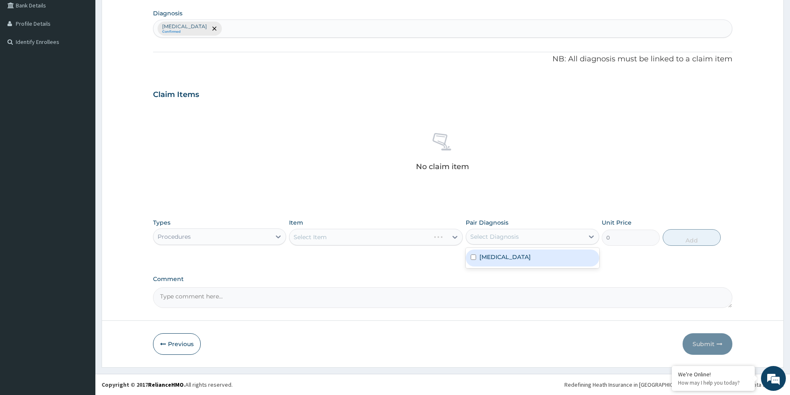
click at [502, 256] on div "[MEDICAL_DATA]" at bounding box center [532, 258] width 133 height 17
checkbox input "true"
click at [433, 239] on div "Select Item" at bounding box center [369, 237] width 158 height 13
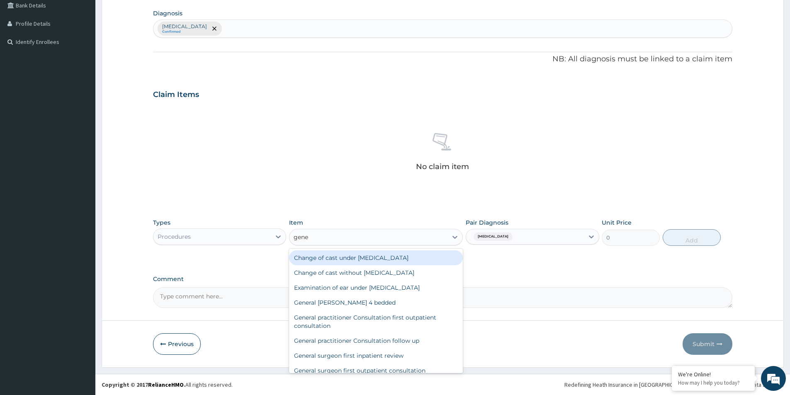
type input "gener"
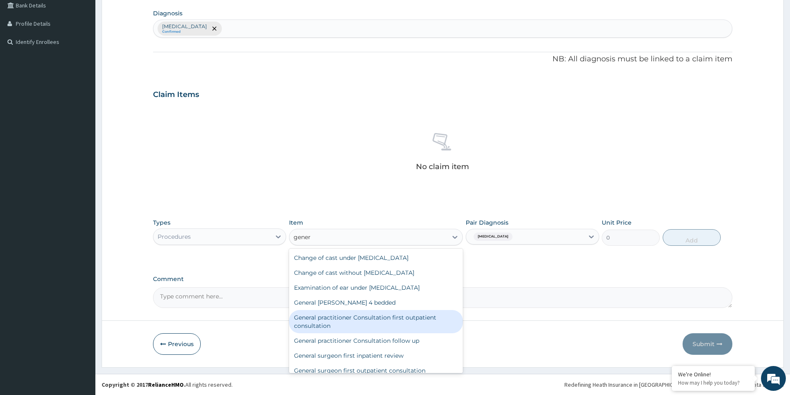
click at [395, 318] on div "General practitioner Consultation first outpatient consultation" at bounding box center [376, 321] width 174 height 23
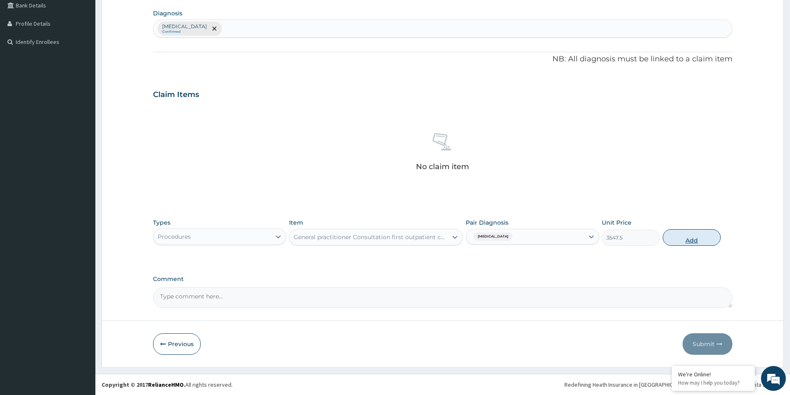
click at [682, 240] on button "Add" at bounding box center [692, 237] width 58 height 17
type input "0"
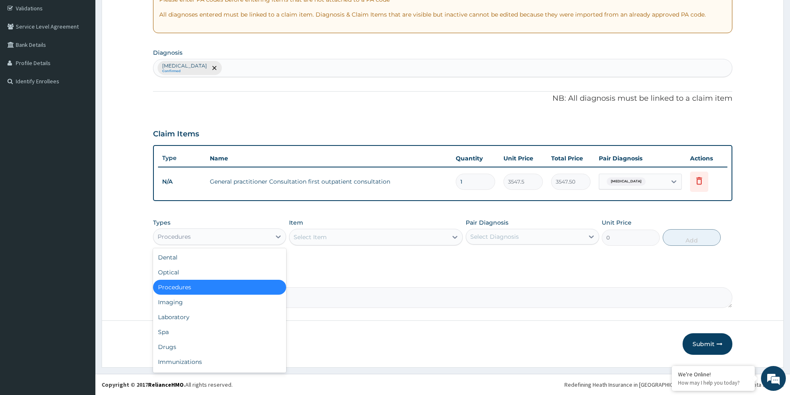
click at [252, 236] on div "Procedures" at bounding box center [211, 236] width 117 height 13
click at [202, 317] on div "Laboratory" at bounding box center [219, 317] width 133 height 15
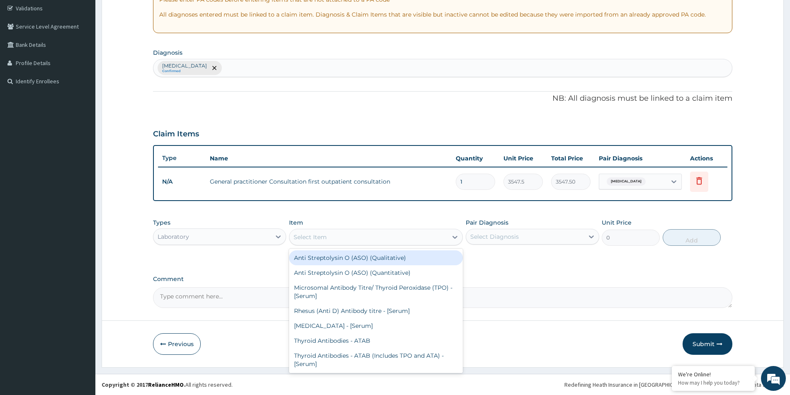
click at [402, 239] on div "Select Item" at bounding box center [369, 237] width 158 height 13
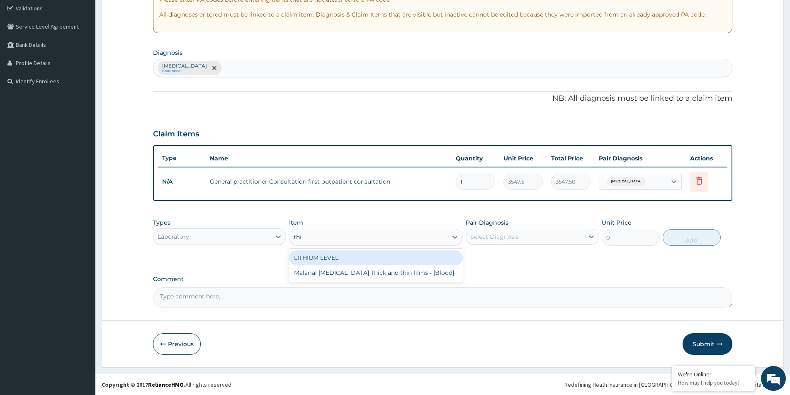
type input "thin"
click at [409, 258] on div "Malarial Parasite Thick and thin films - [Blood]" at bounding box center [376, 258] width 174 height 15
type input "1612.5"
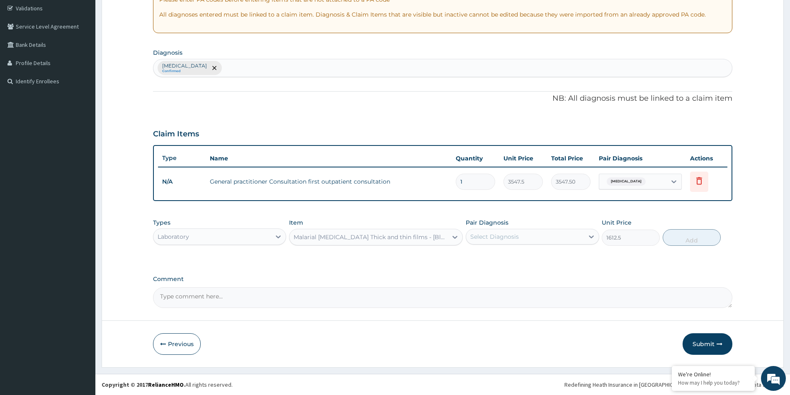
click at [490, 238] on div "Select Diagnosis" at bounding box center [494, 237] width 49 height 8
click at [492, 255] on label "Malaria" at bounding box center [505, 257] width 51 height 8
checkbox input "true"
click at [682, 239] on button "Add" at bounding box center [692, 237] width 58 height 17
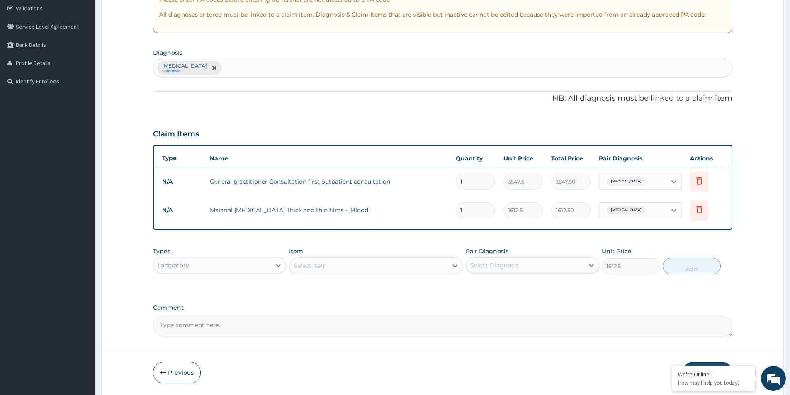
type input "0"
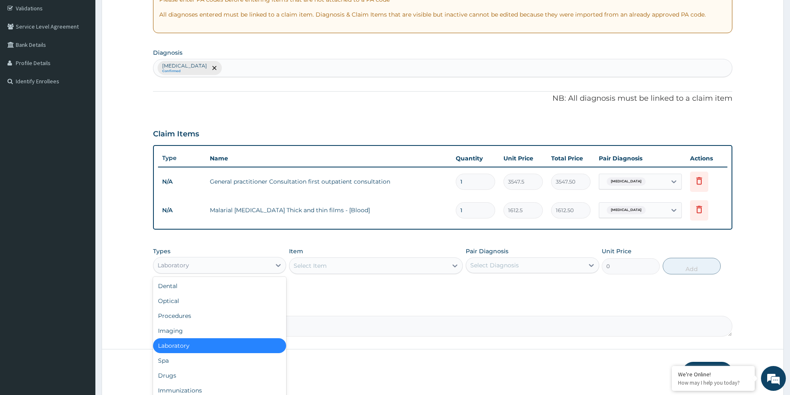
click at [236, 269] on div "Laboratory" at bounding box center [211, 265] width 117 height 13
click at [178, 374] on div "Drugs" at bounding box center [219, 375] width 133 height 15
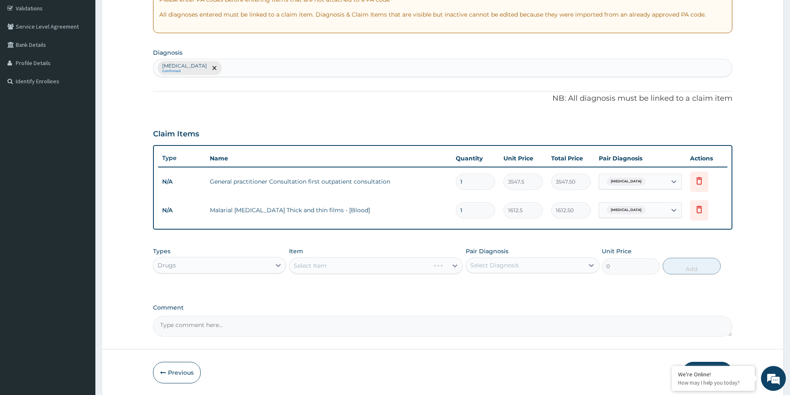
click at [507, 270] on div "Select Diagnosis" at bounding box center [524, 265] width 117 height 13
drag, startPoint x: 511, startPoint y: 287, endPoint x: 473, endPoint y: 284, distance: 38.3
click at [511, 287] on div "Malaria" at bounding box center [532, 286] width 133 height 17
checkbox input "true"
click at [387, 264] on div "Select Item" at bounding box center [369, 265] width 158 height 13
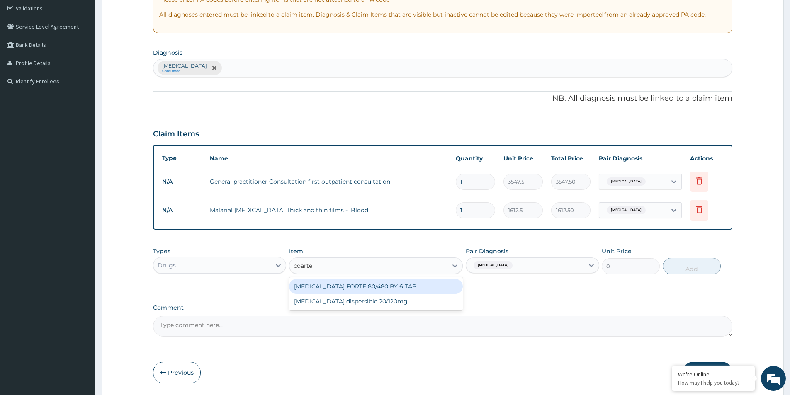
type input "coartem"
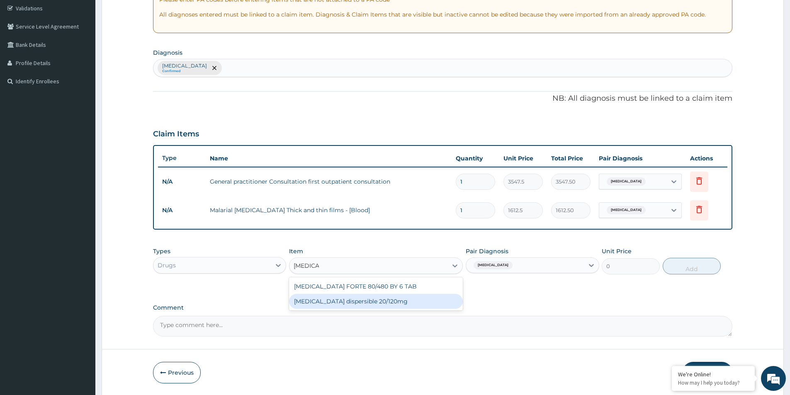
click at [385, 297] on div "Coartem dispersible 20/120mg" at bounding box center [376, 301] width 174 height 15
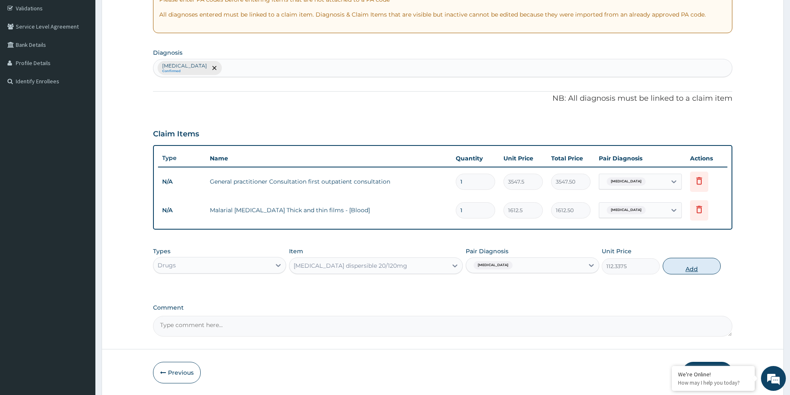
click at [685, 268] on button "Add" at bounding box center [692, 266] width 58 height 17
type input "0"
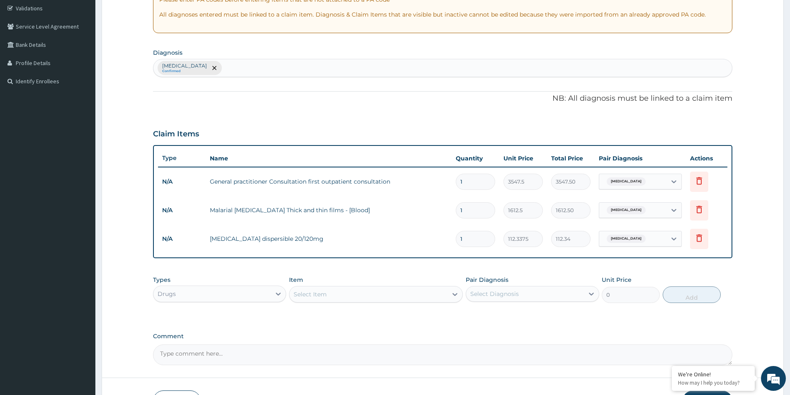
type input "12"
type input "1348.05"
type input "12"
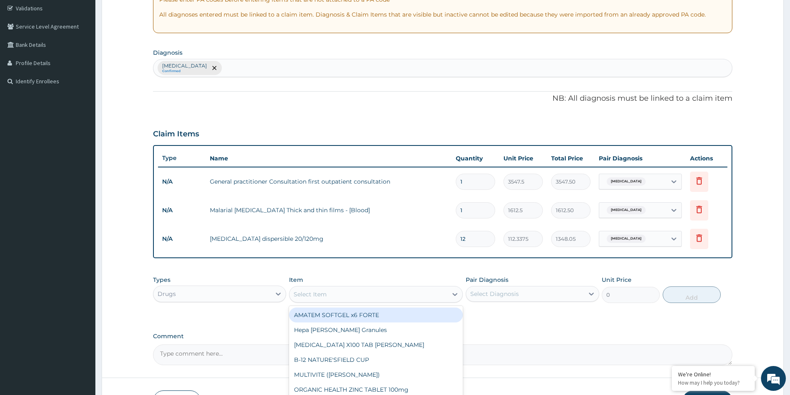
click at [373, 296] on div "Select Item" at bounding box center [369, 294] width 158 height 13
type input "paracetamol"
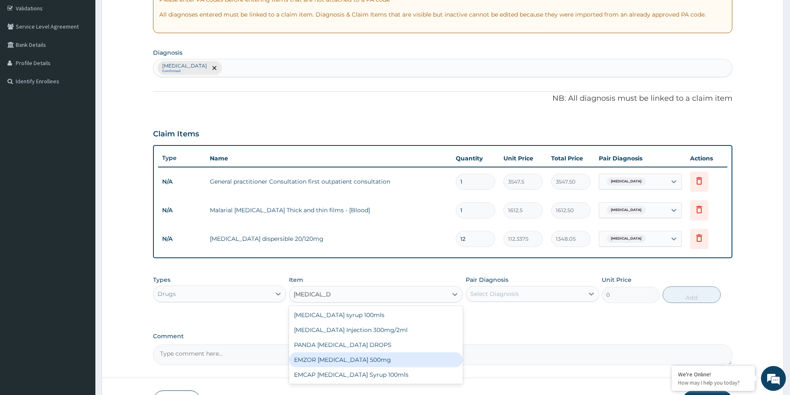
click at [377, 358] on div "EMZOR PARACETAMOL 500mg" at bounding box center [376, 360] width 174 height 15
type input "23.65"
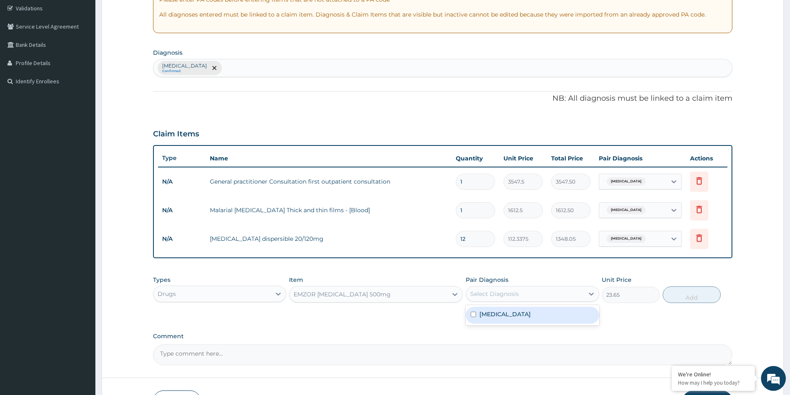
click at [534, 297] on div "Select Diagnosis" at bounding box center [524, 293] width 117 height 13
click at [532, 314] on div "Malaria" at bounding box center [532, 315] width 133 height 17
checkbox input "true"
click at [675, 295] on button "Add" at bounding box center [692, 295] width 58 height 17
type input "0"
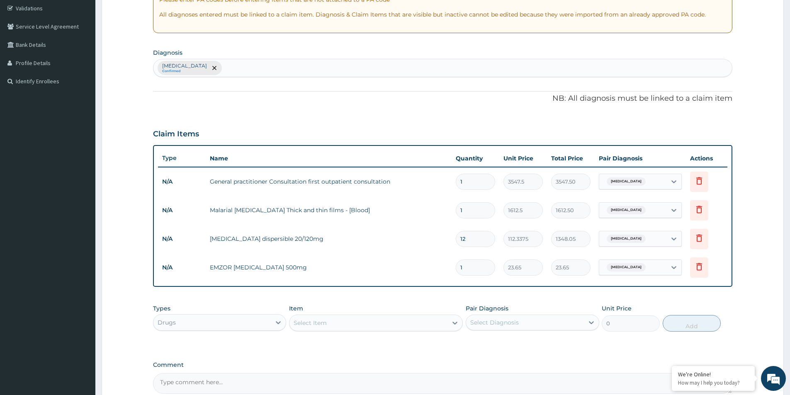
type input "10"
type input "236.50"
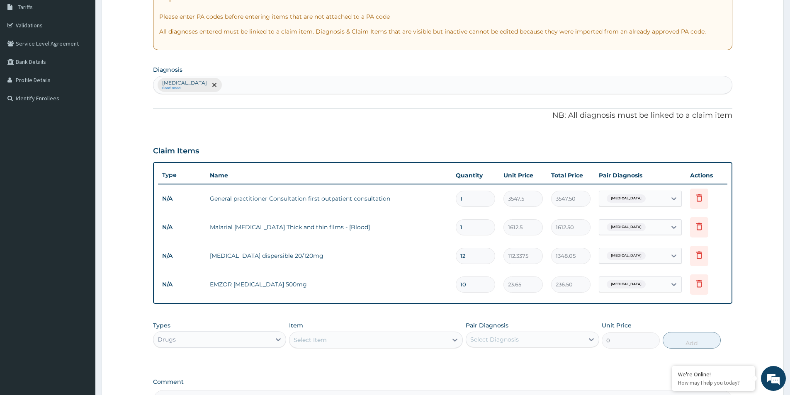
scroll to position [75, 0]
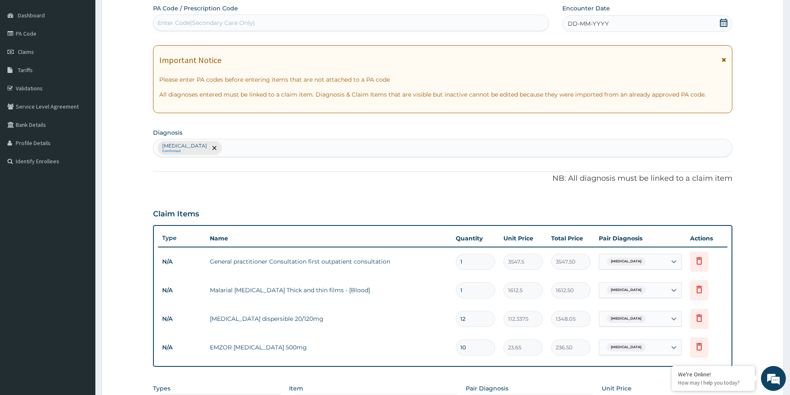
type input "10"
click at [603, 25] on span "DD-MM-YYYY" at bounding box center [588, 23] width 41 height 8
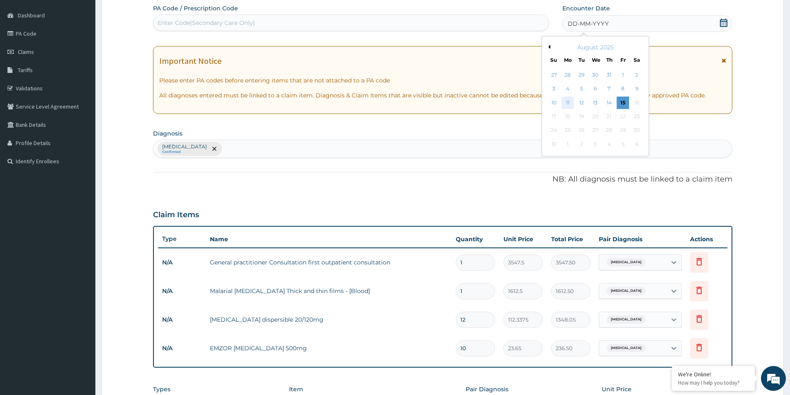
click at [571, 103] on div "11" at bounding box center [568, 103] width 12 height 12
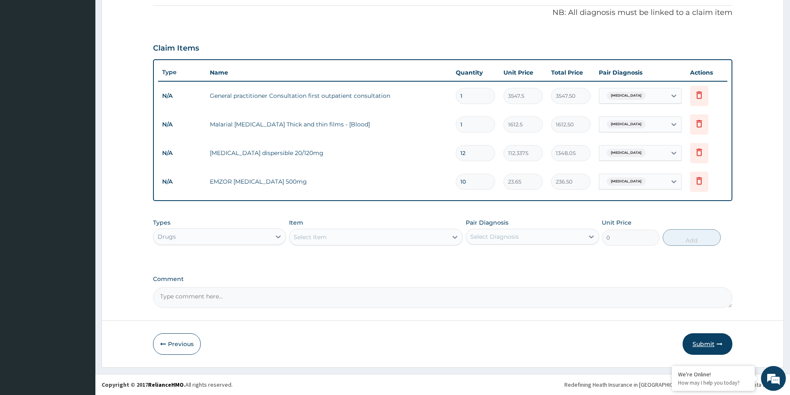
drag, startPoint x: 695, startPoint y: 343, endPoint x: 699, endPoint y: 341, distance: 4.3
click at [696, 342] on button "Submit" at bounding box center [708, 345] width 50 height 22
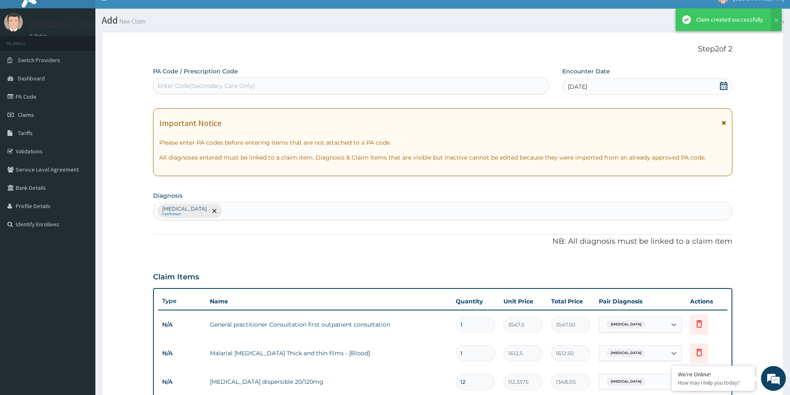
scroll to position [241, 0]
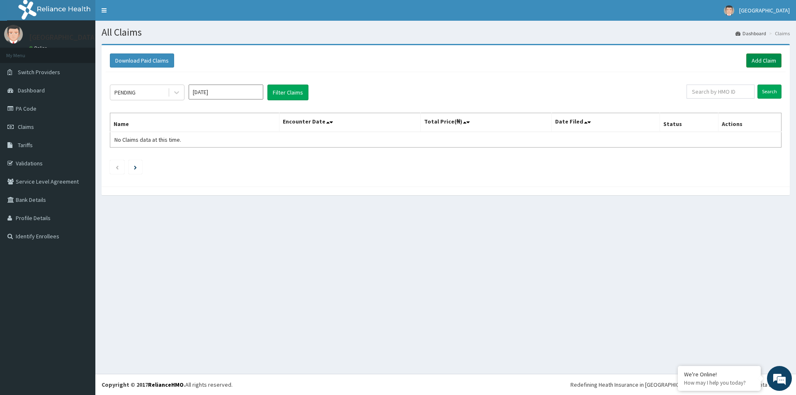
click at [760, 59] on link "Add Claim" at bounding box center [764, 61] width 35 height 14
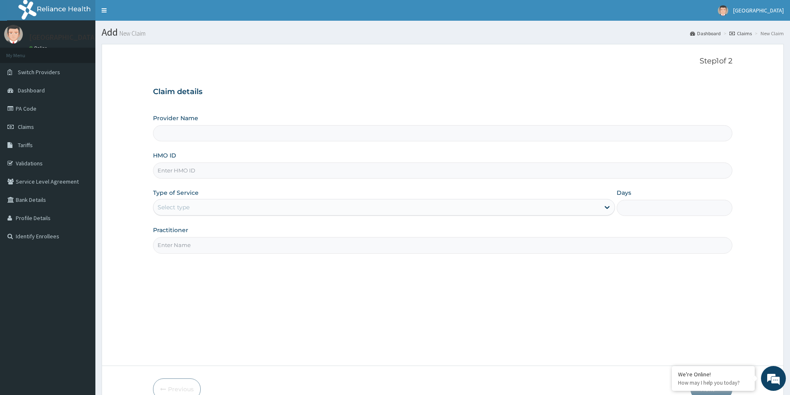
type input "MEDFORD HOSPITAL LTD"
click at [258, 170] on input "HMO ID" at bounding box center [443, 171] width 580 height 16
type input "cba/10115/b"
click at [317, 209] on div "Select type" at bounding box center [376, 207] width 446 height 13
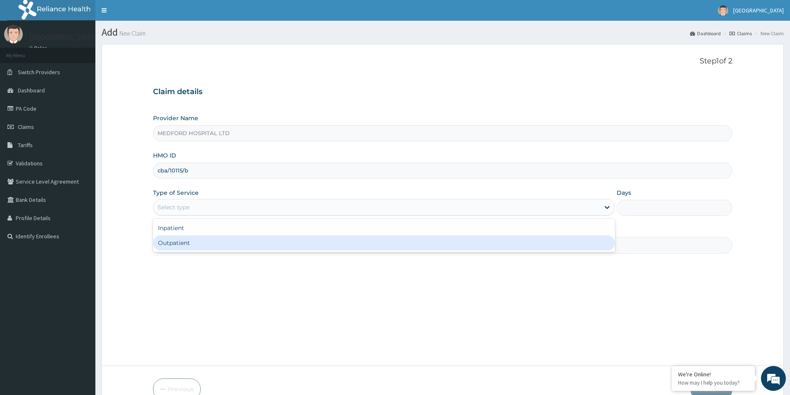
click at [258, 241] on div "Outpatient" at bounding box center [384, 243] width 462 height 15
type input "1"
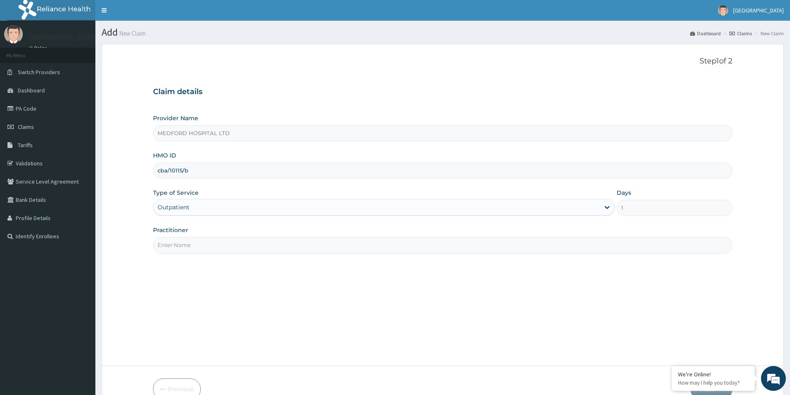
click at [256, 245] on input "Practitioner" at bounding box center [443, 245] width 580 height 16
type input "OBI"
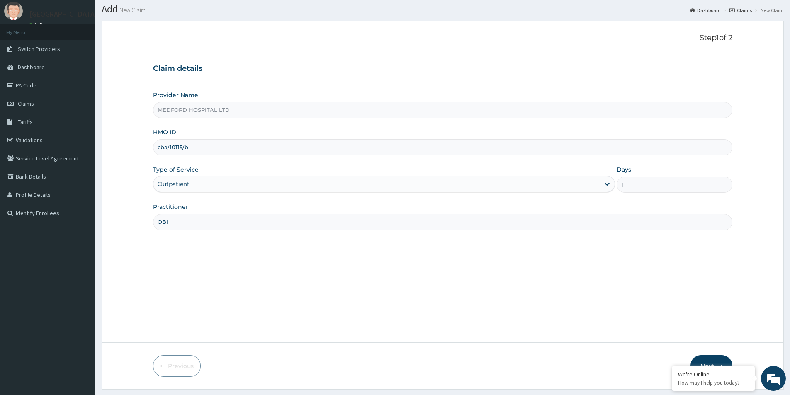
scroll to position [45, 0]
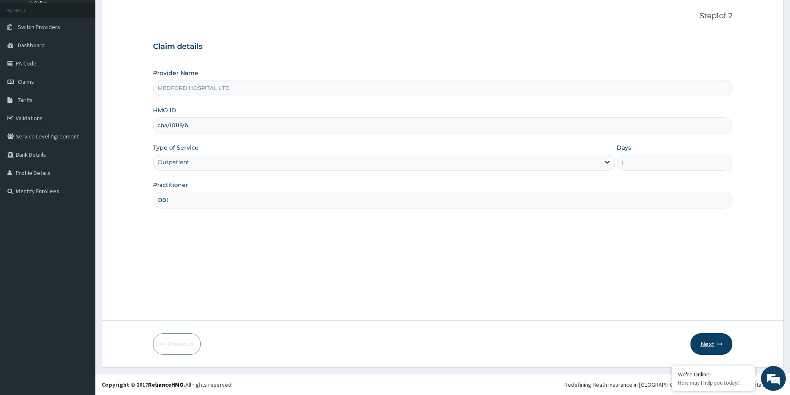
click at [695, 346] on button "Next" at bounding box center [712, 345] width 42 height 22
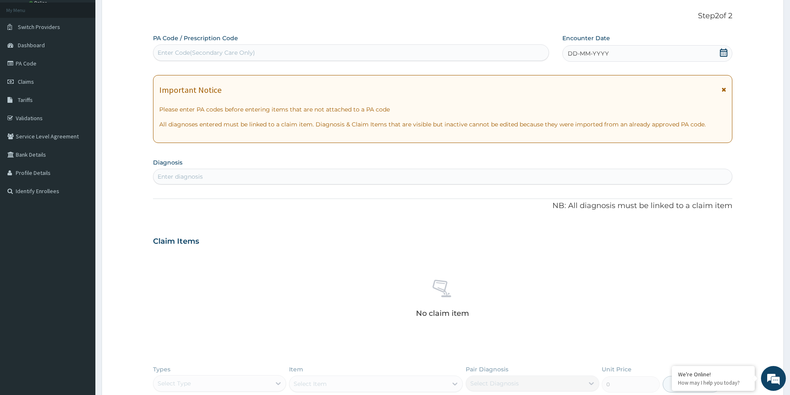
click at [382, 181] on div "Enter diagnosis" at bounding box center [442, 176] width 579 height 13
click at [626, 52] on div "DD-MM-YYYY" at bounding box center [648, 53] width 170 height 17
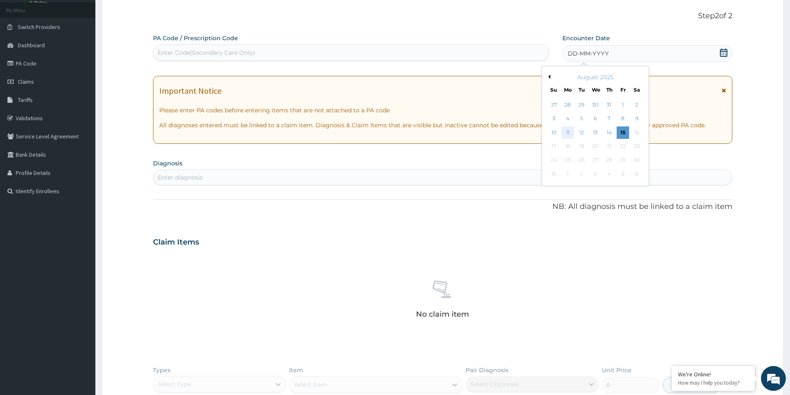
click at [569, 132] on div "11" at bounding box center [568, 133] width 12 height 12
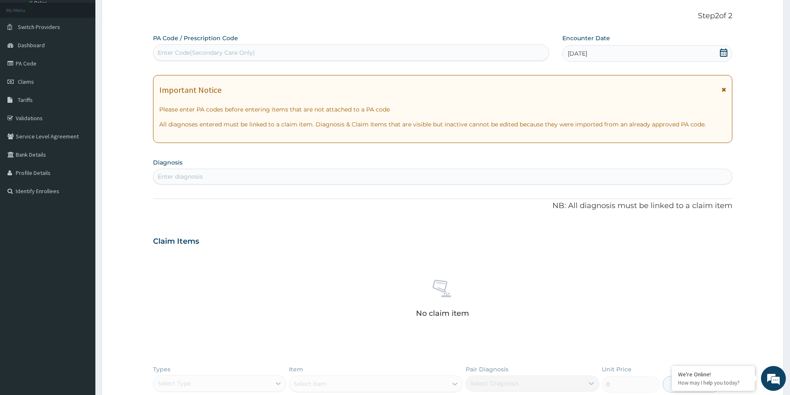
click at [568, 132] on div "Important Notice Please enter PA codes before entering items that are not attac…" at bounding box center [443, 109] width 580 height 68
click at [461, 172] on div "Enter diagnosis" at bounding box center [442, 176] width 579 height 13
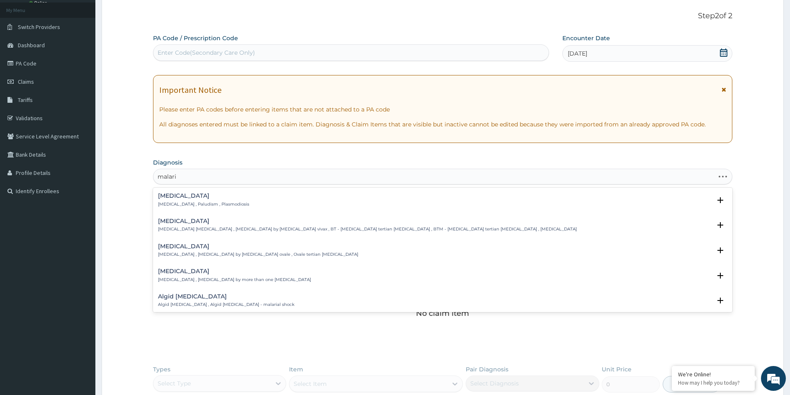
type input "[MEDICAL_DATA]"
click at [205, 204] on p "[MEDICAL_DATA] , Paludism , Plasmodiosis" at bounding box center [203, 205] width 91 height 6
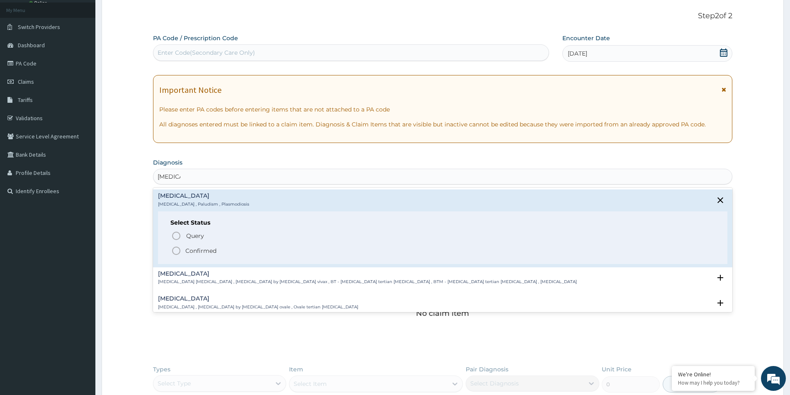
click at [205, 249] on p "Confirmed" at bounding box center [200, 251] width 31 height 8
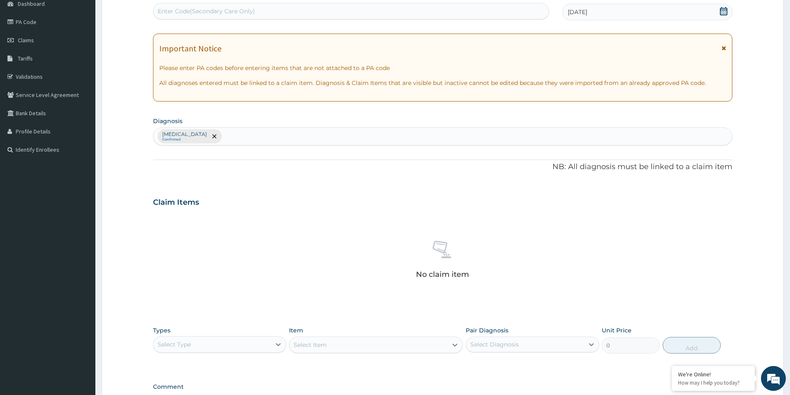
scroll to position [195, 0]
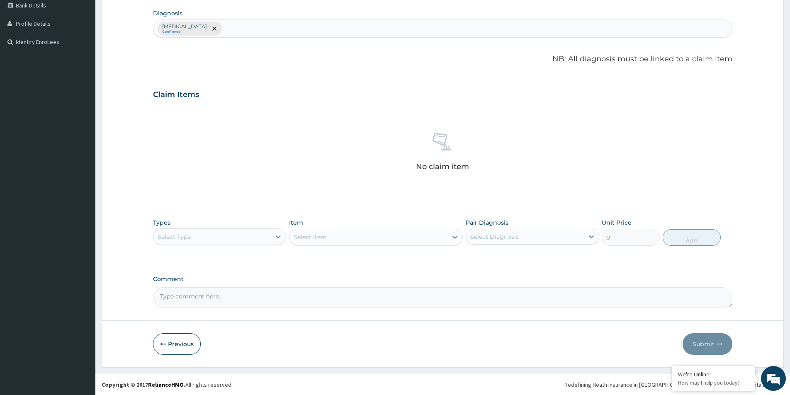
click at [264, 241] on div "Select Type" at bounding box center [211, 236] width 117 height 13
click at [198, 289] on div "Procedures" at bounding box center [219, 287] width 133 height 15
click at [503, 237] on div "Select Diagnosis" at bounding box center [494, 237] width 49 height 8
click at [499, 260] on label "Malaria" at bounding box center [505, 257] width 51 height 8
checkbox input "true"
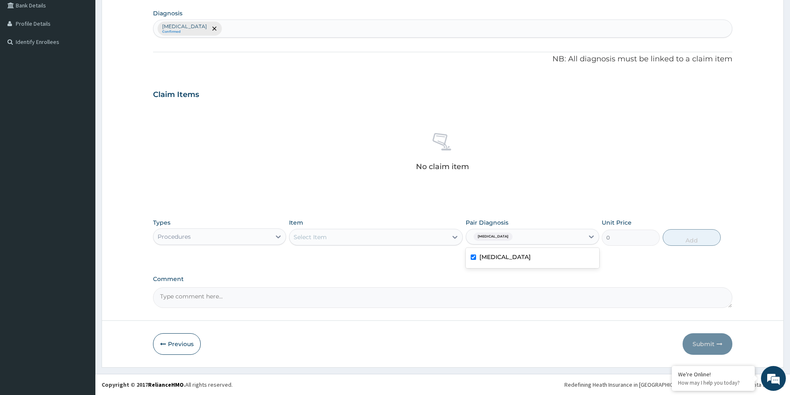
click at [389, 239] on div "Select Item" at bounding box center [369, 237] width 158 height 13
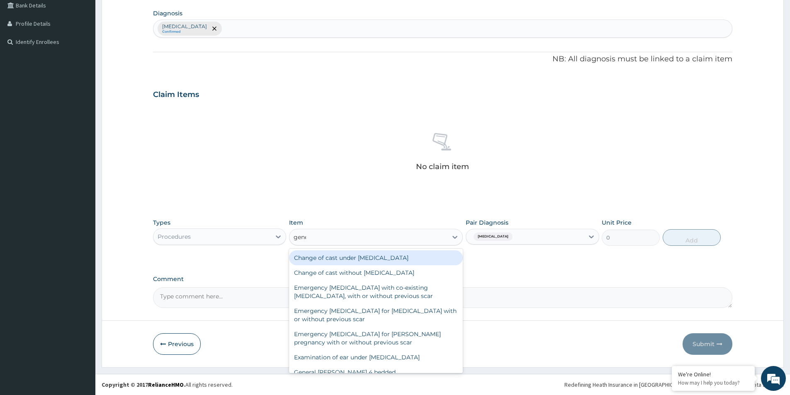
type input "gener"
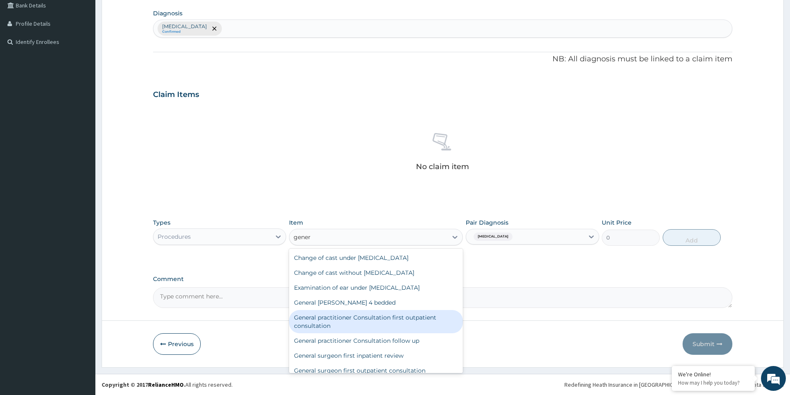
click at [402, 322] on div "General practitioner Consultation first outpatient consultation" at bounding box center [376, 321] width 174 height 23
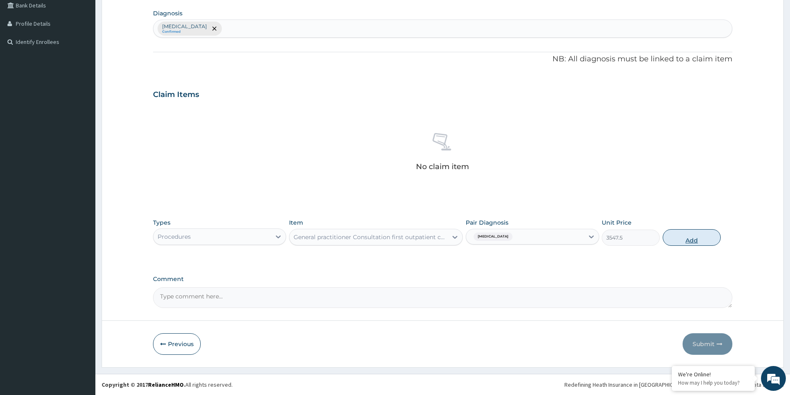
click at [686, 237] on button "Add" at bounding box center [692, 237] width 58 height 17
type input "0"
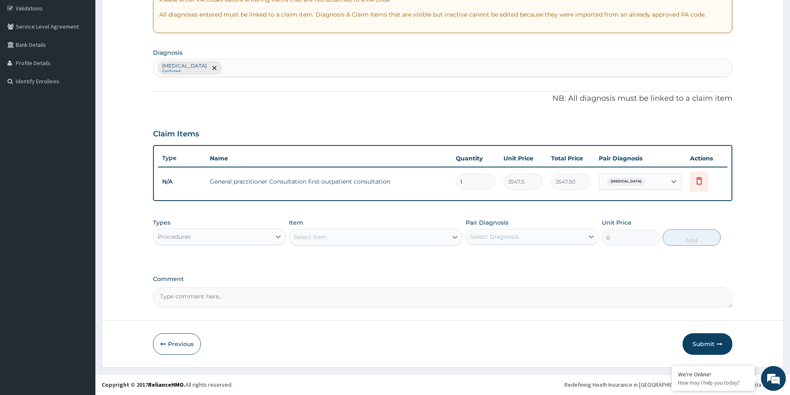
click at [204, 240] on div "Procedures" at bounding box center [211, 236] width 117 height 13
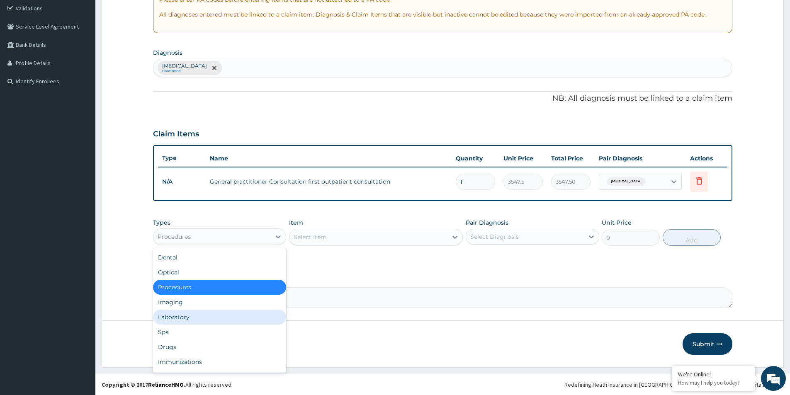
click at [202, 321] on div "Laboratory" at bounding box center [219, 317] width 133 height 15
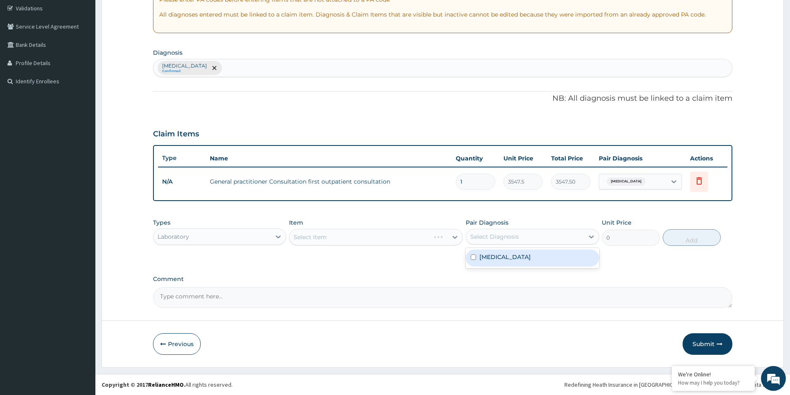
click at [549, 236] on div "Select Diagnosis" at bounding box center [524, 236] width 117 height 13
click at [534, 258] on div "Malaria" at bounding box center [532, 258] width 133 height 17
checkbox input "true"
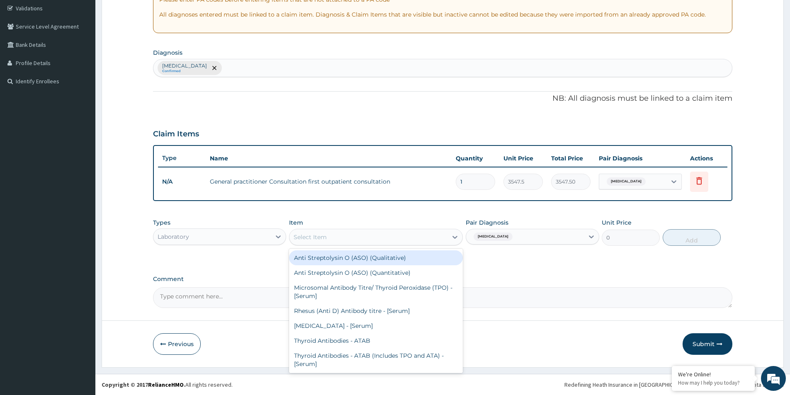
click at [414, 238] on div "Select Item" at bounding box center [369, 237] width 158 height 13
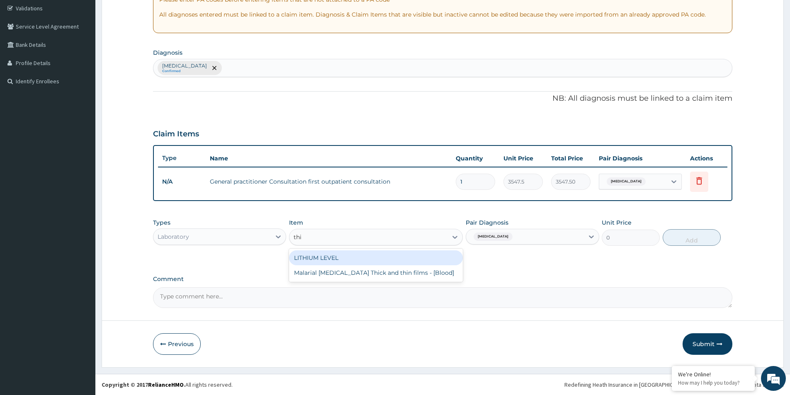
type input "thin"
drag, startPoint x: 407, startPoint y: 256, endPoint x: 415, endPoint y: 256, distance: 7.5
click at [407, 256] on div "Malarial Parasite Thick and thin films - [Blood]" at bounding box center [376, 258] width 174 height 15
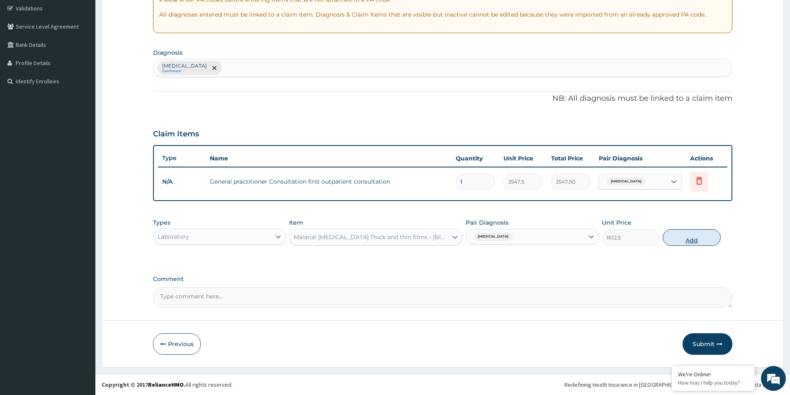
click at [684, 242] on button "Add" at bounding box center [692, 237] width 58 height 17
type input "0"
